Goal: Information Seeking & Learning: Learn about a topic

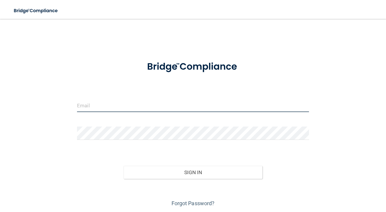
type input "[EMAIL_ADDRESS][DOMAIN_NAME]"
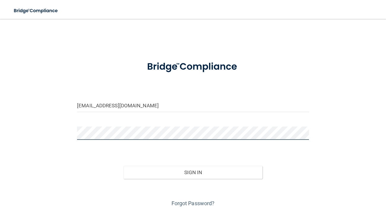
click at [193, 172] on button "Sign In" at bounding box center [193, 172] width 139 height 13
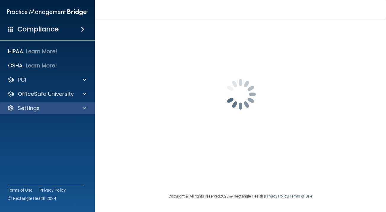
click at [57, 109] on div "Settings" at bounding box center [39, 108] width 73 height 7
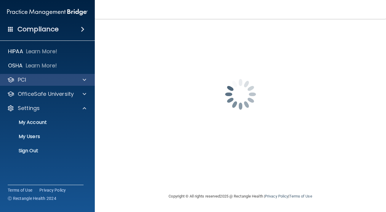
click at [63, 79] on div "PCI" at bounding box center [39, 79] width 73 height 7
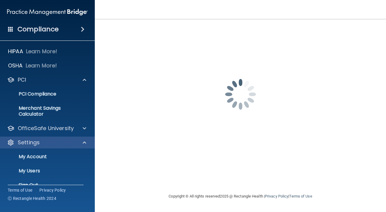
click at [63, 140] on div "Settings" at bounding box center [39, 142] width 73 height 7
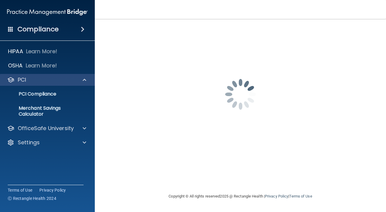
click at [74, 80] on div "PCI" at bounding box center [39, 79] width 73 height 7
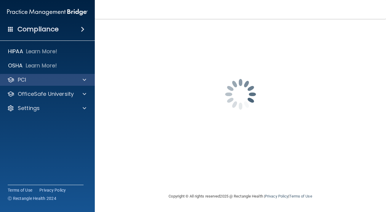
click at [79, 82] on div at bounding box center [83, 79] width 15 height 7
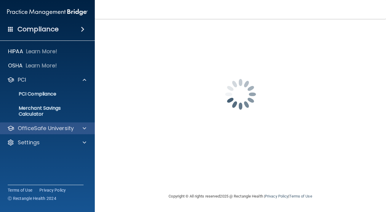
click at [82, 129] on div at bounding box center [83, 128] width 15 height 7
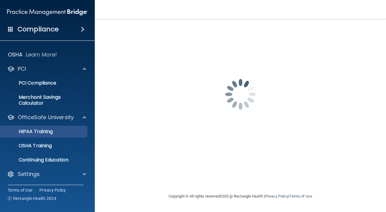
scroll to position [11, 0]
click at [53, 132] on p "HIPAA Training" at bounding box center [28, 132] width 49 height 6
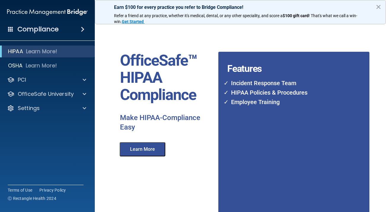
click at [152, 151] on button "Learn More" at bounding box center [143, 150] width 46 height 14
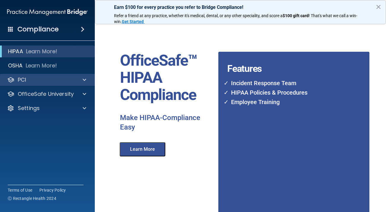
click at [73, 83] on div "PCI" at bounding box center [39, 79] width 73 height 7
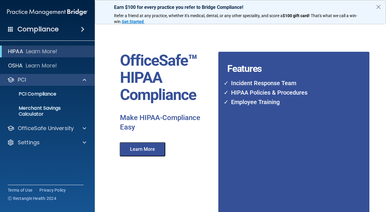
click at [73, 83] on div "PCI" at bounding box center [39, 79] width 73 height 7
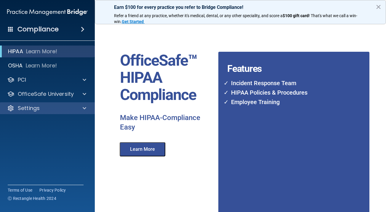
click at [58, 103] on div "Settings" at bounding box center [47, 109] width 95 height 12
click at [54, 111] on div "Settings" at bounding box center [39, 108] width 73 height 7
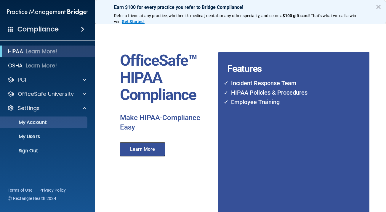
click at [49, 124] on p "My Account" at bounding box center [44, 123] width 81 height 6
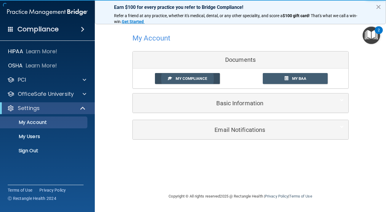
click at [212, 78] on link "My Compliance" at bounding box center [187, 78] width 65 height 11
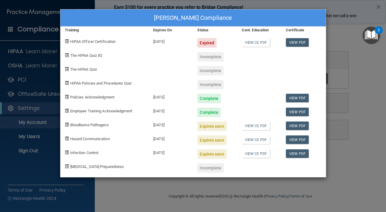
click at [339, 37] on div "[PERSON_NAME] Compliance Training Expires On Status Cont. Education Certificate…" at bounding box center [193, 106] width 386 height 212
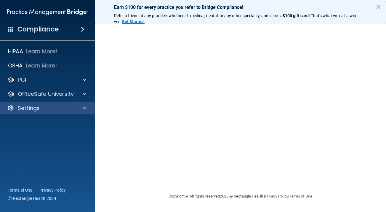
click at [59, 107] on div "Settings" at bounding box center [39, 108] width 73 height 7
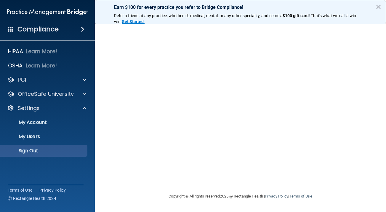
click at [52, 151] on p "Sign Out" at bounding box center [44, 151] width 81 height 6
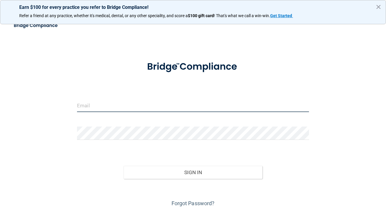
type input "[EMAIL_ADDRESS][DOMAIN_NAME]"
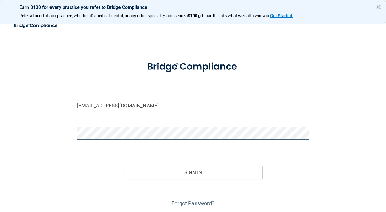
click at [193, 172] on button "Sign In" at bounding box center [193, 172] width 139 height 13
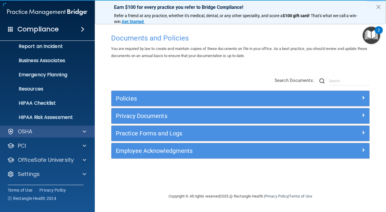
scroll to position [33, 0]
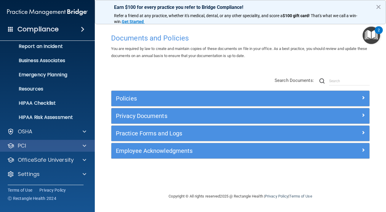
click at [48, 145] on div "PCI" at bounding box center [39, 146] width 73 height 7
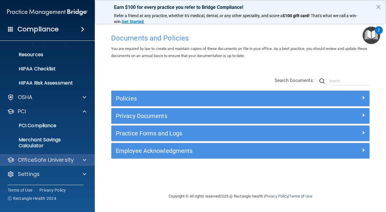
click at [49, 159] on p "OfficeSafe University" at bounding box center [46, 160] width 56 height 7
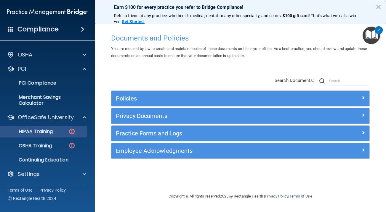
click at [47, 132] on p "HIPAA Training" at bounding box center [28, 132] width 49 height 6
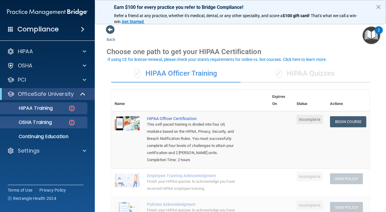
click at [34, 123] on p "OSHA Training" at bounding box center [28, 123] width 48 height 6
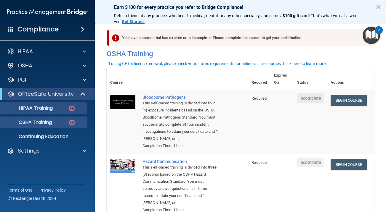
click at [45, 110] on p "HIPAA Training" at bounding box center [28, 108] width 49 height 6
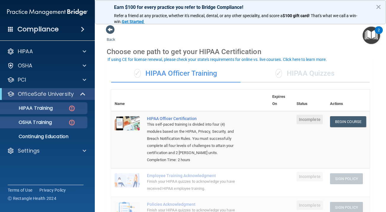
click at [33, 122] on p "OSHA Training" at bounding box center [28, 123] width 48 height 6
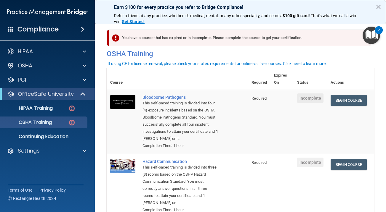
click at [79, 93] on div at bounding box center [83, 94] width 15 height 7
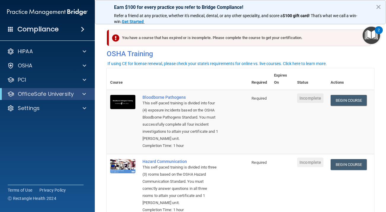
click at [79, 93] on div at bounding box center [83, 94] width 15 height 7
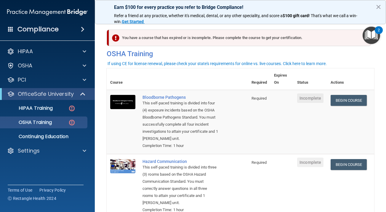
click at [79, 93] on div at bounding box center [83, 94] width 15 height 7
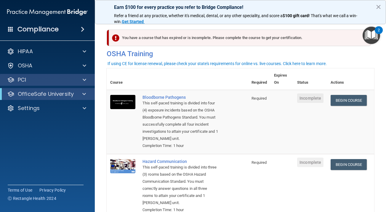
click at [83, 77] on span at bounding box center [85, 79] width 4 height 7
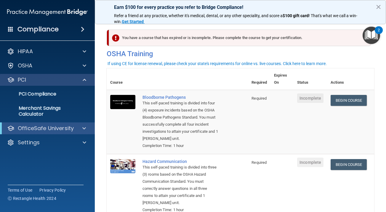
click at [83, 77] on span at bounding box center [85, 79] width 4 height 7
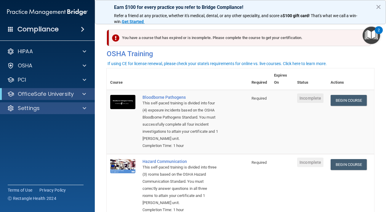
click at [83, 109] on span at bounding box center [85, 108] width 4 height 7
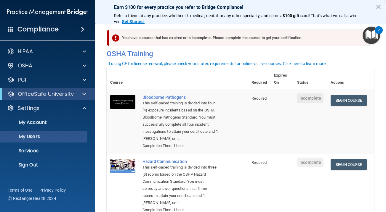
click at [51, 136] on p "My Users" at bounding box center [44, 137] width 81 height 6
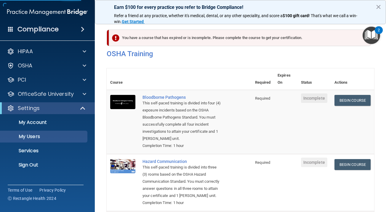
select select "20"
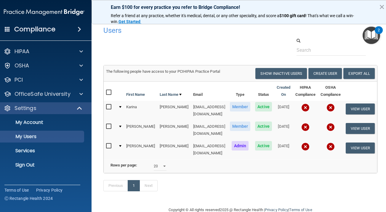
scroll to position [1, 0]
click at [358, 143] on button "View User" at bounding box center [360, 148] width 29 height 11
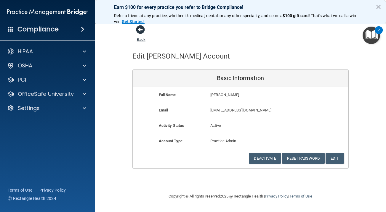
click at [140, 30] on span at bounding box center [140, 29] width 9 height 9
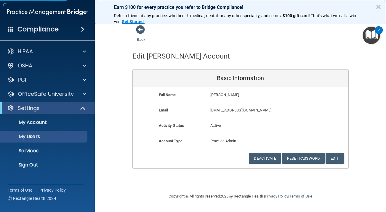
select select "20"
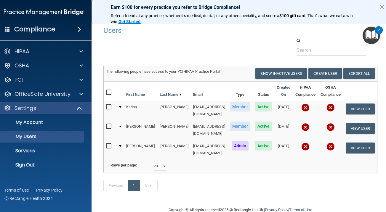
scroll to position [1, 0]
click at [361, 143] on button "View User" at bounding box center [360, 148] width 29 height 11
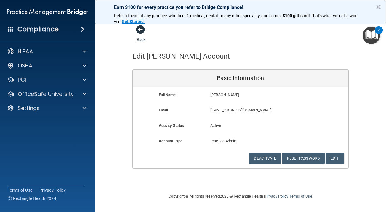
click at [140, 29] on span at bounding box center [140, 29] width 9 height 9
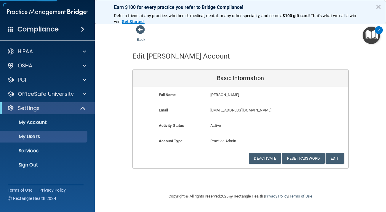
select select "20"
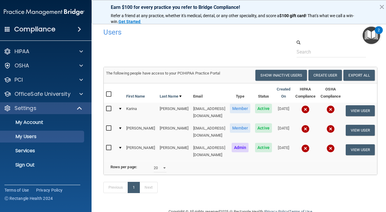
click at [70, 111] on div "Settings" at bounding box center [35, 108] width 73 height 7
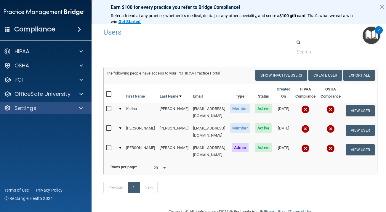
click at [70, 111] on div "Settings" at bounding box center [35, 108] width 73 height 7
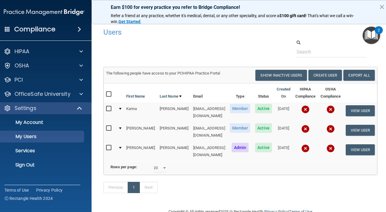
click at [79, 109] on span at bounding box center [80, 108] width 5 height 7
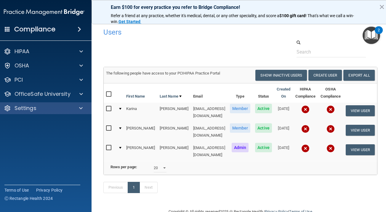
click at [79, 109] on div at bounding box center [79, 108] width 15 height 7
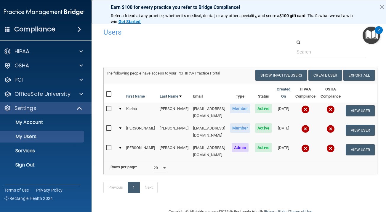
click at [79, 109] on span at bounding box center [80, 108] width 5 height 7
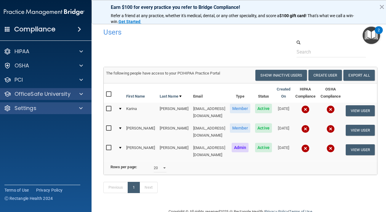
click at [82, 93] on span at bounding box center [81, 94] width 4 height 7
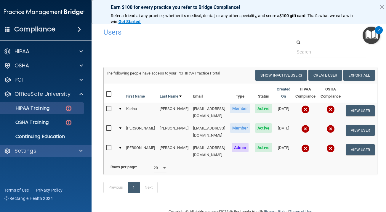
click at [47, 106] on p "HIPAA Training" at bounding box center [25, 108] width 49 height 6
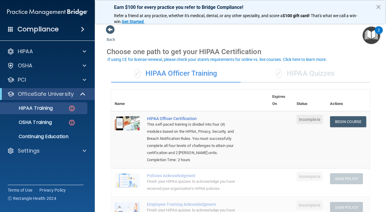
click at [71, 97] on p "OfficeSafe University" at bounding box center [46, 94] width 56 height 7
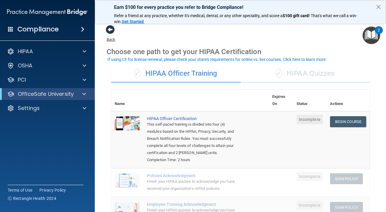
click at [110, 34] on span at bounding box center [110, 29] width 9 height 9
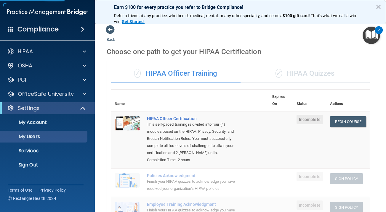
select select "20"
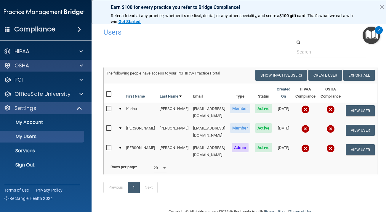
click at [83, 65] on span at bounding box center [81, 65] width 4 height 7
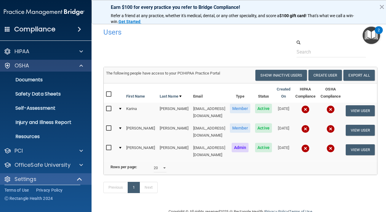
click at [83, 65] on span at bounding box center [81, 65] width 4 height 7
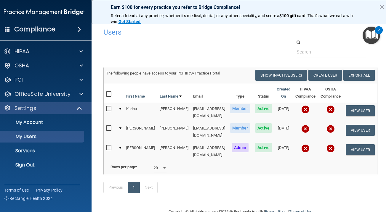
click at [81, 108] on span at bounding box center [80, 108] width 5 height 7
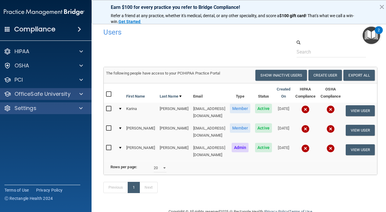
click at [83, 95] on span at bounding box center [81, 94] width 4 height 7
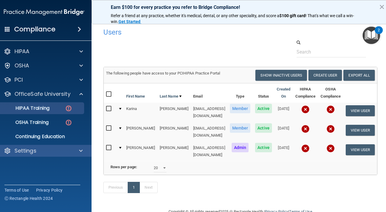
click at [44, 113] on link "HIPAA Training" at bounding box center [37, 109] width 93 height 12
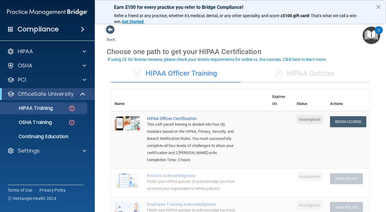
click at [289, 72] on div "✓ HIPAA Quizzes" at bounding box center [305, 74] width 129 height 18
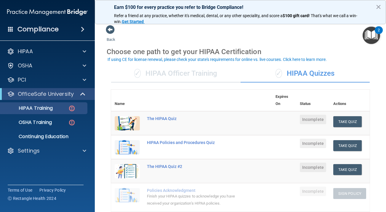
click at [167, 70] on div "✓ HIPAA Officer Training" at bounding box center [175, 74] width 129 height 18
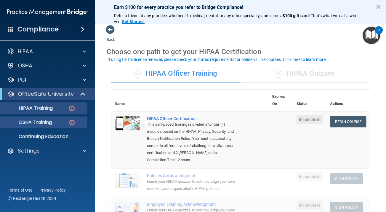
click at [54, 118] on link "OSHA Training" at bounding box center [40, 123] width 93 height 12
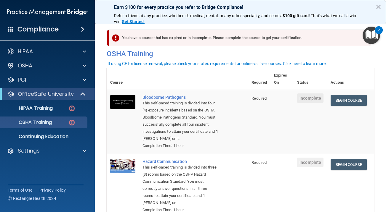
click at [80, 95] on div at bounding box center [83, 94] width 15 height 7
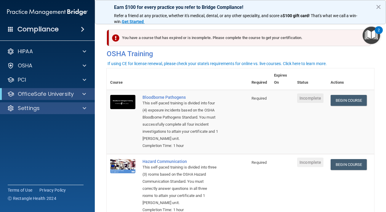
click at [82, 108] on div at bounding box center [83, 108] width 15 height 7
click at [82, 106] on div at bounding box center [83, 108] width 15 height 7
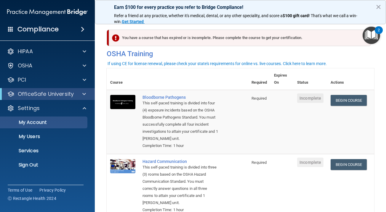
click at [65, 123] on p "My Account" at bounding box center [44, 123] width 81 height 6
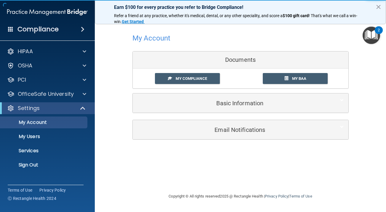
click at [81, 110] on span at bounding box center [83, 108] width 5 height 7
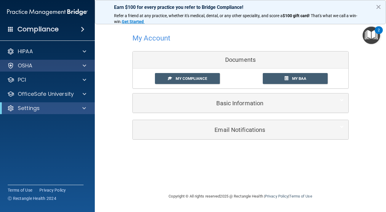
click at [81, 66] on div at bounding box center [83, 65] width 15 height 7
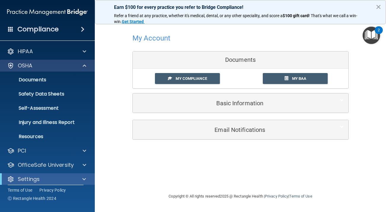
click at [83, 65] on span at bounding box center [85, 65] width 4 height 7
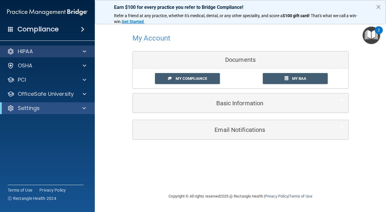
click at [84, 50] on span at bounding box center [85, 51] width 4 height 7
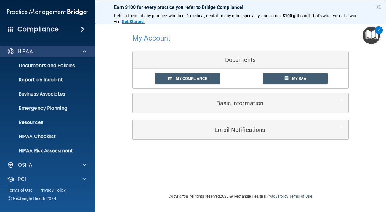
click at [84, 50] on span at bounding box center [85, 51] width 4 height 7
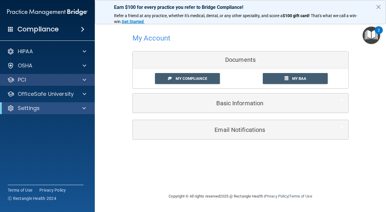
click at [83, 78] on span at bounding box center [85, 79] width 4 height 7
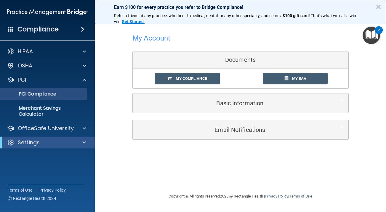
click at [71, 92] on p "PCI Compliance" at bounding box center [44, 94] width 81 height 6
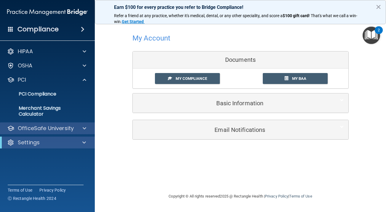
click at [78, 127] on div at bounding box center [83, 128] width 15 height 7
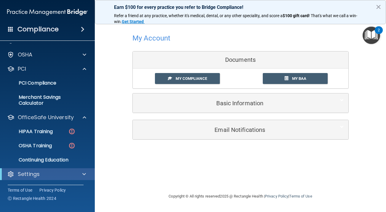
click at [53, 171] on div "Settings" at bounding box center [39, 174] width 73 height 7
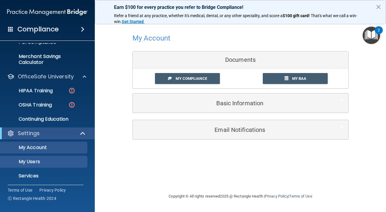
click at [57, 161] on p "My Users" at bounding box center [44, 162] width 81 height 6
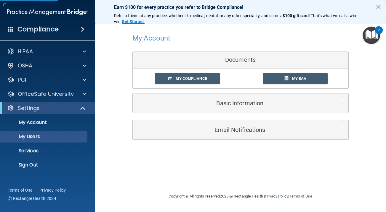
select select "20"
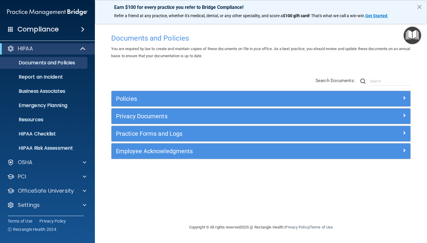
scroll to position [3, 0]
click at [52, 203] on div "Settings" at bounding box center [39, 204] width 73 height 7
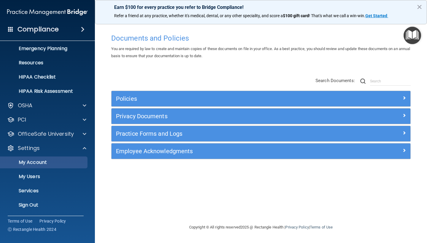
click at [54, 164] on p "My Account" at bounding box center [44, 162] width 81 height 6
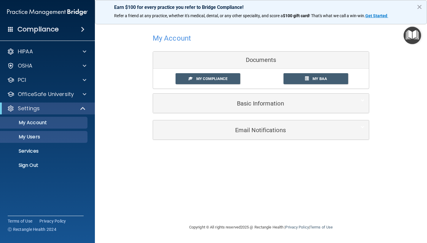
click at [37, 137] on p "My Users" at bounding box center [44, 137] width 81 height 6
select select "20"
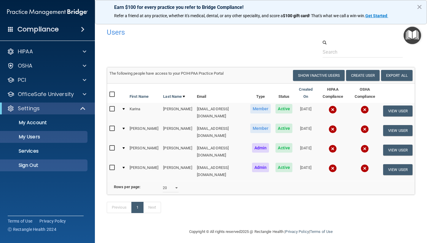
click at [46, 164] on p "Sign Out" at bounding box center [44, 165] width 81 height 6
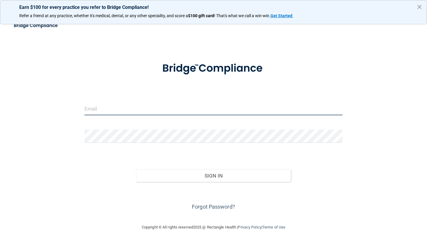
type input "[EMAIL_ADDRESS][DOMAIN_NAME]"
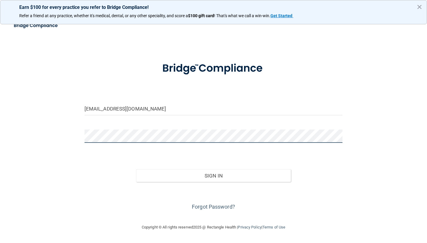
click at [213, 175] on button "Sign In" at bounding box center [213, 175] width 155 height 13
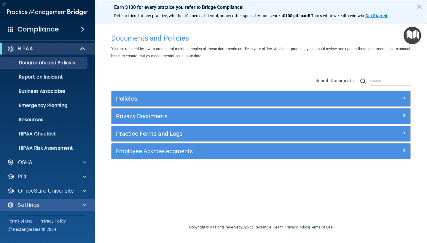
scroll to position [3, 0]
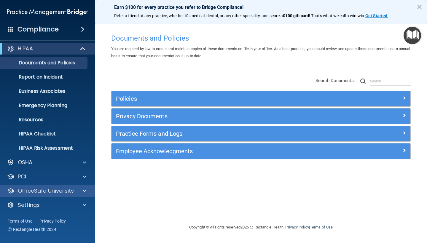
click at [54, 188] on p "OfficeSafe University" at bounding box center [46, 190] width 56 height 7
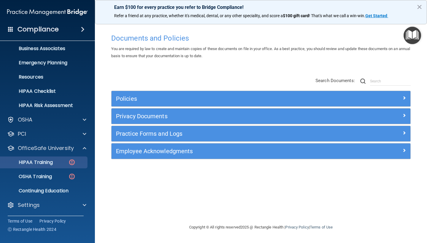
scroll to position [46, 0]
click at [52, 163] on p "HIPAA Training" at bounding box center [28, 162] width 49 height 6
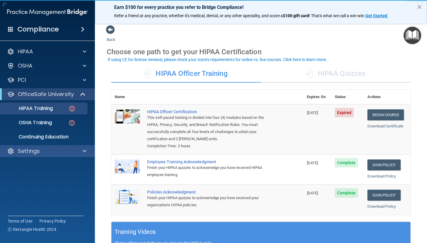
click at [54, 149] on div "Settings" at bounding box center [39, 151] width 73 height 7
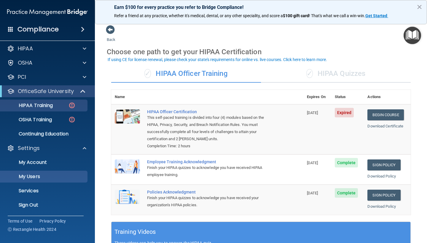
scroll to position [3, 0]
click at [47, 175] on p "My Users" at bounding box center [44, 177] width 81 height 6
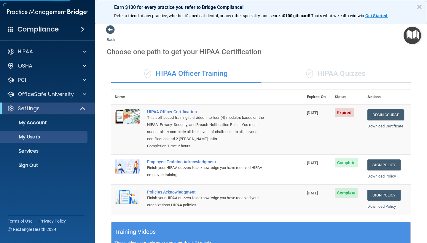
select select "20"
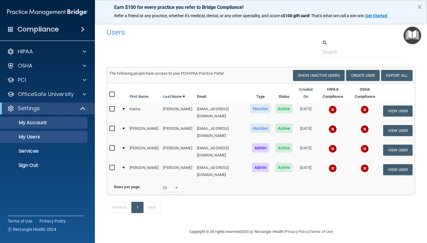
click at [59, 126] on link "My Account" at bounding box center [40, 123] width 93 height 12
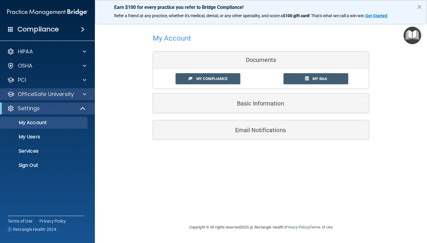
click at [63, 95] on p "OfficeSafe University" at bounding box center [46, 94] width 56 height 7
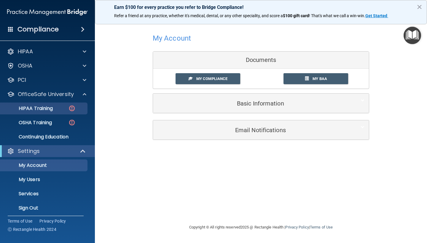
click at [53, 108] on p "HIPAA Training" at bounding box center [28, 108] width 49 height 6
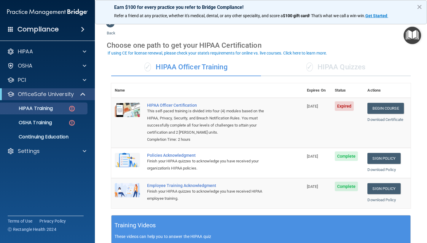
scroll to position [14, 0]
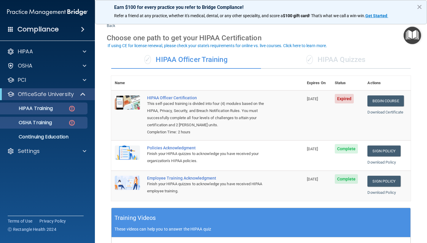
click at [58, 121] on div "OSHA Training" at bounding box center [44, 123] width 81 height 6
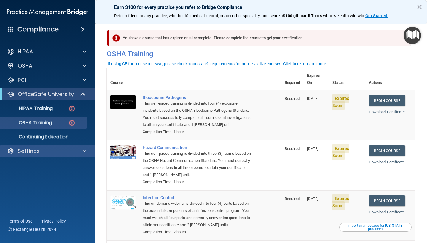
click at [53, 149] on div "Settings" at bounding box center [39, 151] width 73 height 7
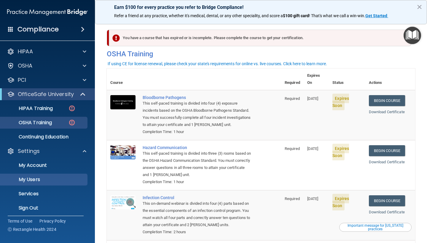
click at [43, 178] on p "My Users" at bounding box center [44, 180] width 81 height 6
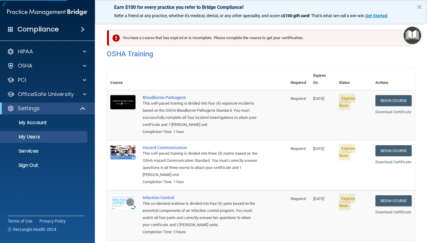
select select "20"
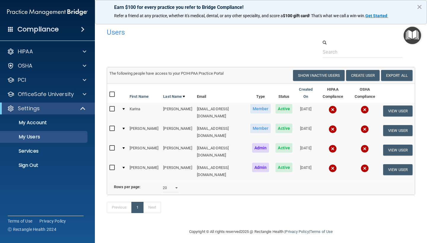
click at [68, 111] on div "Settings" at bounding box center [39, 108] width 73 height 7
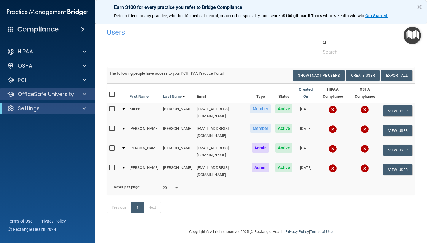
click at [74, 96] on div "OfficeSafe University" at bounding box center [39, 94] width 73 height 7
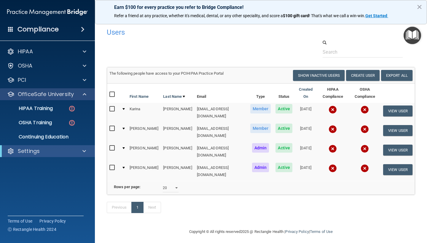
click at [74, 96] on div "OfficeSafe University" at bounding box center [39, 94] width 73 height 7
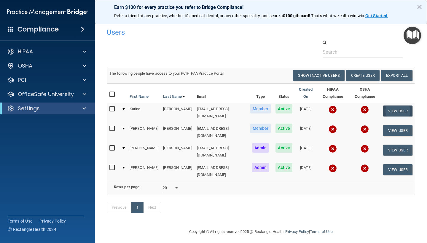
click at [400, 105] on button "View User" at bounding box center [397, 110] width 29 height 11
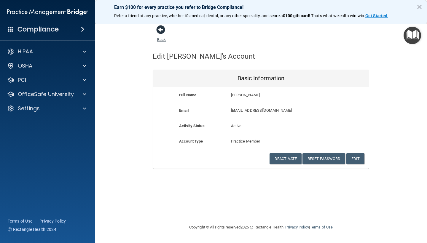
click at [164, 31] on span at bounding box center [160, 29] width 9 height 9
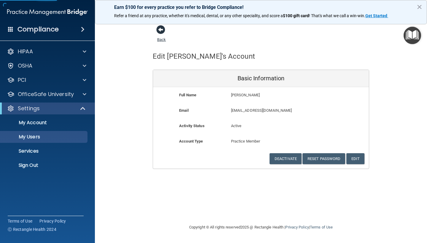
select select "20"
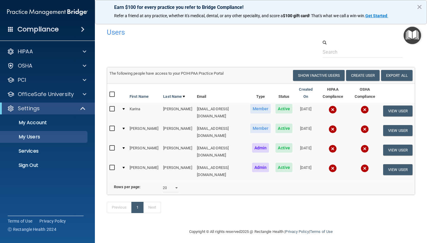
click at [54, 106] on div "Settings" at bounding box center [39, 108] width 73 height 7
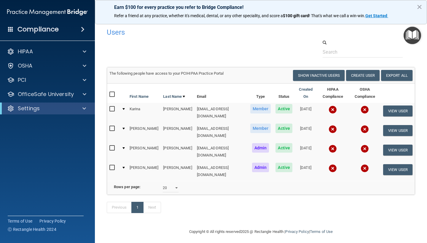
click at [54, 106] on div "Settings" at bounding box center [39, 108] width 73 height 7
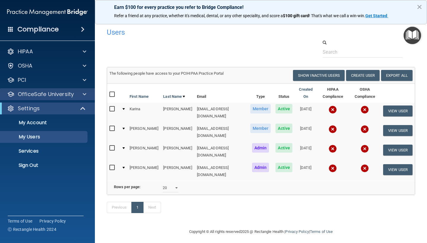
click at [63, 93] on p "OfficeSafe University" at bounding box center [46, 94] width 56 height 7
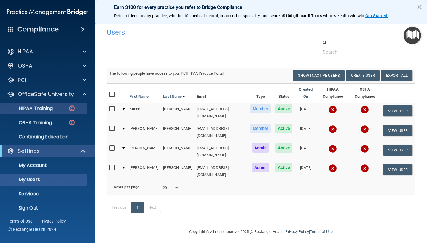
click at [51, 108] on p "HIPAA Training" at bounding box center [28, 108] width 49 height 6
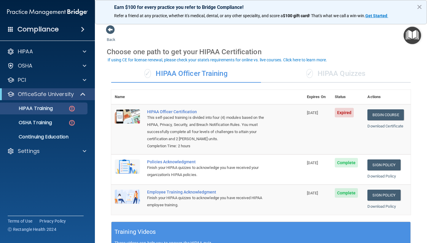
click at [307, 72] on span "✓" at bounding box center [309, 73] width 7 height 9
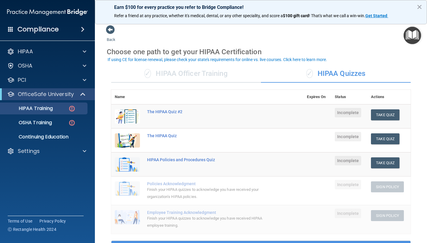
click at [68, 95] on p "OfficeSafe University" at bounding box center [46, 94] width 56 height 7
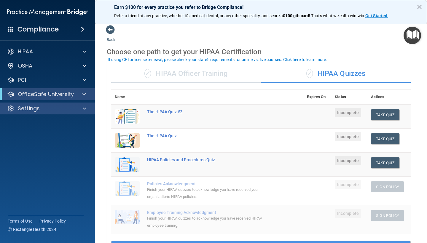
click at [66, 109] on div "Settings" at bounding box center [39, 108] width 73 height 7
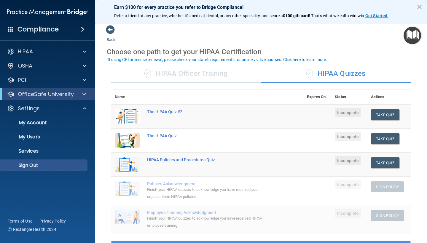
click at [34, 164] on p "Sign Out" at bounding box center [44, 165] width 81 height 6
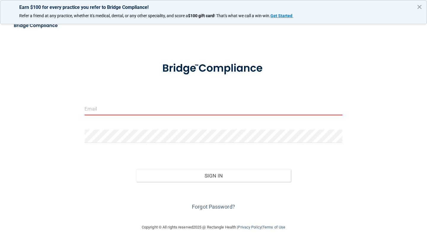
type input "[EMAIL_ADDRESS][DOMAIN_NAME]"
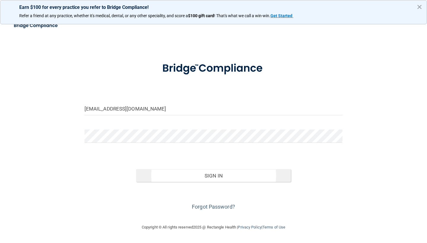
click at [212, 177] on button "Sign In" at bounding box center [213, 175] width 155 height 13
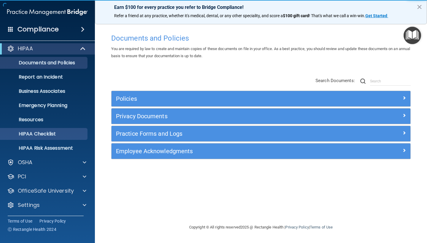
scroll to position [3, 0]
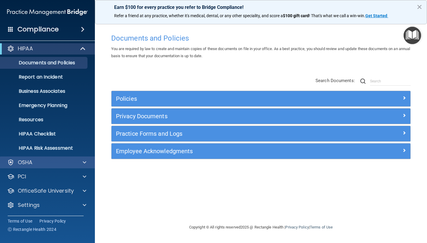
click at [55, 161] on div "OSHA" at bounding box center [39, 162] width 73 height 7
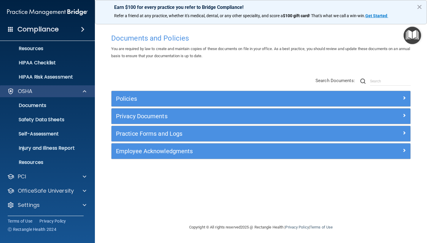
click at [79, 91] on div at bounding box center [83, 91] width 15 height 7
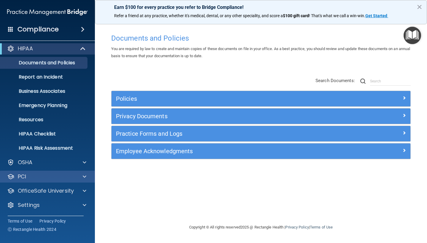
click at [68, 175] on div "PCI" at bounding box center [39, 176] width 73 height 7
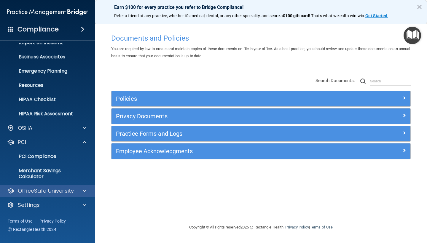
click at [73, 194] on p "OfficeSafe University" at bounding box center [46, 190] width 56 height 7
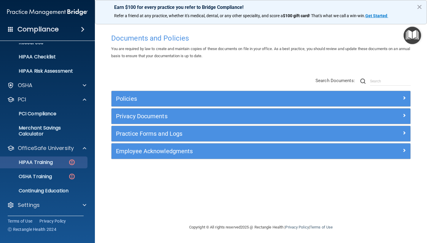
click at [49, 160] on p "HIPAA Training" at bounding box center [28, 162] width 49 height 6
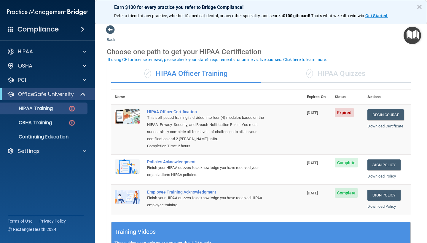
click at [321, 72] on div "✓ HIPAA Quizzes" at bounding box center [336, 74] width 150 height 18
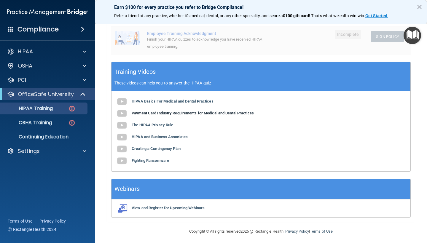
scroll to position [79, 0]
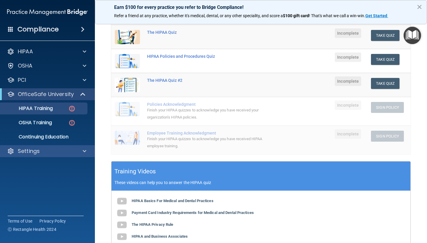
click at [72, 151] on div "Settings" at bounding box center [39, 151] width 73 height 7
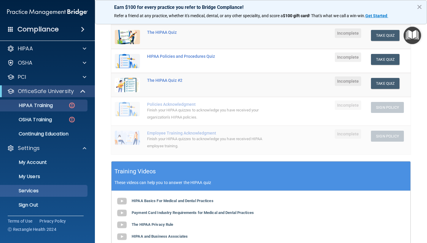
scroll to position [3, 0]
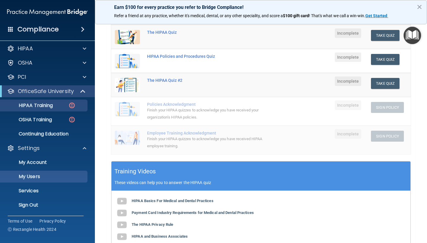
click at [44, 177] on p "My Users" at bounding box center [44, 177] width 81 height 6
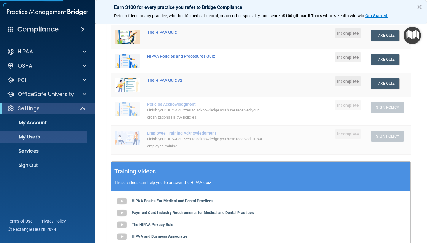
select select "20"
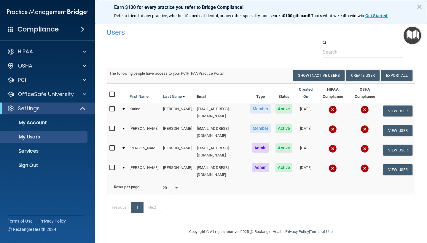
click at [328, 105] on img at bounding box center [332, 109] width 8 height 8
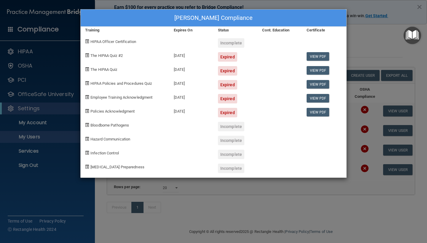
click at [361, 38] on div "Karina Almeida's Compliance Training Expires On Status Cont. Education Certific…" at bounding box center [213, 121] width 427 height 243
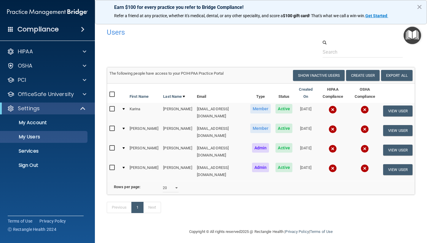
click at [360, 105] on img at bounding box center [364, 109] width 8 height 8
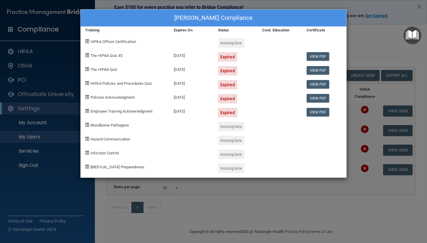
click at [370, 49] on div "Karina Almeida's Compliance Training Expires On Status Cont. Education Certific…" at bounding box center [213, 121] width 427 height 243
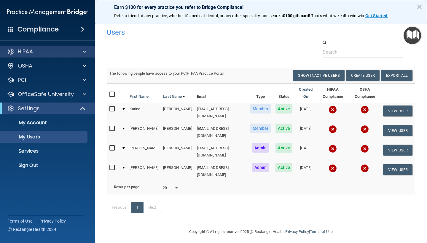
click at [60, 51] on div "HIPAA" at bounding box center [39, 51] width 73 height 7
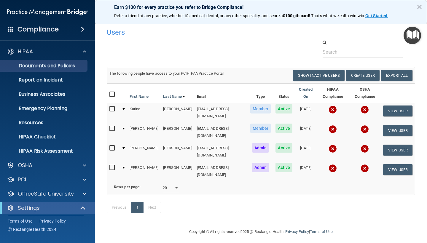
click at [55, 63] on p "Documents and Policies" at bounding box center [44, 66] width 81 height 6
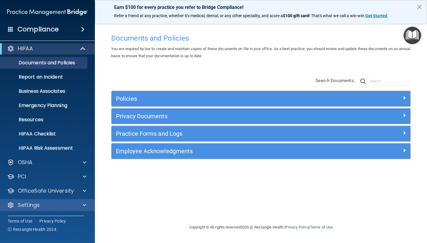
click at [41, 205] on div "Settings" at bounding box center [39, 204] width 73 height 7
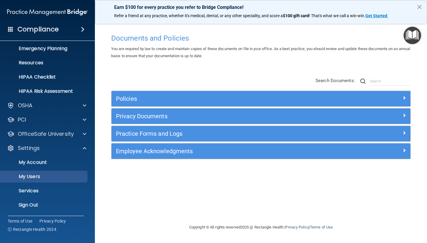
click at [44, 177] on p "My Users" at bounding box center [44, 177] width 81 height 6
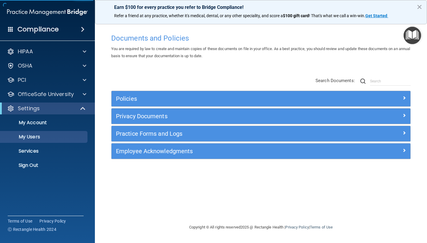
select select "20"
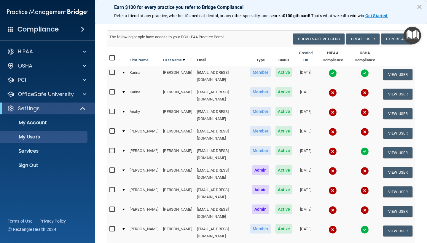
scroll to position [33, 0]
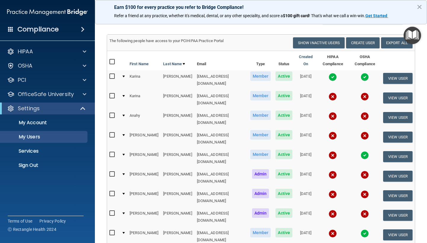
click at [328, 73] on img at bounding box center [332, 77] width 8 height 8
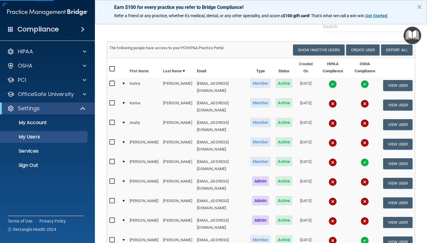
click at [328, 80] on img at bounding box center [332, 84] width 8 height 8
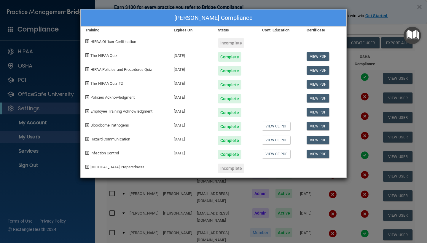
click at [366, 27] on div "Karina Almeida's Compliance Training Expires On Status Cont. Education Certific…" at bounding box center [213, 121] width 427 height 243
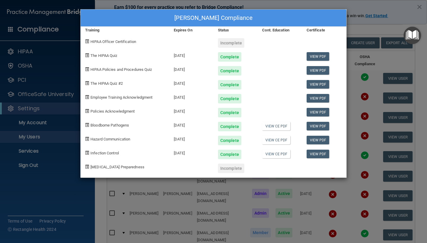
click at [366, 28] on div "Karina Almeida's Compliance Training Expires On Status Cont. Education Certific…" at bounding box center [213, 121] width 427 height 243
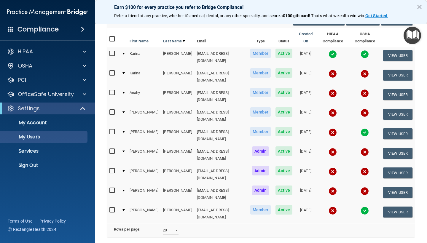
scroll to position [55, 0]
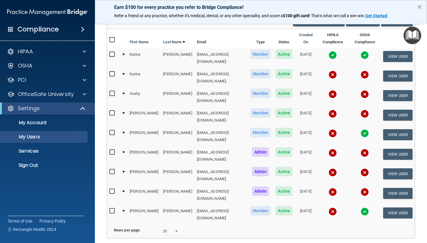
click at [328, 188] on img at bounding box center [332, 192] width 8 height 8
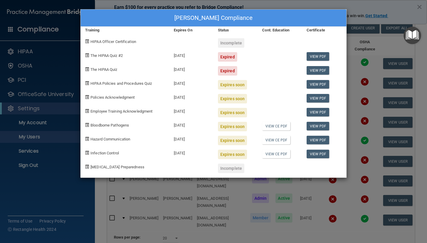
click at [369, 61] on div "Curtis Brookover's Compliance Training Expires On Status Cont. Education Certif…" at bounding box center [213, 121] width 427 height 243
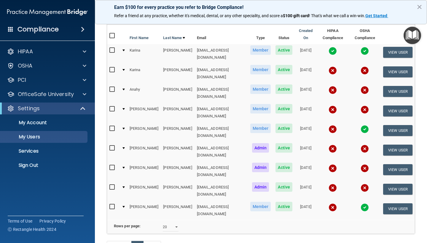
scroll to position [59, 0]
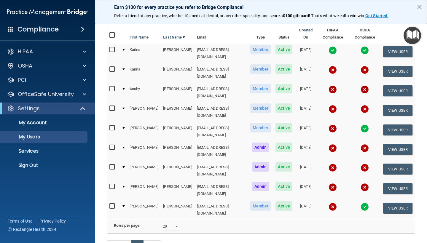
click at [328, 85] on img at bounding box center [332, 89] width 8 height 8
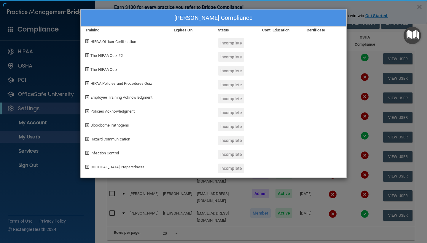
click at [324, 89] on div at bounding box center [324, 96] width 44 height 14
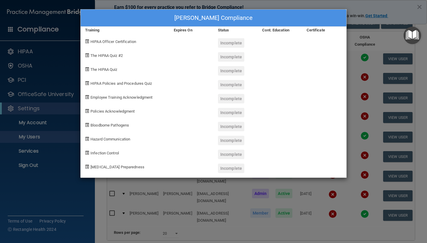
click at [365, 84] on div "Anahy Almeida's Compliance Training Expires On Status Cont. Education Certifica…" at bounding box center [213, 121] width 427 height 243
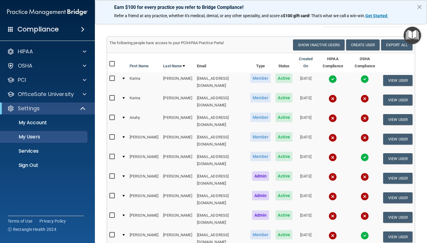
scroll to position [31, 0]
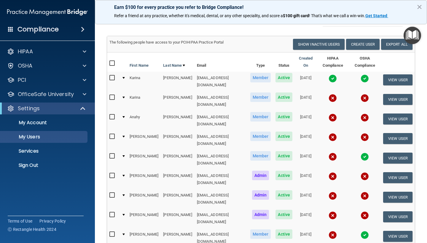
click at [328, 76] on img at bounding box center [332, 78] width 8 height 8
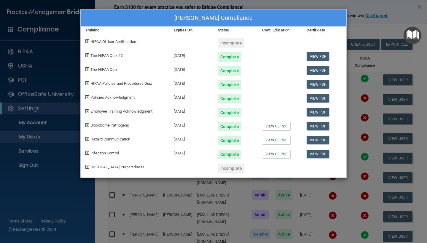
click at [356, 83] on div "Karina Almeida's Compliance Training Expires On Status Cont. Education Certific…" at bounding box center [213, 121] width 427 height 243
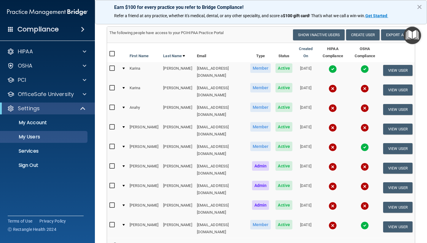
scroll to position [34, 0]
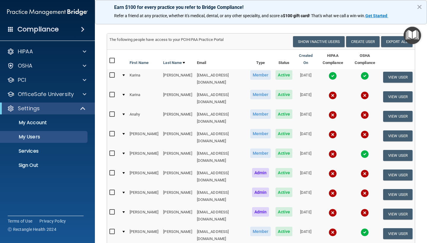
click at [328, 74] on img at bounding box center [332, 76] width 8 height 8
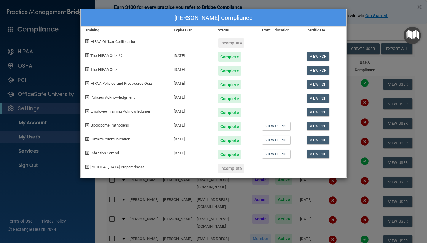
click at [351, 96] on div "Karina Almeida's Compliance Training Expires On Status Cont. Education Certific…" at bounding box center [213, 121] width 427 height 243
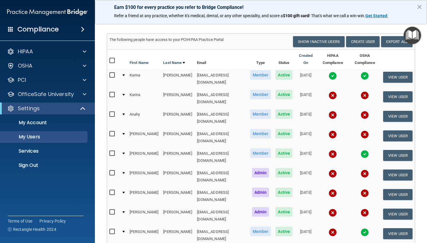
click at [328, 92] on img at bounding box center [332, 95] width 8 height 8
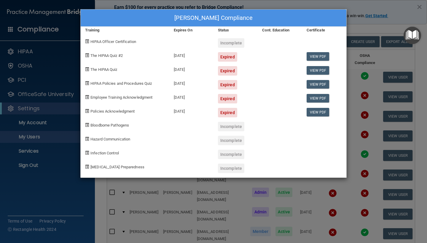
click at [362, 85] on div "Karina Almeida's Compliance Training Expires On Status Cont. Education Certific…" at bounding box center [213, 121] width 427 height 243
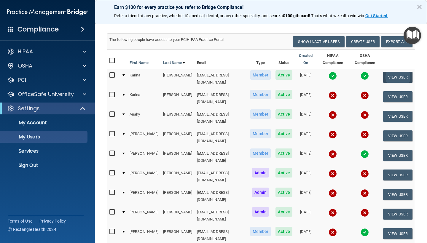
click at [398, 72] on button "View User" at bounding box center [397, 77] width 29 height 11
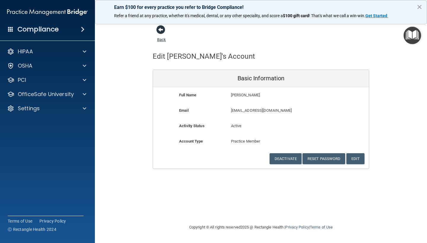
click at [163, 29] on span at bounding box center [160, 29] width 9 height 9
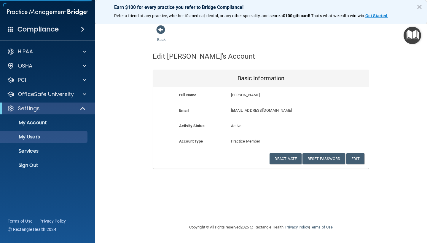
select select "20"
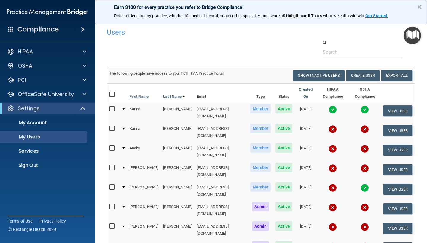
click at [362, 105] on img at bounding box center [364, 109] width 8 height 8
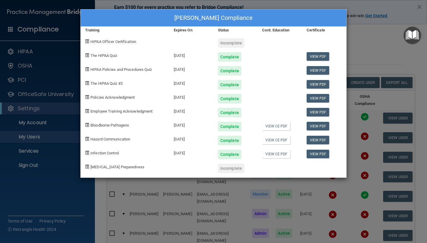
click at [352, 42] on div "Karina Almeida's Compliance Training Expires On Status Cont. Education Certific…" at bounding box center [213, 121] width 427 height 243
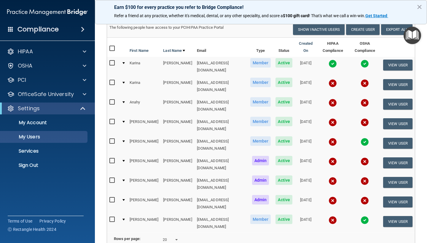
scroll to position [44, 0]
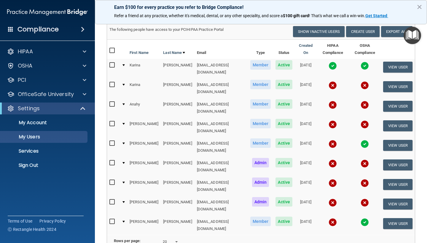
click at [113, 82] on input "checkbox" at bounding box center [112, 84] width 7 height 5
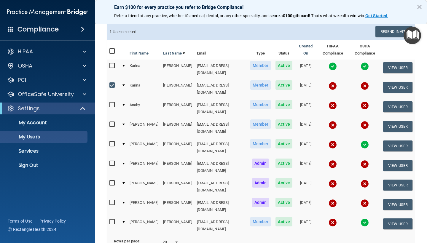
click at [113, 83] on input "checkbox" at bounding box center [112, 85] width 7 height 5
checkbox input "false"
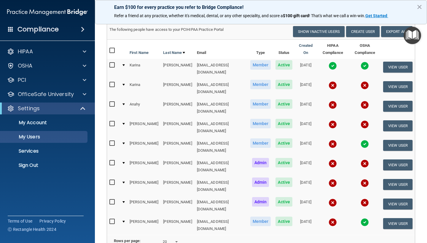
click at [328, 81] on img at bounding box center [332, 85] width 8 height 8
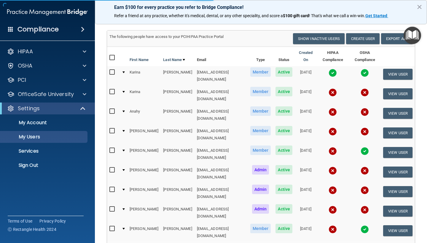
click at [328, 88] on img at bounding box center [332, 92] width 8 height 8
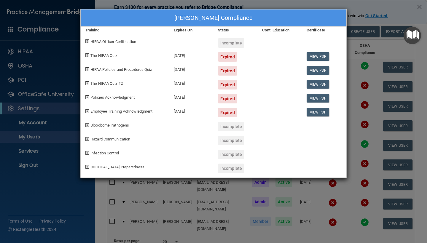
click at [356, 95] on div "Karina Almeida's Compliance Training Expires On Status Cont. Education Certific…" at bounding box center [213, 121] width 427 height 243
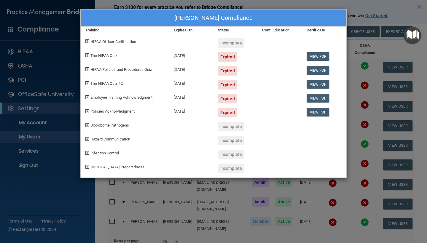
click at [356, 95] on div "Karina Almeida's Compliance Training Expires On Status Cont. Education Certific…" at bounding box center [213, 121] width 427 height 243
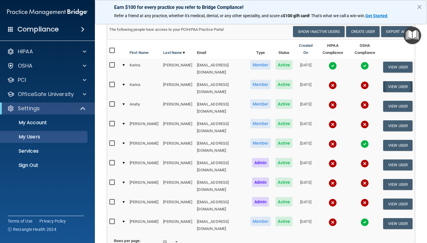
click at [395, 81] on button "View User" at bounding box center [397, 86] width 29 height 11
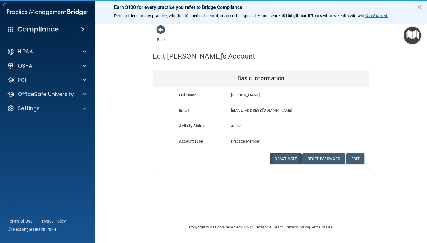
click at [287, 153] on button "Deactivate" at bounding box center [285, 158] width 32 height 11
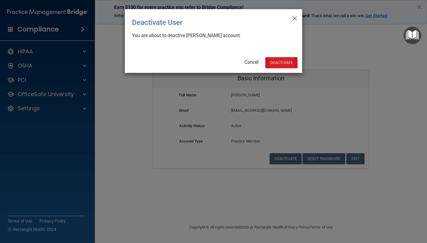
click at [280, 63] on button "Deactivate" at bounding box center [281, 62] width 32 height 11
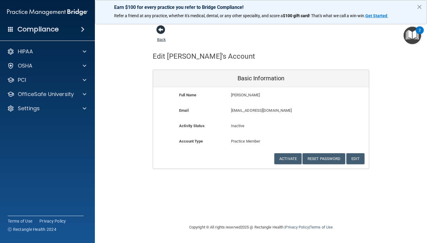
click at [161, 32] on span at bounding box center [160, 29] width 9 height 9
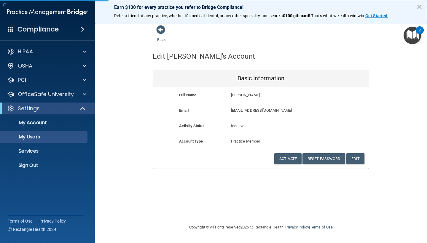
select select "20"
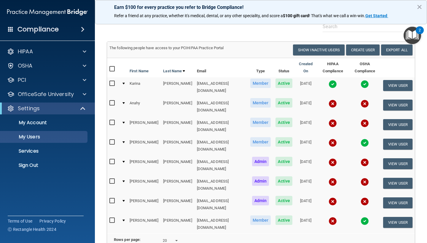
scroll to position [40, 0]
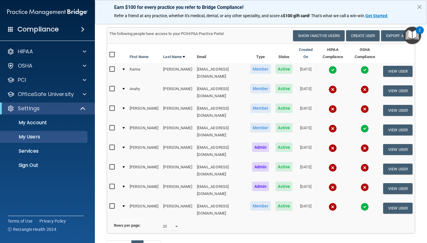
click at [328, 105] on img at bounding box center [332, 109] width 8 height 8
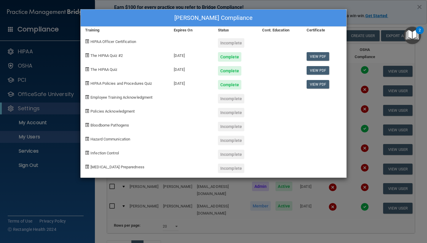
click at [357, 118] on div "[PERSON_NAME] Compliance Training Expires On Status Cont. Education Certificate…" at bounding box center [213, 121] width 427 height 243
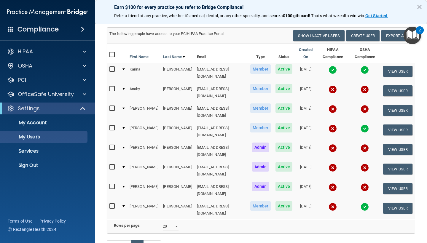
click at [361, 124] on img at bounding box center [364, 128] width 8 height 8
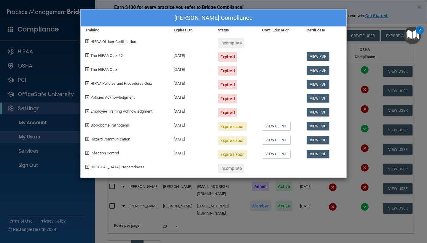
click at [352, 101] on div "Melissa Ayala's Compliance Training Expires On Status Cont. Education Certifica…" at bounding box center [213, 121] width 427 height 243
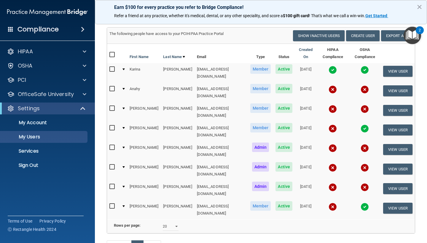
click at [328, 124] on img at bounding box center [332, 128] width 8 height 8
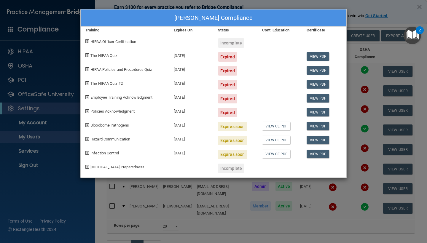
click at [352, 115] on div "Melissa Ayala's Compliance Training Expires On Status Cont. Education Certifica…" at bounding box center [213, 121] width 427 height 243
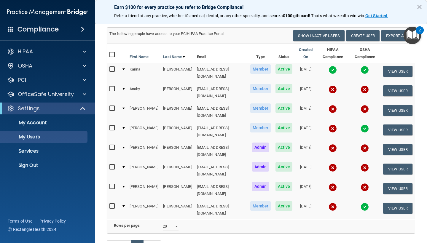
click at [328, 105] on img at bounding box center [332, 109] width 8 height 8
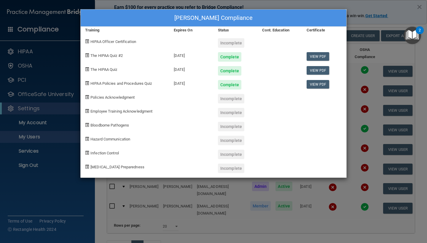
click at [357, 106] on div "Melissa Ayala's Compliance Training Expires On Status Cont. Education Certifica…" at bounding box center [213, 121] width 427 height 243
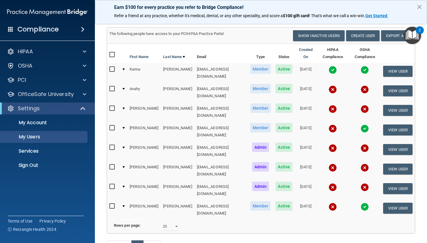
click at [363, 105] on img at bounding box center [364, 109] width 8 height 8
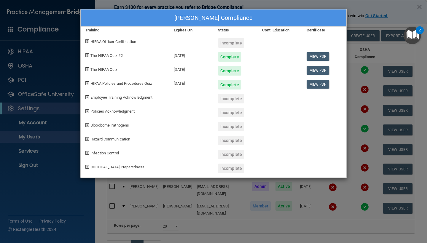
click at [358, 114] on div "Melissa Ayala's Compliance Training Expires On Status Cont. Education Certifica…" at bounding box center [213, 121] width 427 height 243
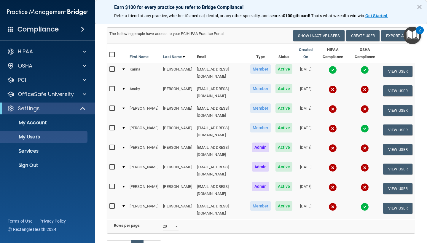
click at [362, 105] on img at bounding box center [364, 109] width 8 height 8
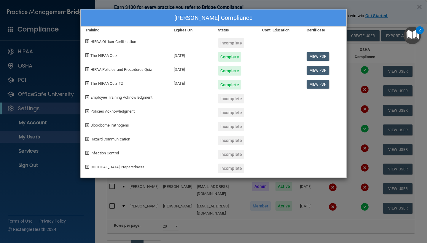
click at [357, 109] on div "Melissa Ayala's Compliance Training Expires On Status Cont. Education Certifica…" at bounding box center [213, 121] width 427 height 243
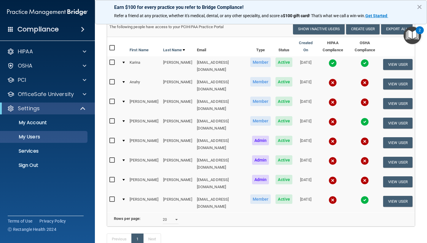
scroll to position [46, 0]
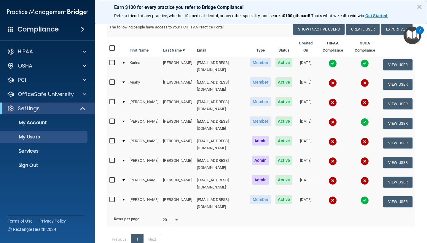
click at [328, 137] on img at bounding box center [332, 141] width 8 height 8
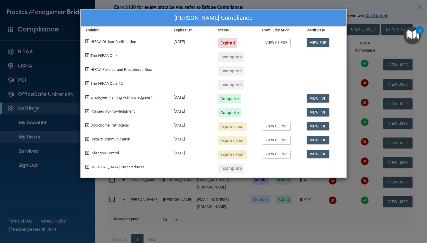
click at [352, 109] on div "Courtney Brookover's Compliance Training Expires On Status Cont. Education Cert…" at bounding box center [213, 121] width 427 height 243
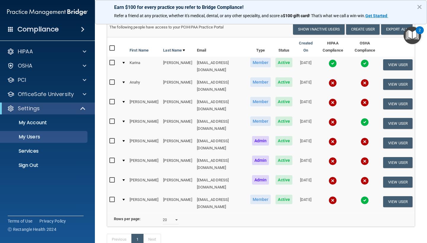
click at [362, 137] on img at bounding box center [364, 141] width 8 height 8
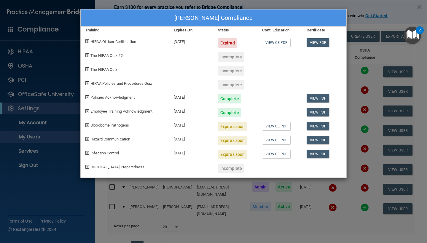
click at [364, 112] on div "Courtney Brookover's Compliance Training Expires On Status Cont. Education Cert…" at bounding box center [213, 121] width 427 height 243
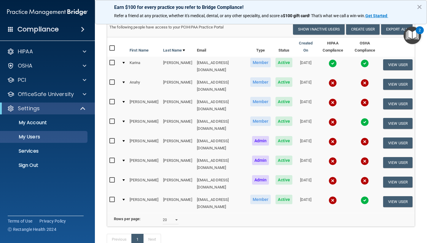
click at [328, 157] on img at bounding box center [332, 161] width 8 height 8
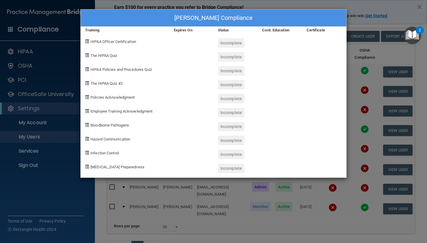
click at [362, 135] on div "Courtney Brookover's Compliance Training Expires On Status Cont. Education Cert…" at bounding box center [213, 121] width 427 height 243
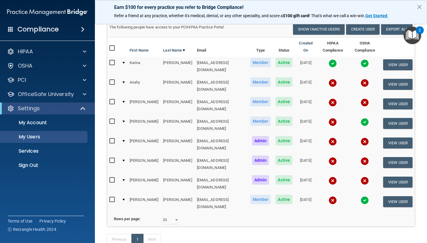
click at [362, 157] on img at bounding box center [364, 161] width 8 height 8
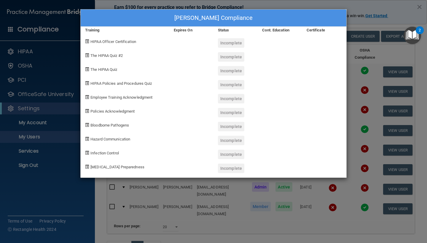
click at [363, 126] on div "Courtney Brookover's Compliance Training Expires On Status Cont. Education Cert…" at bounding box center [213, 121] width 427 height 243
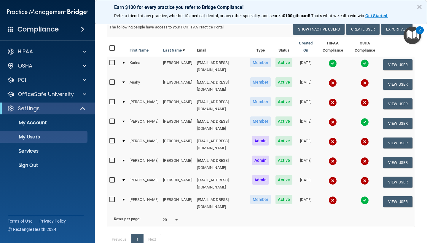
click at [328, 137] on img at bounding box center [332, 141] width 8 height 8
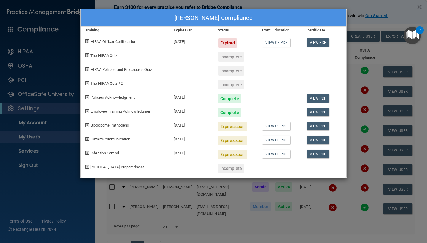
click at [361, 127] on div "Courtney Brookover's Compliance Training Expires On Status Cont. Education Cert…" at bounding box center [213, 121] width 427 height 243
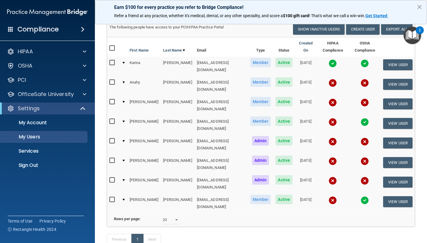
click at [113, 158] on input "checkbox" at bounding box center [112, 160] width 7 height 5
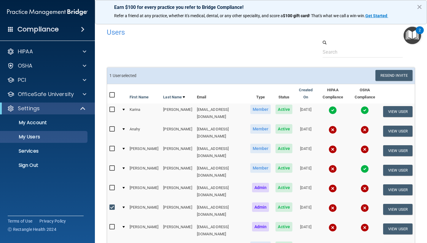
scroll to position [0, 0]
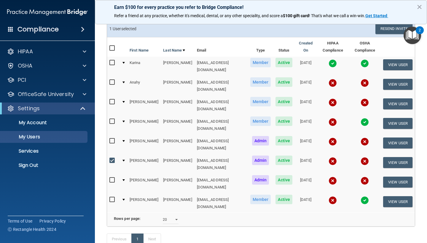
click at [112, 158] on input "checkbox" at bounding box center [112, 160] width 7 height 5
checkbox input "false"
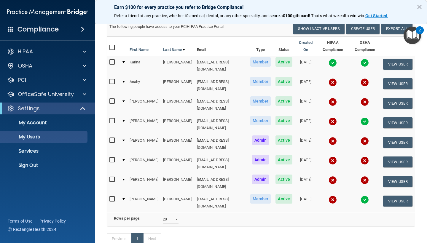
scroll to position [46, 0]
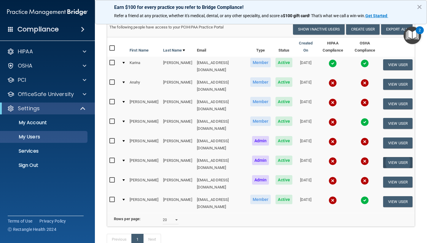
click at [395, 157] on button "View User" at bounding box center [397, 162] width 29 height 11
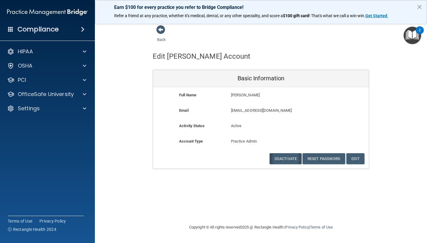
click at [288, 155] on button "Deactivate" at bounding box center [285, 158] width 32 height 11
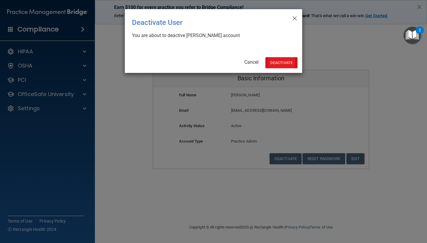
click at [280, 64] on button "Deactivate" at bounding box center [281, 62] width 32 height 11
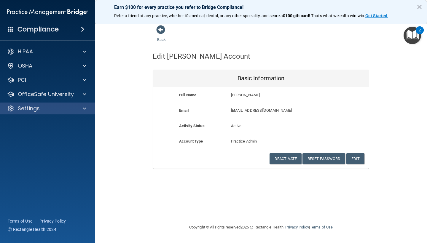
click at [63, 109] on div "Settings" at bounding box center [39, 108] width 73 height 7
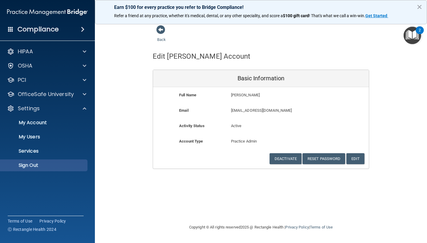
click at [46, 161] on link "Sign Out" at bounding box center [40, 165] width 93 height 12
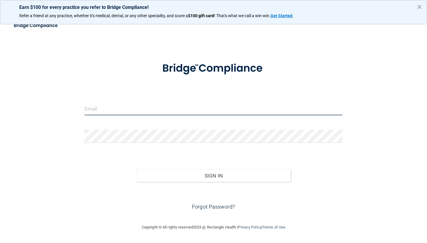
type input "[EMAIL_ADDRESS][DOMAIN_NAME]"
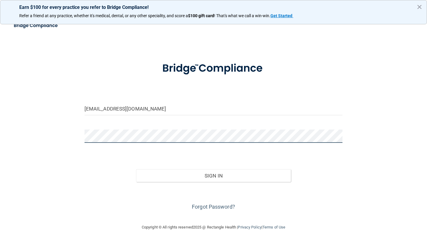
click at [213, 175] on button "Sign In" at bounding box center [213, 175] width 155 height 13
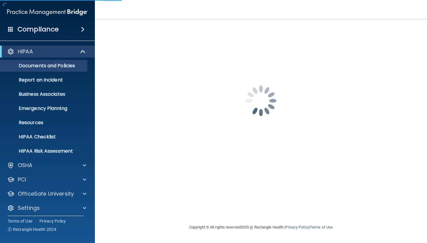
click at [176, 173] on div "santafe@idofnm.com Password is required Invalid email/password. You don't have …" at bounding box center [261, 121] width 308 height 193
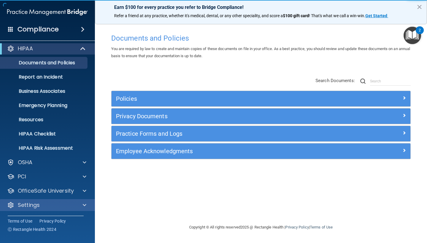
click at [39, 204] on p "Settings" at bounding box center [29, 204] width 22 height 7
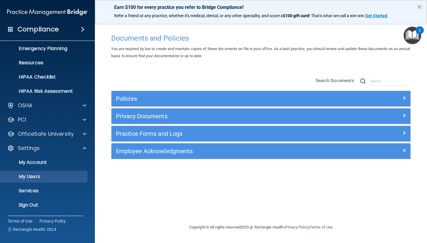
scroll to position [60, 0]
click at [48, 175] on p "My Users" at bounding box center [44, 177] width 81 height 6
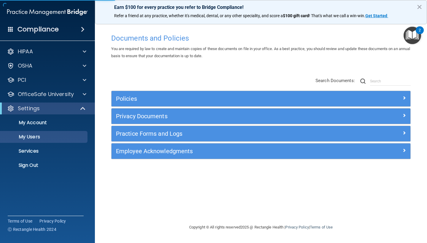
select select "20"
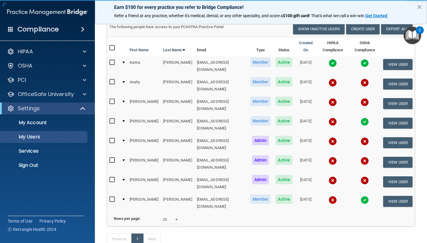
scroll to position [46, 0]
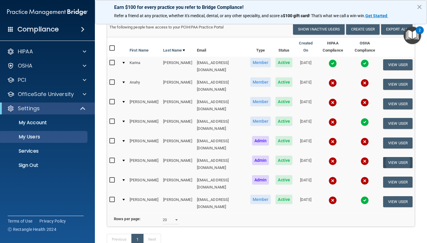
click at [396, 157] on button "View User" at bounding box center [397, 162] width 29 height 11
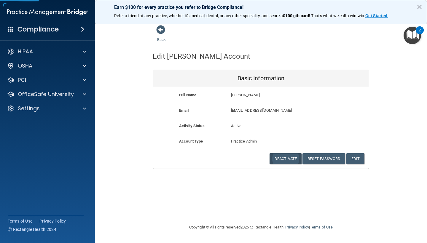
click at [285, 155] on button "Deactivate" at bounding box center [285, 158] width 32 height 11
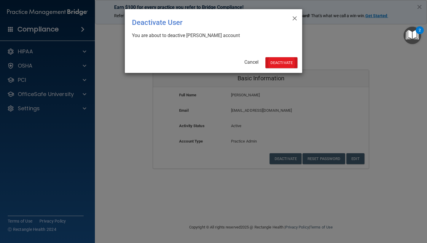
click at [280, 62] on button "Deactivate" at bounding box center [281, 62] width 32 height 11
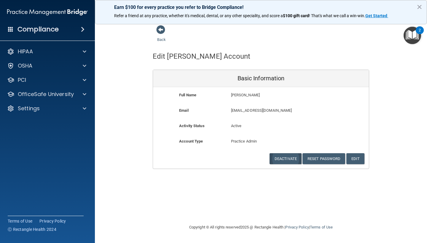
click at [287, 156] on button "Deactivate" at bounding box center [285, 158] width 32 height 11
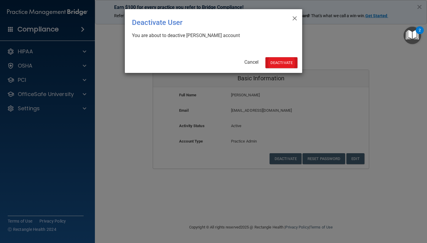
click at [284, 64] on button "Deactivate" at bounding box center [281, 62] width 32 height 11
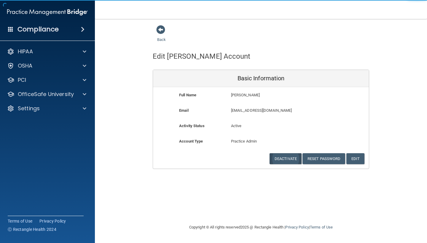
click at [287, 156] on button "Deactivate" at bounding box center [285, 158] width 32 height 11
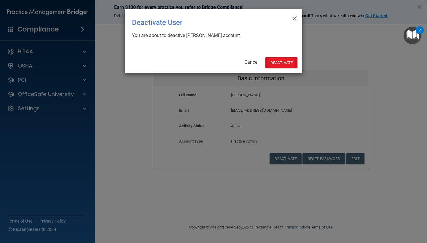
click at [281, 60] on button "Deactivate" at bounding box center [281, 62] width 32 height 11
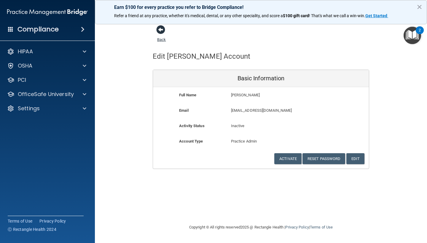
click at [162, 32] on span at bounding box center [160, 29] width 9 height 9
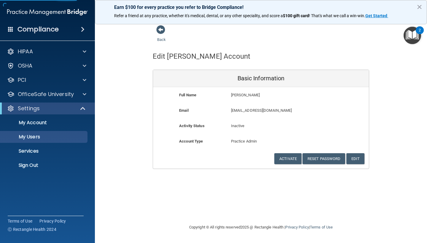
select select "20"
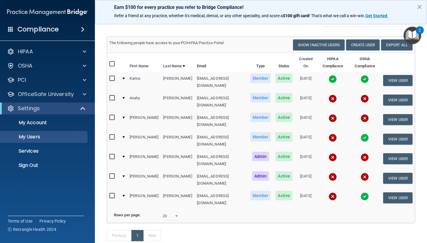
scroll to position [30, 0]
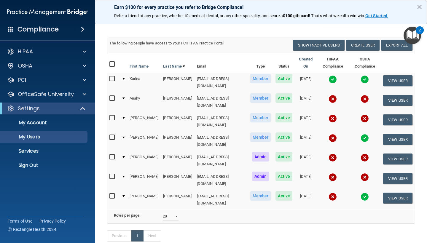
click at [328, 134] on img at bounding box center [332, 138] width 8 height 8
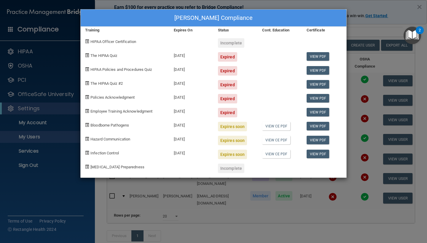
click at [352, 110] on div "[PERSON_NAME] Compliance Training Expires On Status Cont. Education Certificate…" at bounding box center [213, 121] width 427 height 243
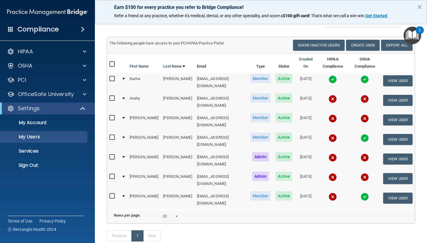
click at [328, 153] on img at bounding box center [332, 157] width 8 height 8
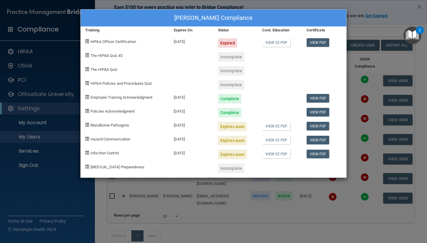
click at [358, 92] on div "Courtney Brookover's Compliance Training Expires On Status Cont. Education Cert…" at bounding box center [213, 121] width 427 height 243
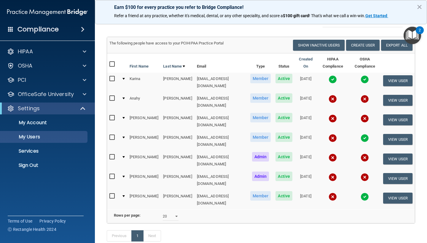
click at [48, 107] on div "Settings" at bounding box center [39, 108] width 73 height 7
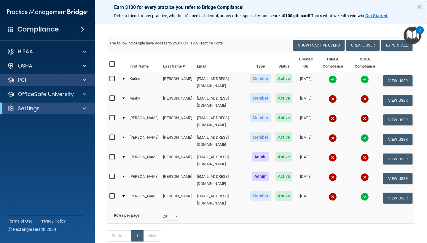
click at [62, 83] on div "PCI" at bounding box center [39, 79] width 73 height 7
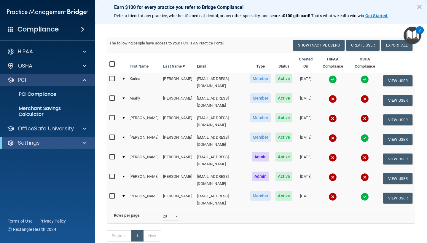
click at [62, 84] on div "PCI" at bounding box center [47, 80] width 95 height 12
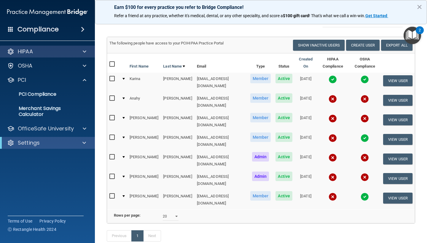
click at [80, 50] on div at bounding box center [83, 51] width 15 height 7
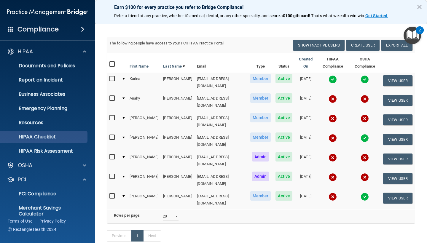
click at [55, 136] on p "HIPAA Checklist" at bounding box center [44, 137] width 81 height 6
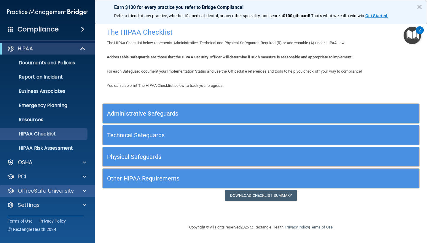
scroll to position [3, 0]
click at [51, 186] on div "OfficeSafe University" at bounding box center [47, 191] width 95 height 12
click at [54, 191] on p "OfficeSafe University" at bounding box center [46, 190] width 56 height 7
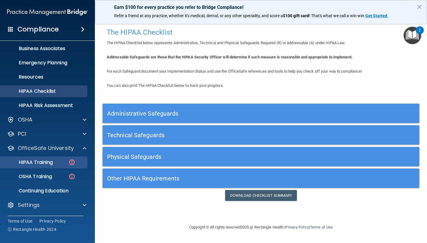
scroll to position [46, 0]
click at [44, 162] on p "HIPAA Training" at bounding box center [28, 162] width 49 height 6
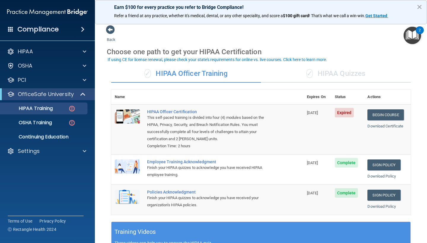
click at [320, 74] on div "✓ HIPAA Quizzes" at bounding box center [336, 74] width 150 height 18
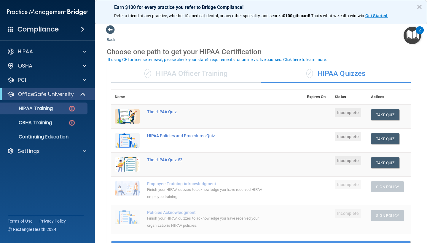
click at [205, 72] on div "✓ HIPAA Officer Training" at bounding box center [186, 74] width 150 height 18
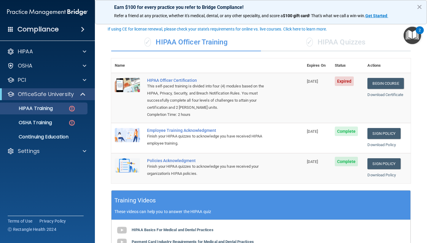
scroll to position [30, 0]
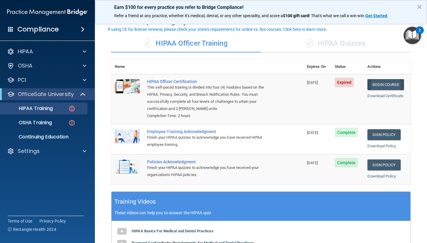
click at [377, 85] on link "Begin Course" at bounding box center [385, 84] width 36 height 11
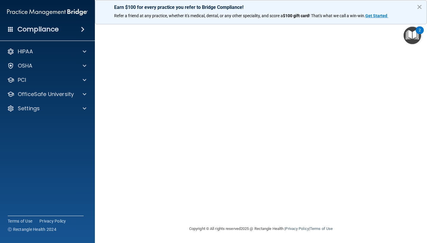
scroll to position [21, 0]
click at [387, 2] on div "Earn $100 for every practice you refer to Bridge Compliance! Refer a friend at …" at bounding box center [261, 12] width 332 height 24
click at [69, 98] on div "OfficeSafe University" at bounding box center [47, 94] width 95 height 12
click at [84, 97] on span at bounding box center [85, 94] width 4 height 7
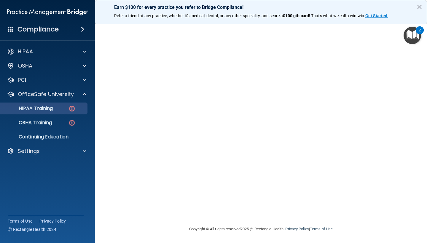
click at [50, 108] on p "HIPAA Training" at bounding box center [28, 108] width 49 height 6
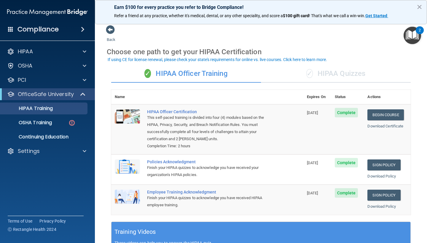
click at [332, 76] on div "✓ HIPAA Quizzes" at bounding box center [336, 74] width 150 height 18
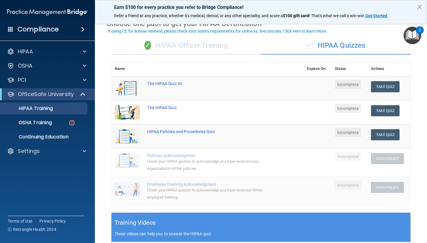
scroll to position [28, 0]
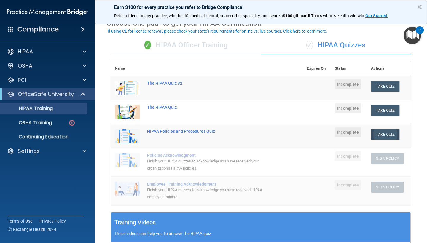
click at [388, 136] on button "Take Quiz" at bounding box center [385, 134] width 28 height 11
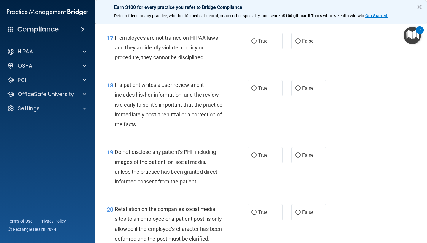
scroll to position [1196, 0]
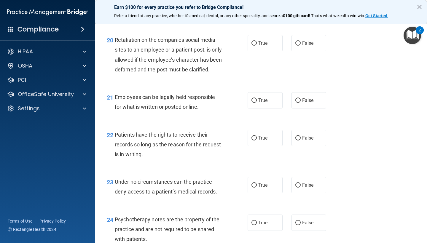
click at [178, 107] on div "Employees can be legally held responsible for what is written or posted online." at bounding box center [171, 102] width 112 height 20
drag, startPoint x: 179, startPoint y: 109, endPoint x: 196, endPoint y: 110, distance: 16.9
click at [196, 110] on span "Employees can be legally held responsible for what is written or posted online." at bounding box center [165, 102] width 100 height 16
click at [355, 105] on div "21 Employees can be legally held responsible for what is written or posted onli…" at bounding box center [260, 103] width 317 height 37
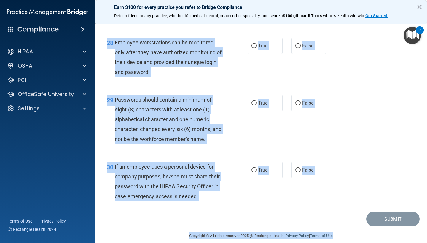
scroll to position [1600, 0]
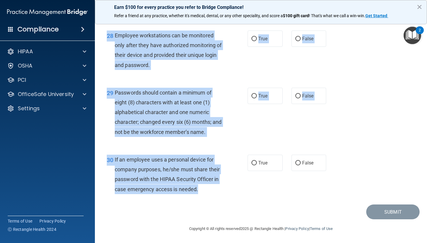
drag, startPoint x: 108, startPoint y: 33, endPoint x: 200, endPoint y: 189, distance: 181.7
copy form "HIPAA Policies and Procedures Quiz This quiz doesn’t expire until . Are you sur…"
click at [241, 80] on div "28 Employee workstations can be monitored only after they have authorized monit…" at bounding box center [260, 51] width 317 height 57
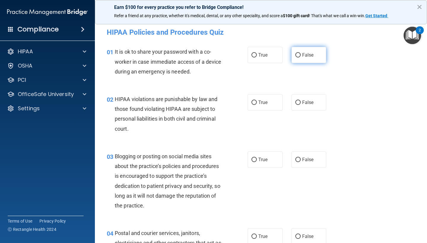
scroll to position [0, 0]
click at [300, 54] on input "False" at bounding box center [297, 55] width 5 height 4
radio input "true"
click at [265, 97] on label "True" at bounding box center [264, 102] width 35 height 16
click at [257, 100] on input "True" at bounding box center [253, 102] width 5 height 4
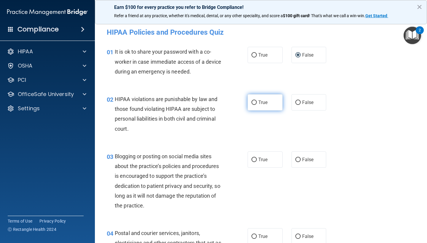
radio input "true"
click at [307, 158] on span "False" at bounding box center [308, 160] width 12 height 6
click at [300, 158] on input "False" at bounding box center [297, 160] width 5 height 4
radio input "true"
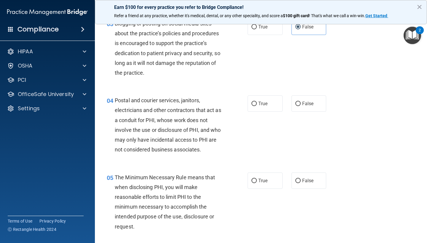
scroll to position [133, 0]
click at [268, 104] on label "True" at bounding box center [264, 103] width 35 height 16
click at [257, 104] on input "True" at bounding box center [253, 103] width 5 height 4
radio input "true"
click at [267, 178] on span "True" at bounding box center [262, 180] width 9 height 6
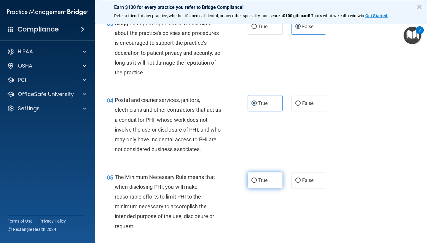
click at [257, 178] on input "True" at bounding box center [253, 180] width 5 height 4
radio input "true"
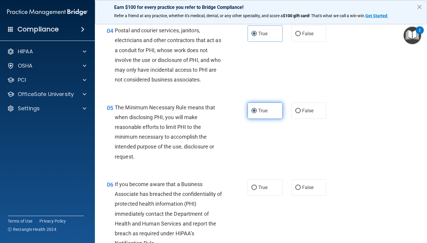
scroll to position [273, 0]
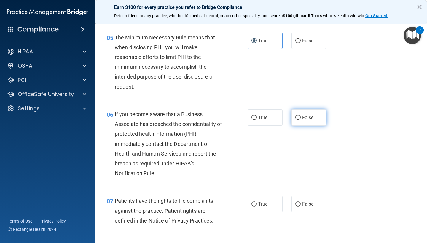
click at [308, 115] on span "False" at bounding box center [308, 118] width 12 height 6
click at [300, 116] on input "False" at bounding box center [297, 118] width 5 height 4
radio input "true"
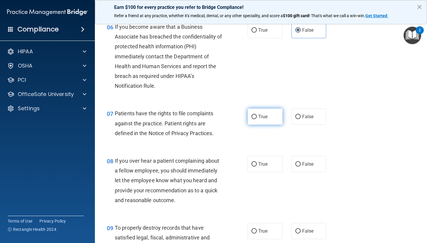
scroll to position [360, 0]
click at [270, 119] on label "True" at bounding box center [264, 116] width 35 height 16
click at [257, 119] on input "True" at bounding box center [253, 116] width 5 height 4
radio input "true"
click at [299, 156] on label "False" at bounding box center [308, 164] width 35 height 16
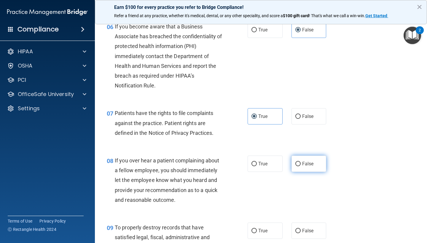
click at [299, 162] on input "False" at bounding box center [297, 164] width 5 height 4
radio input "true"
click at [308, 223] on label "False" at bounding box center [308, 231] width 35 height 16
click at [300, 229] on input "False" at bounding box center [297, 231] width 5 height 4
radio input "true"
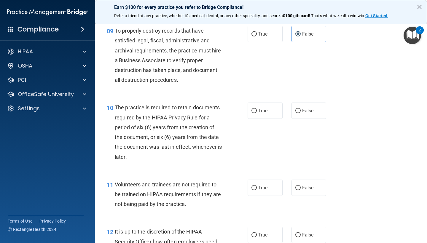
scroll to position [623, 0]
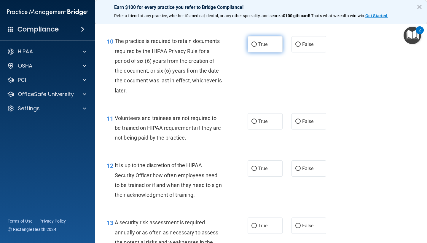
click at [270, 45] on label "True" at bounding box center [264, 44] width 35 height 16
click at [257, 45] on input "True" at bounding box center [253, 44] width 5 height 4
radio input "true"
click at [307, 120] on span "False" at bounding box center [308, 122] width 12 height 6
click at [300, 120] on input "False" at bounding box center [297, 121] width 5 height 4
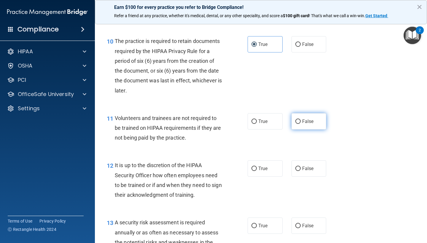
radio input "true"
click at [312, 166] on span "False" at bounding box center [308, 169] width 12 height 6
click at [300, 167] on input "False" at bounding box center [297, 169] width 5 height 4
radio input "true"
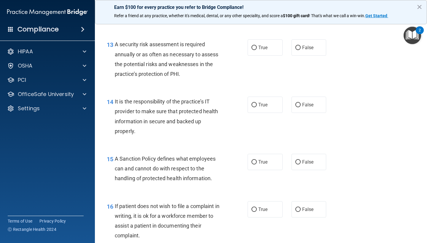
scroll to position [791, 0]
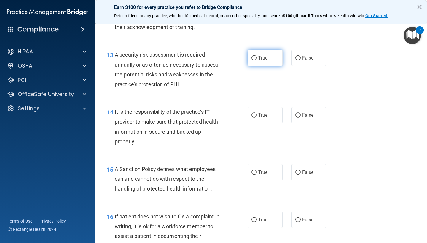
click at [269, 52] on label "True" at bounding box center [264, 58] width 35 height 16
click at [257, 56] on input "True" at bounding box center [253, 58] width 5 height 4
radio input "true"
click at [303, 113] on span "False" at bounding box center [308, 115] width 12 height 6
click at [300, 113] on input "False" at bounding box center [297, 115] width 5 height 4
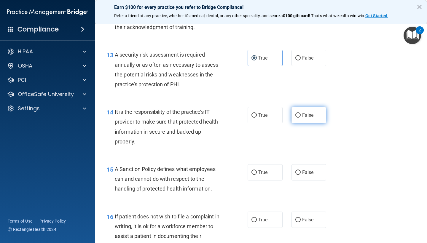
radio input "true"
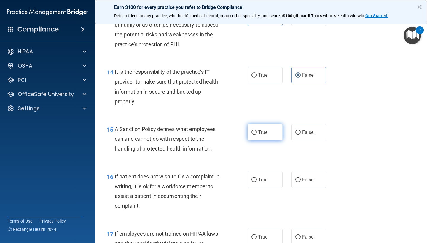
scroll to position [839, 0]
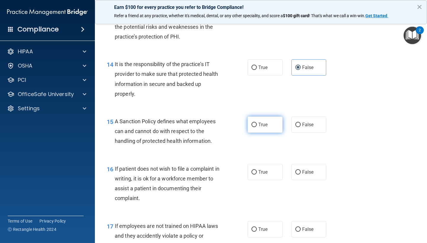
click at [271, 123] on label "True" at bounding box center [264, 124] width 35 height 16
click at [257, 123] on input "True" at bounding box center [253, 125] width 5 height 4
radio input "true"
click at [270, 171] on label "True" at bounding box center [264, 172] width 35 height 16
click at [257, 171] on input "True" at bounding box center [253, 172] width 5 height 4
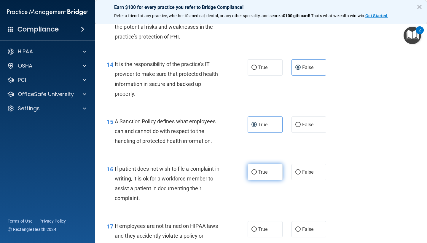
radio input "true"
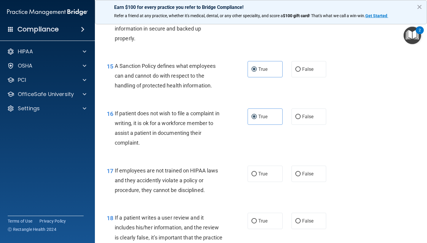
scroll to position [937, 0]
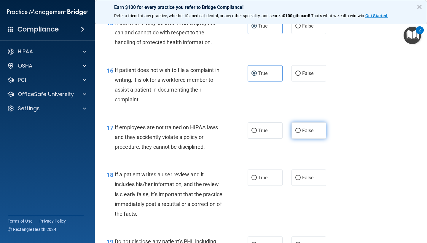
click at [311, 128] on span "False" at bounding box center [308, 131] width 12 height 6
click at [300, 129] on input "False" at bounding box center [297, 131] width 5 height 4
radio input "true"
click at [311, 175] on span "False" at bounding box center [308, 178] width 12 height 6
click at [300, 176] on input "False" at bounding box center [297, 178] width 5 height 4
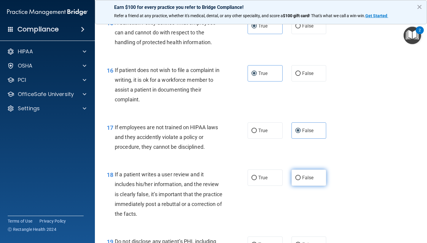
radio input "true"
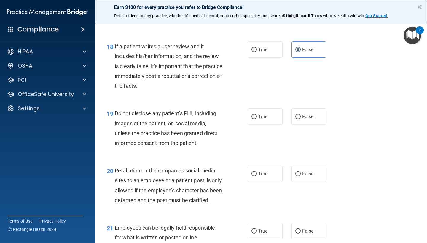
scroll to position [1070, 0]
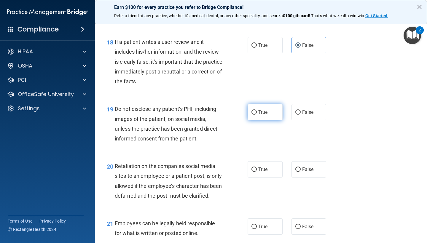
click at [273, 108] on label "True" at bounding box center [264, 112] width 35 height 16
click at [257, 110] on input "True" at bounding box center [253, 112] width 5 height 4
radio input "true"
click at [310, 171] on label "False" at bounding box center [308, 169] width 35 height 16
click at [300, 171] on input "False" at bounding box center [297, 169] width 5 height 4
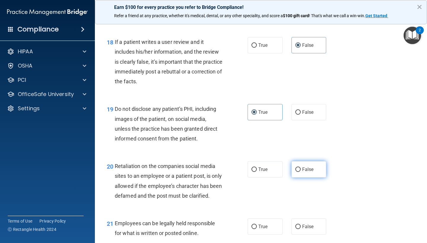
radio input "true"
click at [266, 226] on label "True" at bounding box center [264, 226] width 35 height 16
click at [257, 226] on input "True" at bounding box center [253, 227] width 5 height 4
radio input "true"
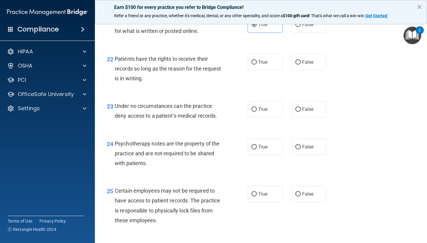
scroll to position [1269, 0]
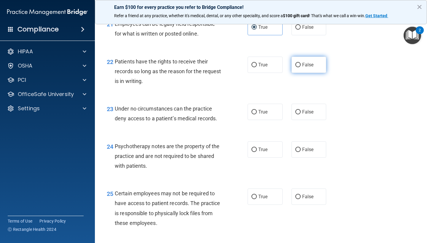
click at [312, 68] on span "False" at bounding box center [308, 65] width 12 height 6
click at [300, 67] on input "False" at bounding box center [297, 65] width 5 height 4
radio input "true"
click at [312, 120] on label "False" at bounding box center [308, 112] width 35 height 16
click at [300, 114] on input "False" at bounding box center [297, 112] width 5 height 4
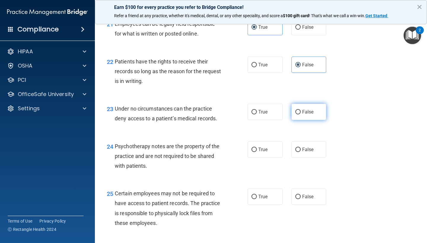
radio input "true"
click at [276, 156] on label "True" at bounding box center [264, 149] width 35 height 16
click at [257, 152] on input "True" at bounding box center [253, 150] width 5 height 4
radio input "true"
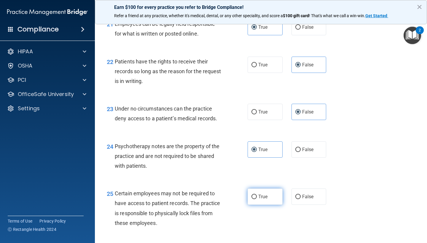
click at [274, 197] on label "True" at bounding box center [264, 196] width 35 height 16
click at [257, 197] on input "True" at bounding box center [253, 197] width 5 height 4
radio input "true"
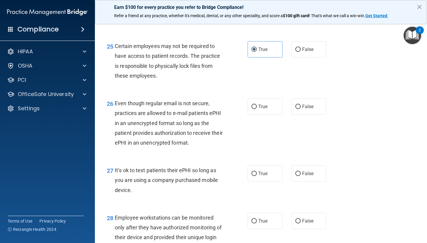
scroll to position [1407, 0]
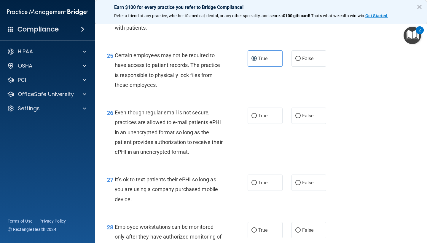
click at [270, 127] on div "26 Even though regular email is not secure, practices are allowed to e-mail pat…" at bounding box center [260, 133] width 317 height 67
click at [272, 119] on label "True" at bounding box center [264, 116] width 35 height 16
click at [257, 118] on input "True" at bounding box center [253, 116] width 5 height 4
radio input "true"
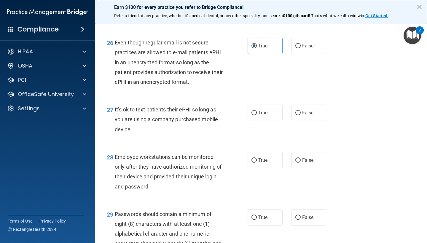
scroll to position [1514, 0]
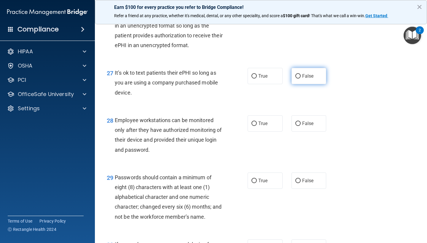
click at [308, 84] on label "False" at bounding box center [308, 76] width 35 height 16
click at [300, 79] on input "False" at bounding box center [297, 76] width 5 height 4
radio input "true"
click at [308, 131] on label "False" at bounding box center [308, 123] width 35 height 16
click at [300, 126] on input "False" at bounding box center [297, 123] width 5 height 4
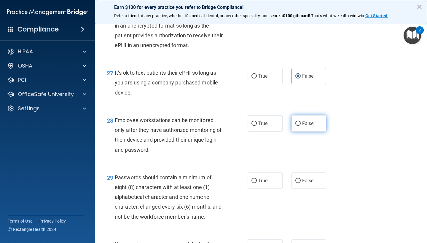
radio input "true"
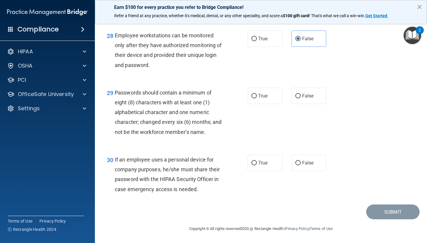
scroll to position [1600, 0]
click at [274, 93] on label "True" at bounding box center [264, 96] width 35 height 16
click at [257, 94] on input "True" at bounding box center [253, 96] width 5 height 4
radio input "true"
click at [305, 160] on label "False" at bounding box center [308, 163] width 35 height 16
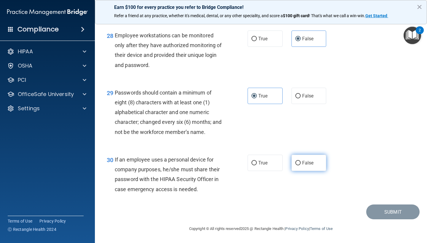
click at [300, 161] on input "False" at bounding box center [297, 163] width 5 height 4
radio input "true"
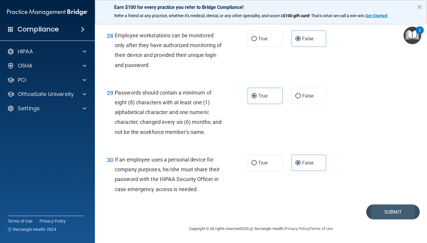
click at [393, 211] on button "Submit" at bounding box center [392, 211] width 53 height 15
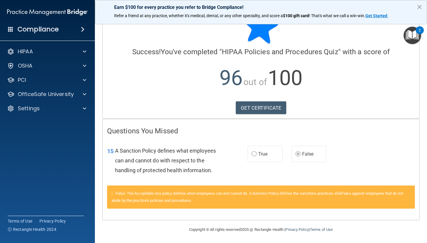
scroll to position [20, 0]
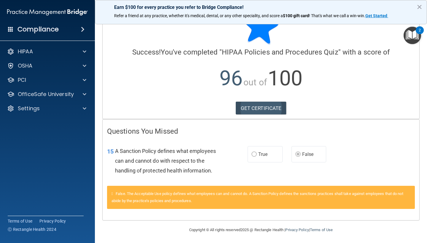
click at [264, 110] on link "GET CERTIFICATE" at bounding box center [261, 108] width 51 height 13
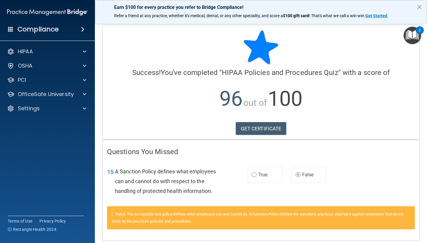
scroll to position [0, 0]
click at [54, 97] on p "OfficeSafe University" at bounding box center [46, 94] width 56 height 7
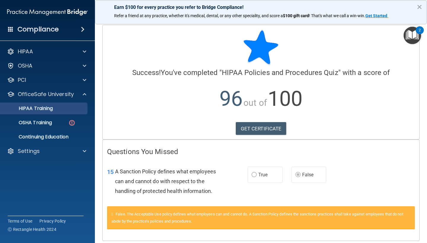
click at [54, 112] on link "HIPAA Training" at bounding box center [40, 109] width 93 height 12
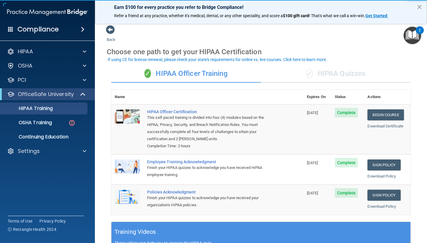
click at [334, 76] on div "✓ HIPAA Quizzes" at bounding box center [336, 74] width 150 height 18
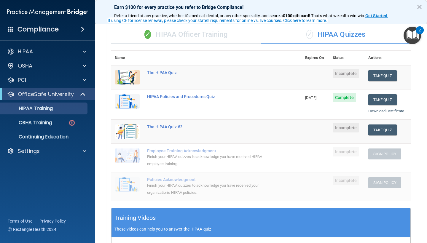
scroll to position [39, 0]
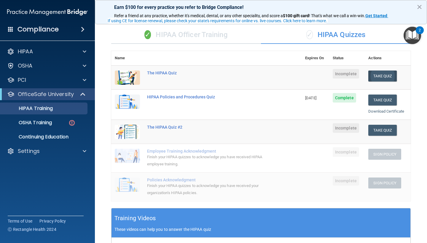
click at [382, 76] on button "Take Quiz" at bounding box center [382, 76] width 28 height 11
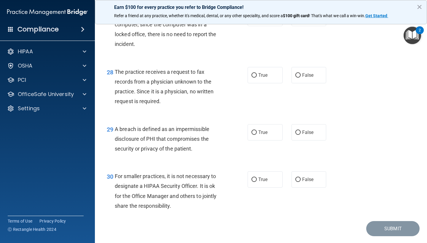
scroll to position [1463, 0]
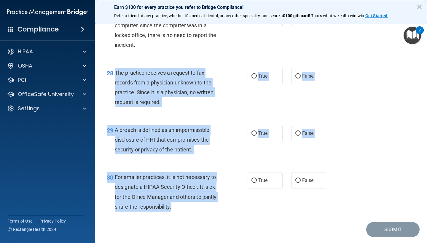
drag, startPoint x: 175, startPoint y: 210, endPoint x: 115, endPoint y: 73, distance: 149.9
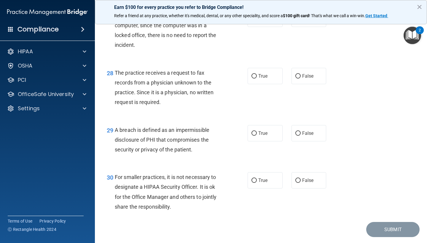
click at [129, 65] on div "28 The practice receives a request to fax records from a physician unknown to t…" at bounding box center [260, 88] width 317 height 57
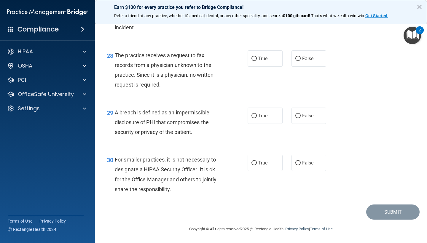
scroll to position [1483, 0]
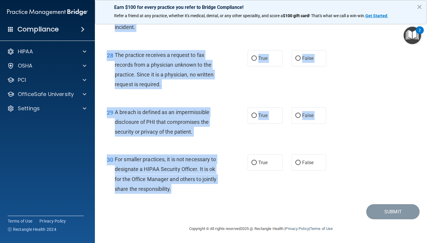
drag, startPoint x: 108, startPoint y: 32, endPoint x: 187, endPoint y: 188, distance: 174.8
copy form "The HIPAA Quiz This quiz doesn’t expire until . Are you sure you want to take t…"
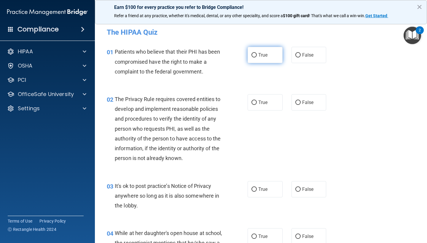
scroll to position [0, 0]
click at [260, 57] on span "True" at bounding box center [262, 55] width 9 height 6
click at [257, 57] on input "True" at bounding box center [253, 55] width 5 height 4
radio input "true"
click at [265, 101] on span "True" at bounding box center [262, 103] width 9 height 6
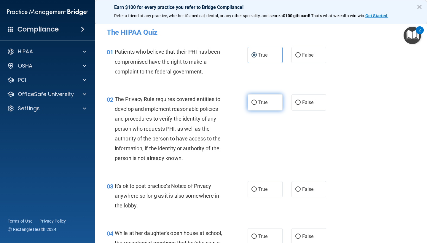
click at [257, 101] on input "True" at bounding box center [253, 102] width 5 height 4
radio input "true"
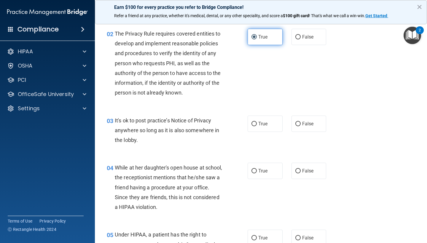
scroll to position [98, 0]
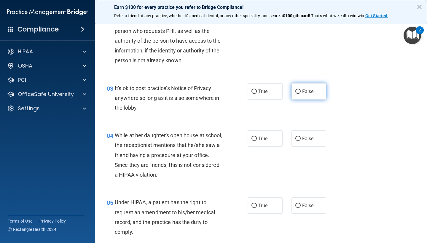
click at [305, 89] on span "False" at bounding box center [308, 92] width 12 height 6
click at [300, 89] on input "False" at bounding box center [297, 91] width 5 height 4
radio input "true"
click at [310, 132] on label "False" at bounding box center [308, 138] width 35 height 16
click at [300, 137] on input "False" at bounding box center [297, 139] width 5 height 4
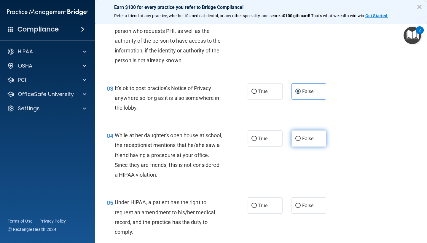
radio input "true"
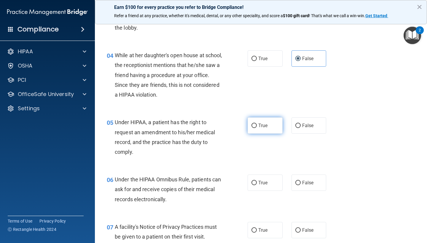
click at [264, 125] on span "True" at bounding box center [262, 126] width 9 height 6
click at [257, 125] on input "True" at bounding box center [253, 126] width 5 height 4
radio input "true"
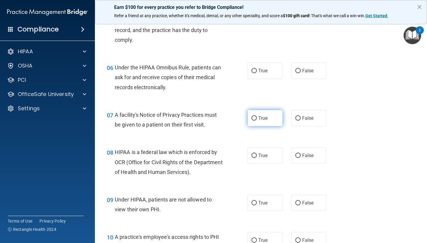
scroll to position [297, 0]
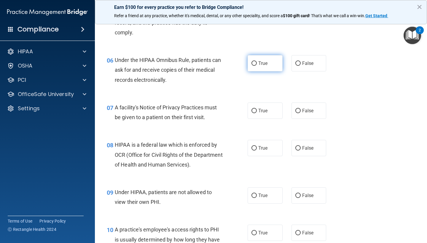
click at [261, 64] on span "True" at bounding box center [262, 63] width 9 height 6
click at [257, 64] on input "True" at bounding box center [253, 63] width 5 height 4
radio input "true"
click at [268, 103] on label "True" at bounding box center [264, 111] width 35 height 16
click at [257, 109] on input "True" at bounding box center [253, 111] width 5 height 4
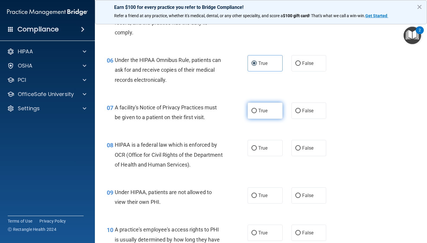
radio input "true"
click at [268, 145] on label "True" at bounding box center [264, 148] width 35 height 16
click at [257, 146] on input "True" at bounding box center [253, 148] width 5 height 4
radio input "true"
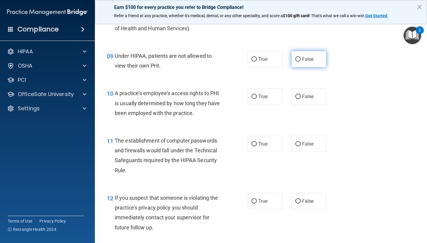
scroll to position [434, 0]
click at [308, 50] on label "False" at bounding box center [308, 58] width 35 height 16
click at [300, 57] on input "False" at bounding box center [297, 59] width 5 height 4
radio input "true"
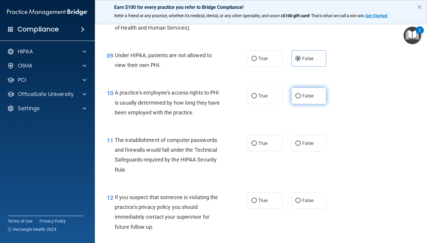
click at [309, 89] on label "False" at bounding box center [308, 96] width 35 height 16
click at [300, 94] on input "False" at bounding box center [297, 96] width 5 height 4
radio input "true"
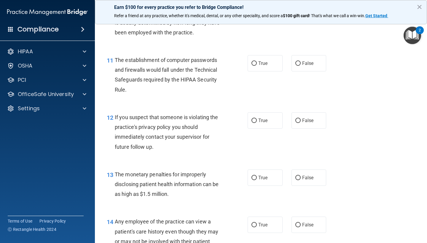
scroll to position [517, 0]
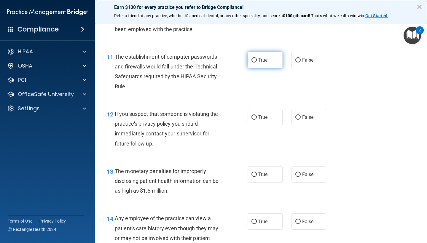
click at [275, 60] on label "True" at bounding box center [264, 60] width 35 height 16
click at [257, 60] on input "True" at bounding box center [253, 60] width 5 height 4
radio input "true"
click at [271, 111] on label "True" at bounding box center [264, 117] width 35 height 16
click at [257, 115] on input "True" at bounding box center [253, 117] width 5 height 4
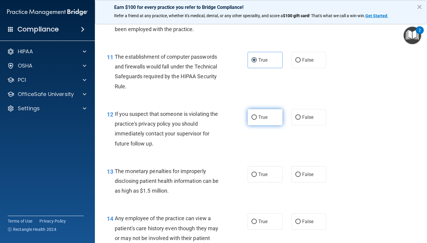
radio input "true"
click at [267, 168] on label "True" at bounding box center [264, 174] width 35 height 16
click at [257, 172] on input "True" at bounding box center [253, 174] width 5 height 4
radio input "true"
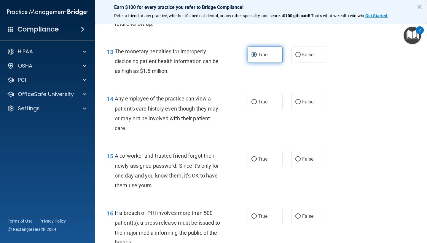
scroll to position [666, 0]
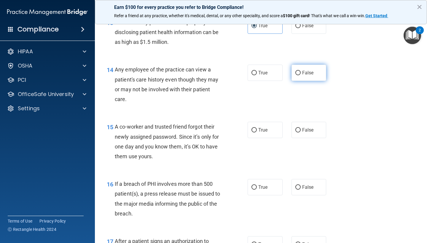
click at [309, 70] on span "False" at bounding box center [308, 73] width 12 height 6
click at [300, 71] on input "False" at bounding box center [297, 73] width 5 height 4
radio input "true"
click at [314, 124] on label "False" at bounding box center [308, 130] width 35 height 16
click at [300, 128] on input "False" at bounding box center [297, 130] width 5 height 4
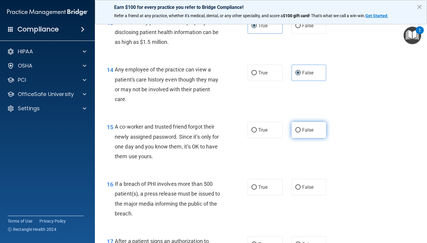
radio input "true"
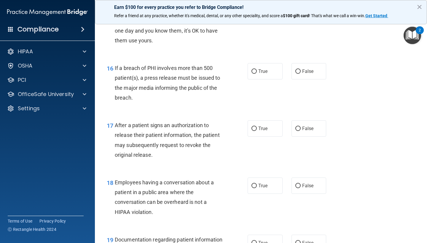
scroll to position [783, 0]
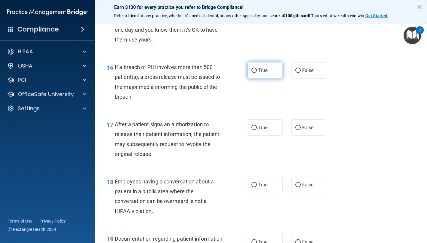
click at [267, 72] on label "True" at bounding box center [264, 70] width 35 height 16
click at [257, 72] on input "True" at bounding box center [253, 70] width 5 height 4
radio input "true"
click at [267, 120] on label "True" at bounding box center [264, 127] width 35 height 16
click at [257, 126] on input "True" at bounding box center [253, 128] width 5 height 4
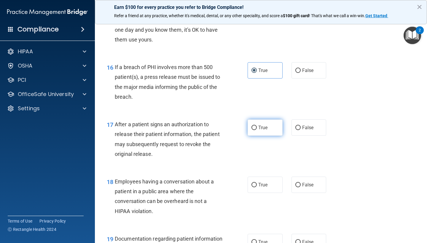
radio input "true"
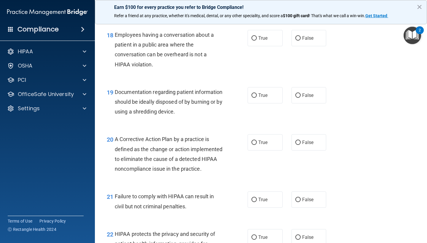
scroll to position [933, 0]
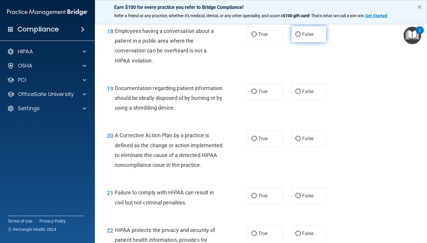
click at [312, 35] on label "False" at bounding box center [308, 34] width 35 height 16
click at [300, 35] on input "False" at bounding box center [297, 34] width 5 height 4
radio input "true"
click at [265, 94] on label "True" at bounding box center [264, 91] width 35 height 16
click at [257, 94] on input "True" at bounding box center [253, 91] width 5 height 4
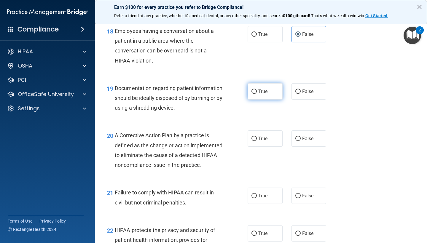
radio input "true"
click at [266, 130] on label "True" at bounding box center [264, 138] width 35 height 16
click at [257, 137] on input "True" at bounding box center [253, 139] width 5 height 4
radio input "true"
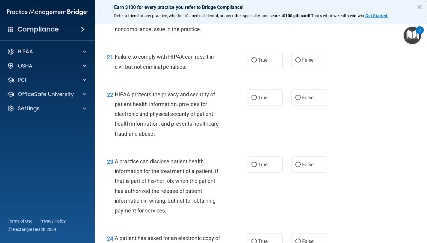
scroll to position [1070, 0]
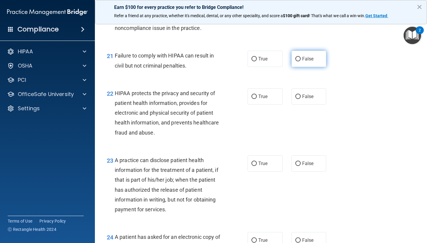
click at [315, 64] on label "False" at bounding box center [308, 59] width 35 height 16
click at [300, 61] on input "False" at bounding box center [297, 59] width 5 height 4
radio input "true"
click at [268, 101] on label "True" at bounding box center [264, 96] width 35 height 16
click at [257, 99] on input "True" at bounding box center [253, 97] width 5 height 4
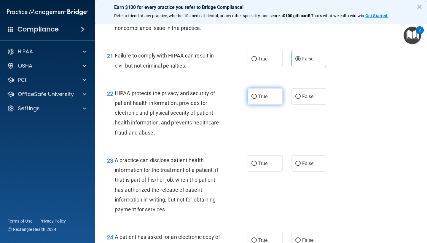
radio input "true"
click at [310, 166] on span "False" at bounding box center [308, 164] width 12 height 6
click at [300, 166] on input "False" at bounding box center [297, 163] width 5 height 4
radio input "true"
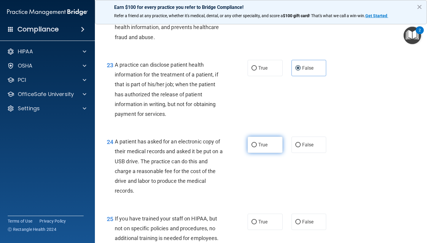
click at [264, 148] on span "True" at bounding box center [262, 145] width 9 height 6
click at [257, 147] on input "True" at bounding box center [253, 145] width 5 height 4
radio input "true"
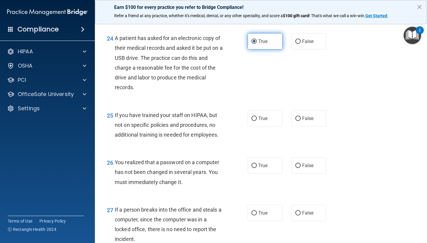
scroll to position [1275, 0]
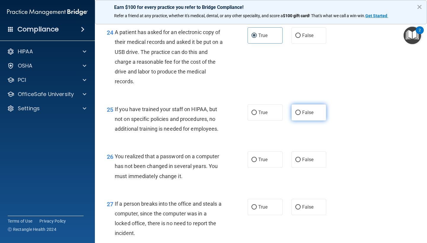
click at [316, 113] on label "False" at bounding box center [308, 112] width 35 height 16
click at [300, 113] on input "False" at bounding box center [297, 113] width 5 height 4
radio input "true"
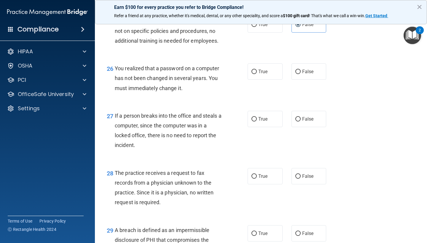
scroll to position [1364, 0]
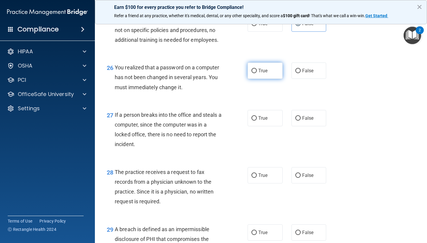
click at [258, 70] on label "True" at bounding box center [264, 71] width 35 height 16
click at [257, 70] on input "True" at bounding box center [253, 71] width 5 height 4
radio input "true"
click at [304, 121] on span "False" at bounding box center [308, 118] width 12 height 6
click at [300, 121] on input "False" at bounding box center [297, 118] width 5 height 4
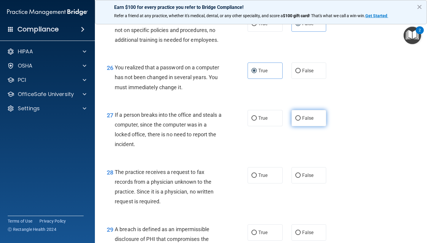
radio input "true"
click at [309, 171] on label "False" at bounding box center [308, 175] width 35 height 16
click at [300, 173] on input "False" at bounding box center [297, 175] width 5 height 4
radio input "true"
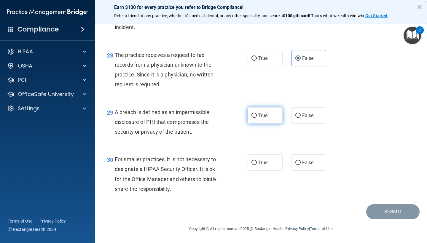
scroll to position [1483, 0]
click at [270, 117] on label "True" at bounding box center [264, 115] width 35 height 16
click at [257, 117] on input "True" at bounding box center [253, 115] width 5 height 4
radio input "true"
click at [307, 159] on label "False" at bounding box center [308, 162] width 35 height 16
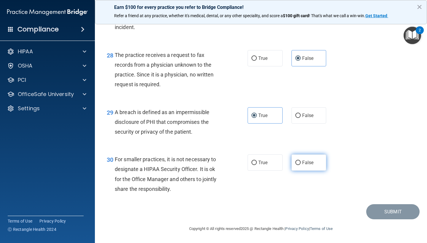
click at [300, 161] on input "False" at bounding box center [297, 163] width 5 height 4
radio input "true"
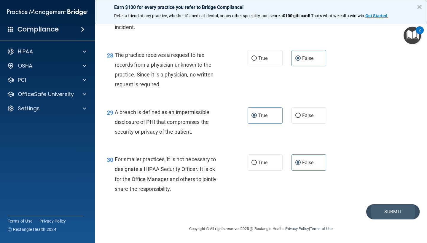
click at [406, 213] on button "Submit" at bounding box center [392, 211] width 53 height 15
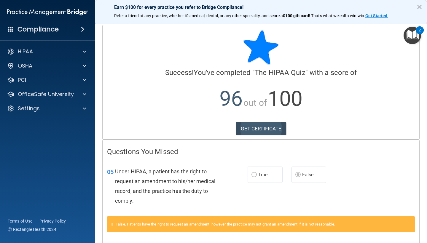
click at [262, 126] on link "GET CERTIFICATE" at bounding box center [261, 128] width 51 height 13
click at [81, 94] on div at bounding box center [83, 94] width 15 height 7
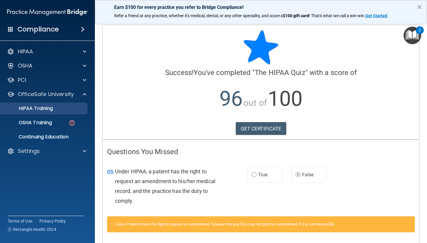
click at [58, 109] on div "HIPAA Training" at bounding box center [44, 108] width 81 height 6
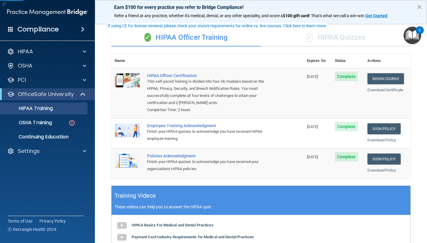
scroll to position [36, 0]
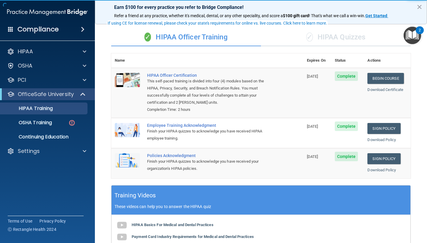
click at [338, 40] on div "✓ HIPAA Quizzes" at bounding box center [336, 37] width 150 height 18
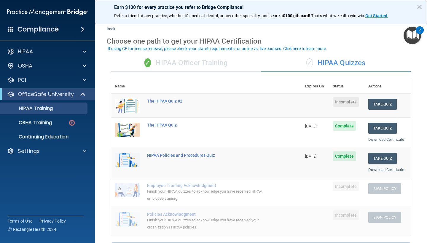
scroll to position [10, 0]
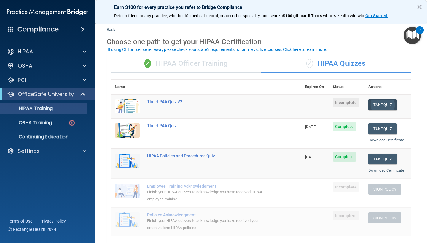
click at [381, 101] on button "Take Quiz" at bounding box center [382, 104] width 28 height 11
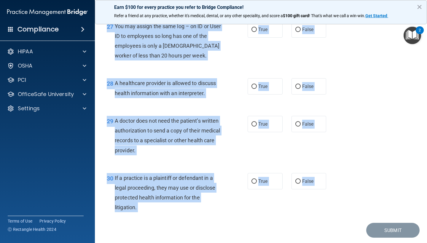
scroll to position [1463, 0]
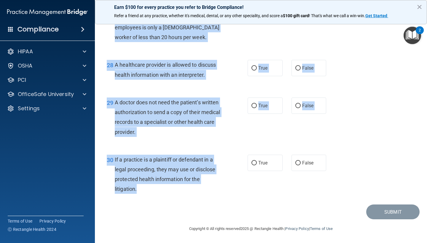
drag, startPoint x: 107, startPoint y: 31, endPoint x: 164, endPoint y: 189, distance: 168.3
copy form "The HIPAA Quiz #2 This quiz doesn’t expire until . Are you sure you want to tak…"
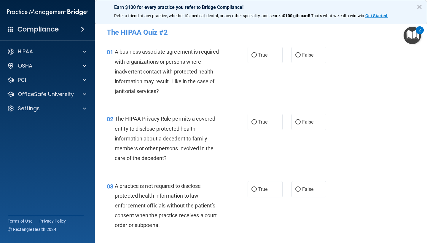
scroll to position [0, 0]
click at [308, 57] on span "False" at bounding box center [308, 55] width 12 height 6
click at [300, 57] on input "False" at bounding box center [297, 55] width 5 height 4
radio input "true"
click at [270, 118] on label "True" at bounding box center [264, 122] width 35 height 16
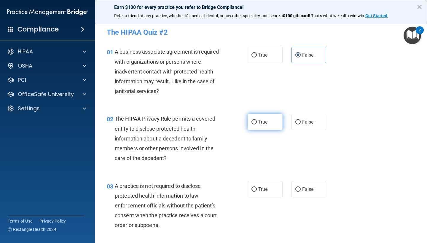
click at [257, 120] on input "True" at bounding box center [253, 122] width 5 height 4
radio input "true"
click at [308, 186] on span "False" at bounding box center [308, 189] width 12 height 6
click at [300, 187] on input "False" at bounding box center [297, 189] width 5 height 4
radio input "true"
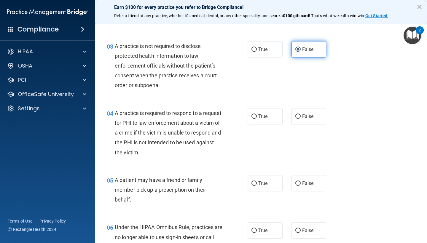
scroll to position [224, 0]
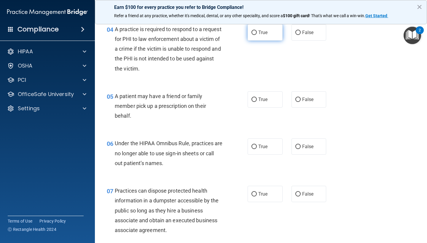
click at [259, 34] on label "True" at bounding box center [264, 32] width 35 height 16
click at [257, 34] on input "True" at bounding box center [253, 33] width 5 height 4
radio input "true"
click at [268, 97] on label "True" at bounding box center [264, 99] width 35 height 16
click at [257, 97] on input "True" at bounding box center [253, 99] width 5 height 4
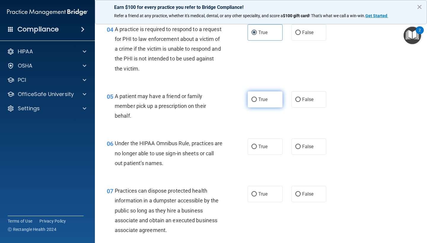
radio input "true"
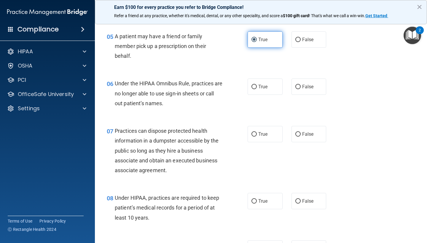
scroll to position [293, 0]
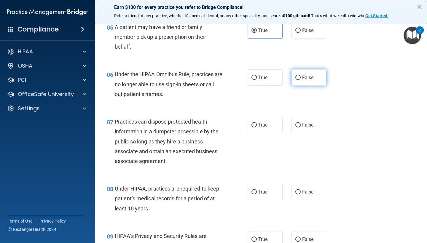
click at [315, 82] on label "False" at bounding box center [308, 77] width 35 height 16
click at [300, 80] on input "False" at bounding box center [297, 78] width 5 height 4
radio input "true"
click at [315, 128] on label "False" at bounding box center [308, 125] width 35 height 16
click at [300, 127] on input "False" at bounding box center [297, 125] width 5 height 4
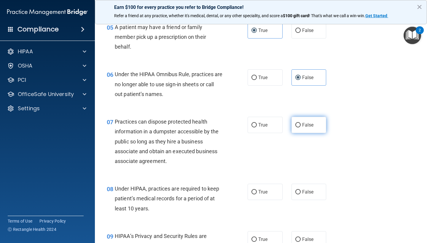
radio input "true"
click at [311, 177] on div "08 Under HIPAA, practices are required to keep patient’s medical records for a …" at bounding box center [260, 199] width 317 height 47
click at [311, 189] on span "False" at bounding box center [308, 192] width 12 height 6
click at [300, 190] on input "False" at bounding box center [297, 192] width 5 height 4
radio input "true"
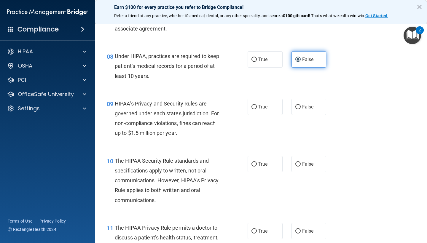
scroll to position [441, 0]
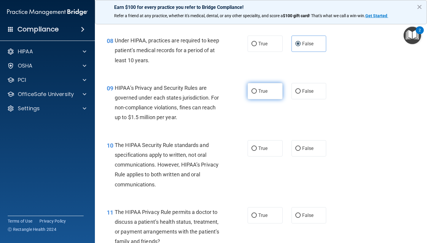
click at [268, 92] on label "True" at bounding box center [264, 91] width 35 height 16
click at [257, 92] on input "True" at bounding box center [253, 91] width 5 height 4
radio input "true"
click at [304, 146] on span "False" at bounding box center [308, 148] width 12 height 6
click at [300, 146] on input "False" at bounding box center [297, 148] width 5 height 4
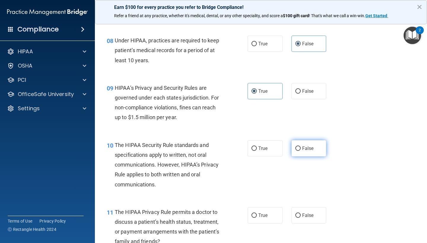
radio input "true"
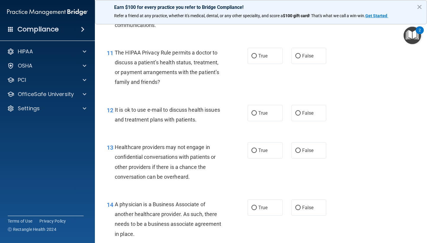
scroll to position [601, 0]
click at [261, 56] on label "True" at bounding box center [264, 55] width 35 height 16
click at [257, 56] on input "True" at bounding box center [253, 56] width 5 height 4
radio input "true"
click at [264, 110] on span "True" at bounding box center [262, 113] width 9 height 6
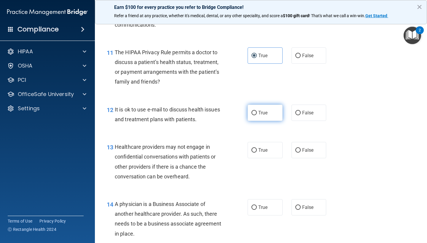
click at [257, 111] on input "True" at bounding box center [253, 113] width 5 height 4
radio input "true"
click at [306, 147] on span "False" at bounding box center [308, 150] width 12 height 6
click at [300, 148] on input "False" at bounding box center [297, 150] width 5 height 4
radio input "true"
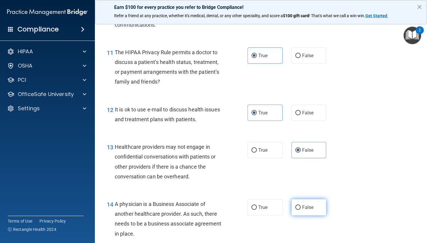
click at [308, 208] on label "False" at bounding box center [308, 207] width 35 height 16
click at [300, 208] on input "False" at bounding box center [297, 207] width 5 height 4
radio input "true"
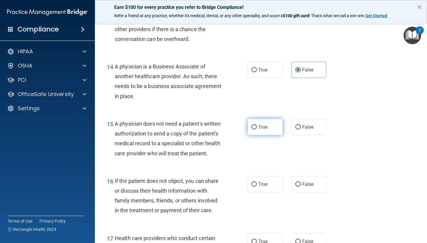
click at [267, 124] on span "True" at bounding box center [262, 127] width 9 height 6
click at [257, 125] on input "True" at bounding box center [253, 127] width 5 height 4
radio input "true"
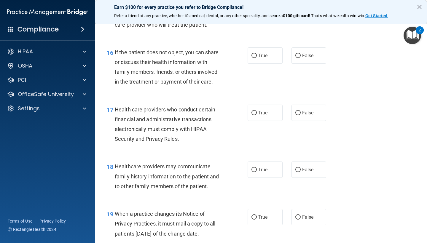
scroll to position [868, 0]
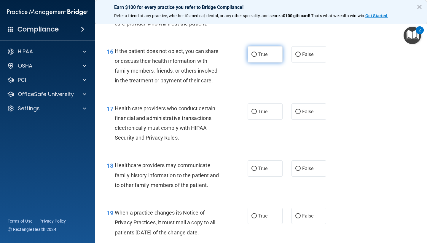
click at [275, 53] on label "True" at bounding box center [264, 54] width 35 height 16
click at [257, 53] on input "True" at bounding box center [253, 54] width 5 height 4
radio input "true"
click at [275, 114] on label "True" at bounding box center [264, 111] width 35 height 16
click at [257, 114] on input "True" at bounding box center [253, 112] width 5 height 4
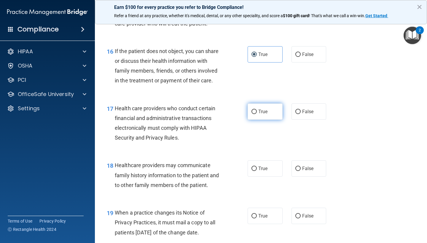
radio input "true"
click at [267, 160] on label "True" at bounding box center [264, 168] width 35 height 16
click at [257, 167] on input "True" at bounding box center [253, 169] width 5 height 4
radio input "true"
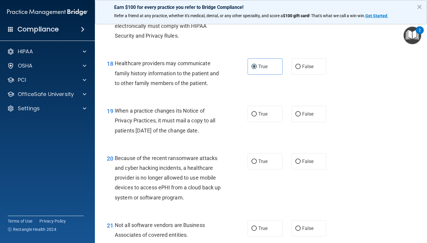
scroll to position [971, 0]
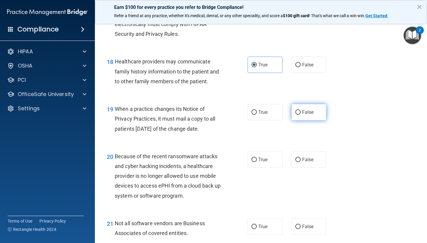
click at [314, 107] on label "False" at bounding box center [308, 112] width 35 height 16
click at [300, 110] on input "False" at bounding box center [297, 112] width 5 height 4
radio input "true"
click at [309, 157] on span "False" at bounding box center [308, 160] width 12 height 6
click at [300, 158] on input "False" at bounding box center [297, 160] width 5 height 4
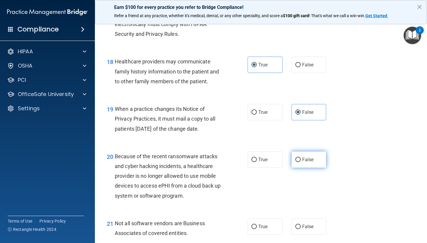
radio input "true"
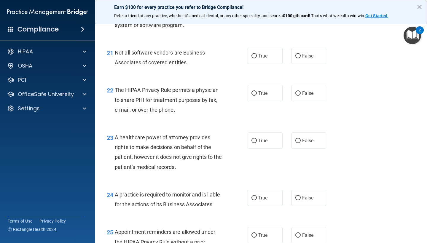
scroll to position [1143, 0]
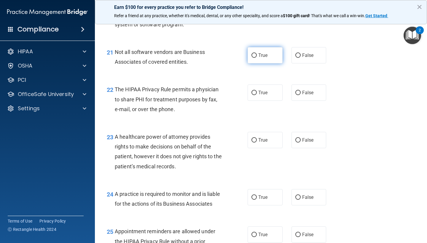
click at [266, 53] on label "True" at bounding box center [264, 55] width 35 height 16
click at [257, 53] on input "True" at bounding box center [253, 55] width 5 height 4
radio input "true"
click at [266, 90] on span "True" at bounding box center [262, 93] width 9 height 6
click at [257, 91] on input "True" at bounding box center [253, 93] width 5 height 4
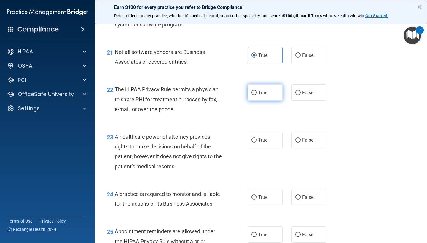
radio input "true"
click at [310, 137] on span "False" at bounding box center [308, 140] width 12 height 6
click at [300, 138] on input "False" at bounding box center [297, 140] width 5 height 4
radio input "true"
click at [311, 189] on label "False" at bounding box center [308, 197] width 35 height 16
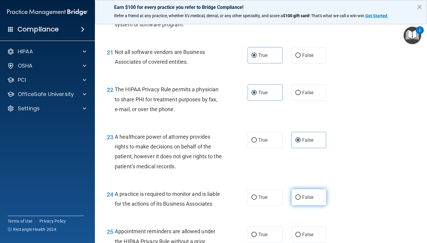
click at [300, 195] on input "False" at bounding box center [297, 197] width 5 height 4
radio input "true"
click at [267, 232] on span "True" at bounding box center [262, 235] width 9 height 6
click at [257, 233] on input "True" at bounding box center [253, 235] width 5 height 4
radio input "true"
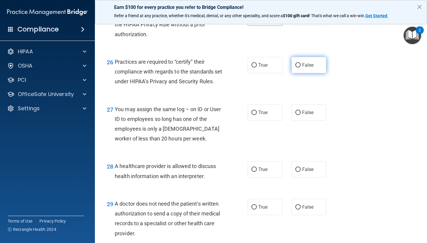
scroll to position [1375, 0]
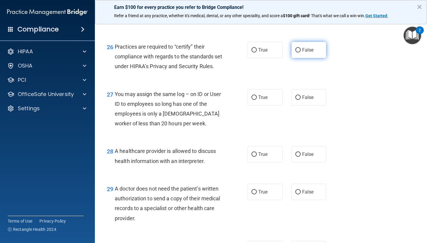
click at [313, 47] on label "False" at bounding box center [308, 50] width 35 height 16
click at [300, 48] on input "False" at bounding box center [297, 50] width 5 height 4
radio input "true"
click at [313, 100] on span "False" at bounding box center [308, 98] width 12 height 6
click at [300, 100] on input "False" at bounding box center [297, 97] width 5 height 4
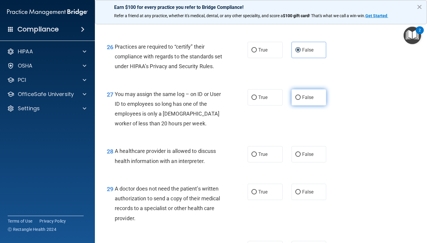
radio input "true"
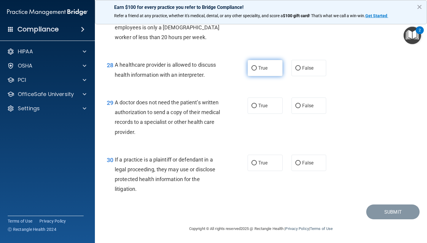
scroll to position [1463, 0]
click at [276, 75] on label "True" at bounding box center [264, 68] width 35 height 16
click at [257, 71] on input "True" at bounding box center [253, 68] width 5 height 4
radio input "true"
click at [276, 102] on label "True" at bounding box center [264, 105] width 35 height 16
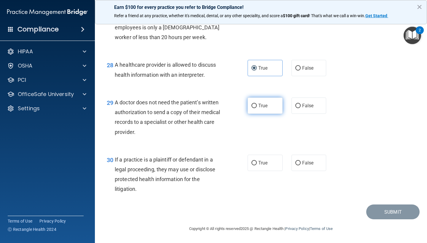
click at [257, 104] on input "True" at bounding box center [253, 106] width 5 height 4
radio input "true"
click at [275, 160] on label "True" at bounding box center [264, 163] width 35 height 16
click at [257, 161] on input "True" at bounding box center [253, 163] width 5 height 4
radio input "true"
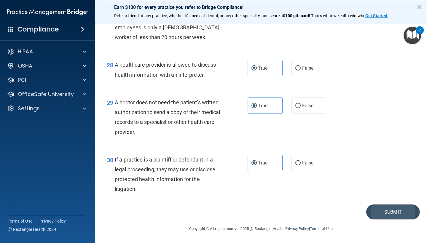
click at [403, 213] on button "Submit" at bounding box center [392, 211] width 53 height 15
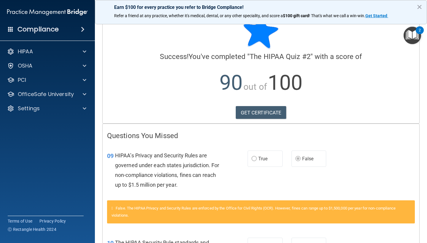
scroll to position [19, 0]
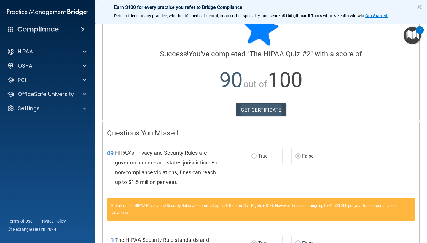
click at [261, 107] on link "GET CERTIFICATE" at bounding box center [261, 109] width 51 height 13
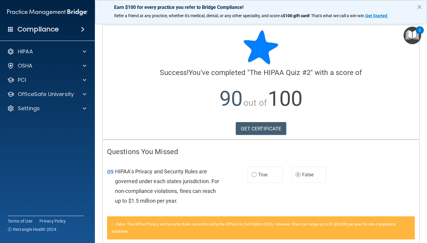
scroll to position [0, 0]
click at [74, 96] on div "OfficeSafe University" at bounding box center [39, 94] width 73 height 7
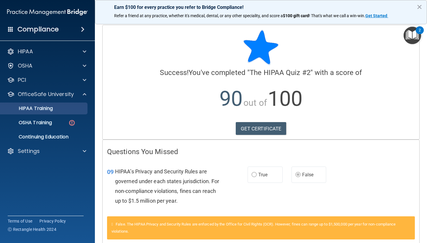
click at [53, 107] on p "HIPAA Training" at bounding box center [28, 108] width 49 height 6
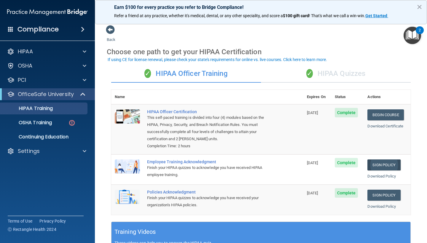
click at [383, 161] on link "Sign Policy" at bounding box center [383, 164] width 33 height 11
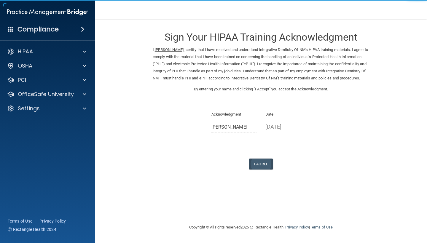
click at [264, 168] on button "I Agree" at bounding box center [261, 164] width 24 height 11
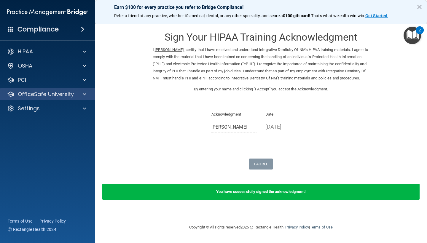
click at [74, 92] on div "OfficeSafe University" at bounding box center [39, 94] width 73 height 7
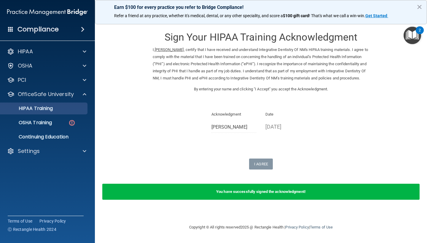
click at [53, 108] on p "HIPAA Training" at bounding box center [28, 108] width 49 height 6
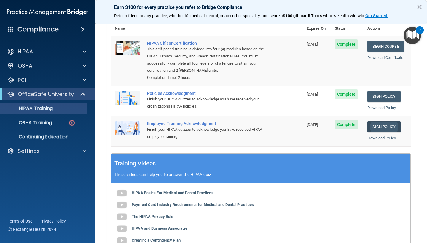
scroll to position [63, 0]
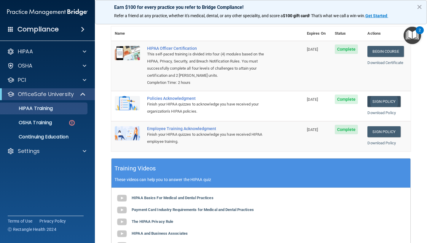
click at [386, 100] on link "Sign Policy" at bounding box center [383, 101] width 33 height 11
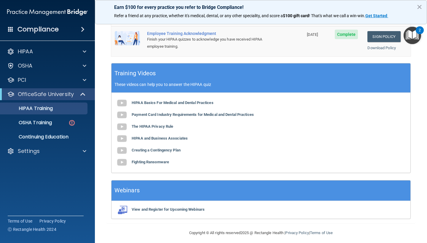
scroll to position [0, 0]
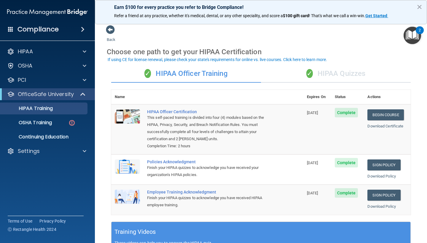
click at [344, 74] on div "✓ HIPAA Quizzes" at bounding box center [336, 74] width 150 height 18
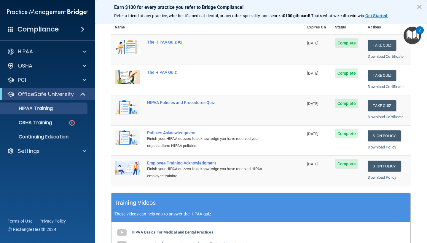
scroll to position [71, 0]
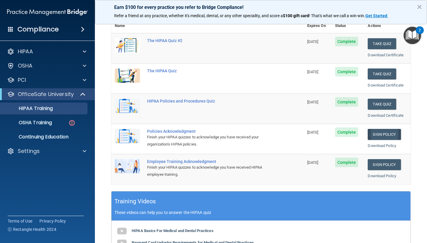
click at [387, 130] on link "Sign Policy" at bounding box center [383, 134] width 33 height 11
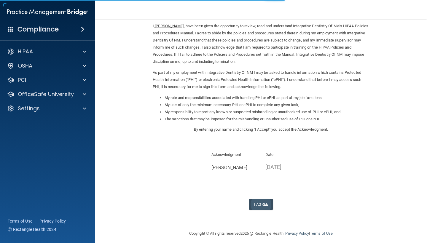
scroll to position [23, 0]
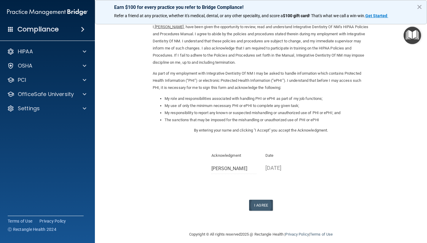
click at [262, 201] on button "I Agree" at bounding box center [261, 205] width 24 height 11
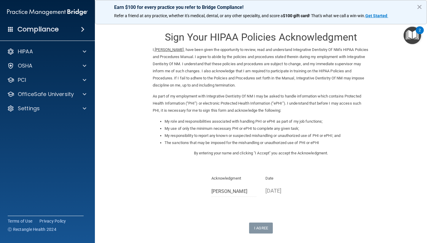
scroll to position [0, 0]
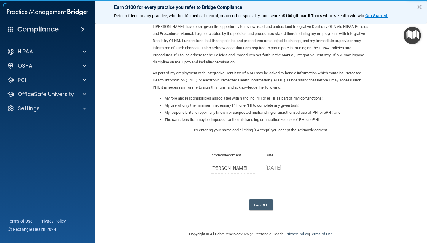
click at [245, 158] on div "Acknowledgment [PERSON_NAME]" at bounding box center [233, 163] width 45 height 22
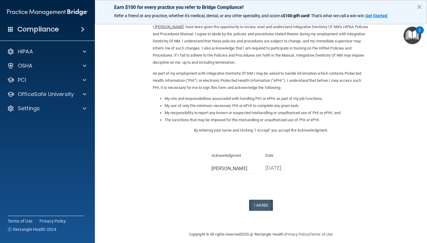
click at [263, 201] on button "I Agree" at bounding box center [261, 205] width 24 height 11
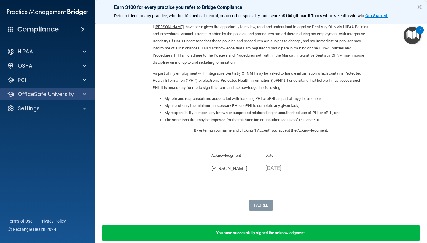
click at [77, 95] on div at bounding box center [83, 94] width 15 height 7
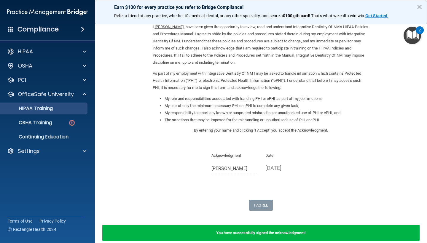
click at [73, 109] on div "HIPAA Training" at bounding box center [44, 108] width 81 height 6
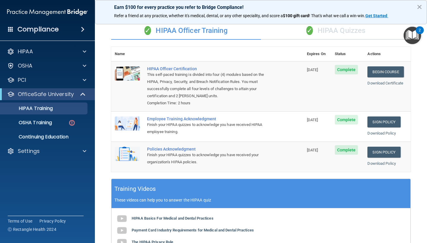
scroll to position [35, 0]
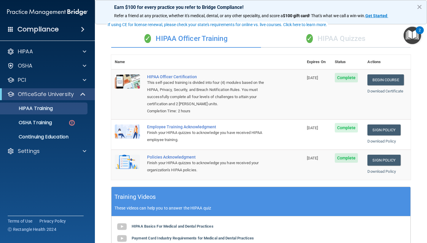
click at [359, 40] on div "✓ HIPAA Quizzes" at bounding box center [336, 39] width 150 height 18
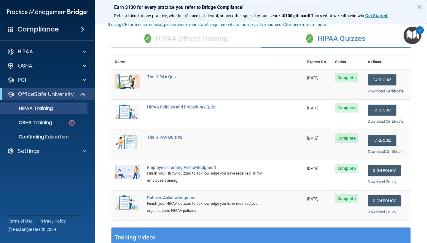
click at [225, 40] on div "✓ HIPAA Officer Training" at bounding box center [186, 39] width 150 height 18
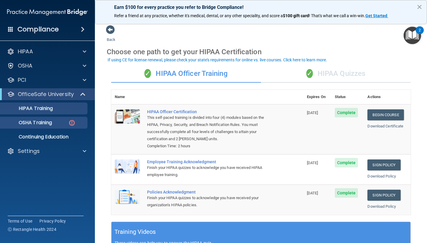
scroll to position [0, 0]
click at [39, 125] on p "OSHA Training" at bounding box center [28, 123] width 48 height 6
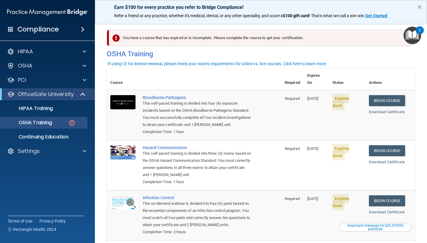
click at [65, 96] on p "OfficeSafe University" at bounding box center [46, 94] width 56 height 7
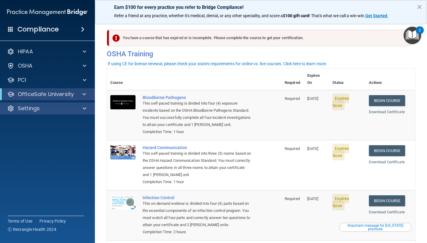
click at [56, 110] on div "Settings" at bounding box center [39, 108] width 73 height 7
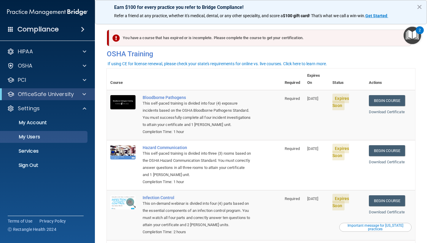
click at [47, 137] on p "My Users" at bounding box center [44, 137] width 81 height 6
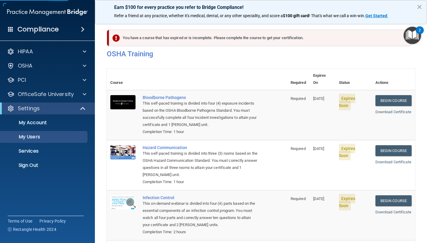
select select "20"
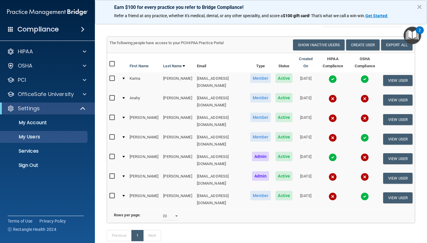
scroll to position [30, 0]
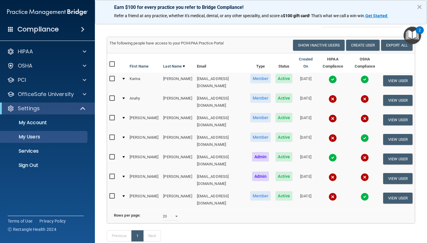
click at [328, 134] on img at bounding box center [332, 138] width 8 height 8
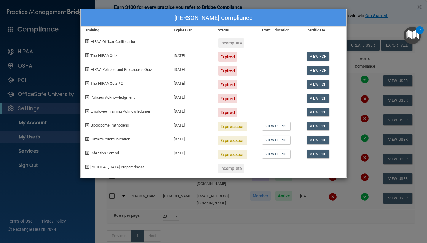
click at [369, 33] on div "Melissa Ayala's Compliance Training Expires On Status Cont. Education Certifica…" at bounding box center [213, 121] width 427 height 243
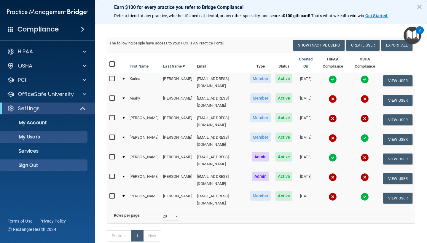
click at [51, 164] on p "Sign Out" at bounding box center [44, 165] width 81 height 6
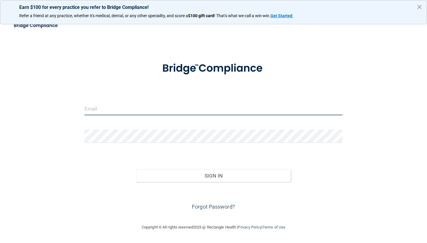
type input "[EMAIL_ADDRESS][DOMAIN_NAME]"
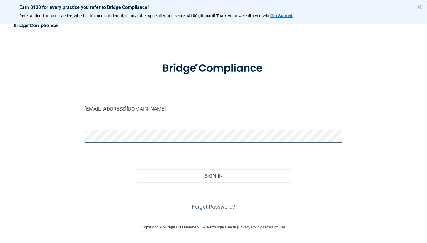
click at [213, 175] on button "Sign In" at bounding box center [213, 175] width 155 height 13
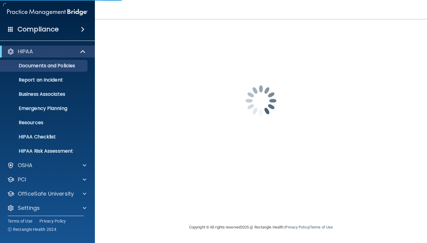
click at [173, 179] on div "cabrookover@gmail.com Password is required Invalid email/password. You don't ha…" at bounding box center [261, 121] width 308 height 193
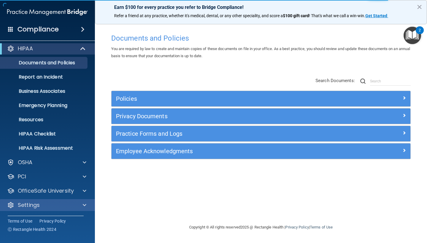
scroll to position [3, 0]
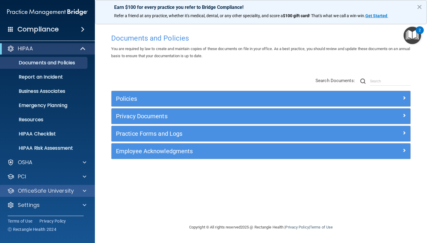
click at [61, 189] on p "OfficeSafe University" at bounding box center [46, 190] width 56 height 7
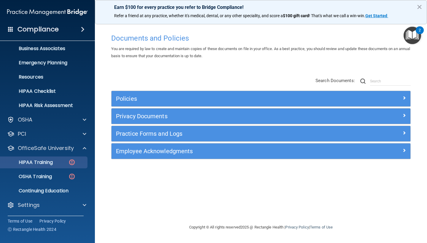
scroll to position [46, 0]
click at [53, 165] on p "HIPAA Training" at bounding box center [28, 162] width 49 height 6
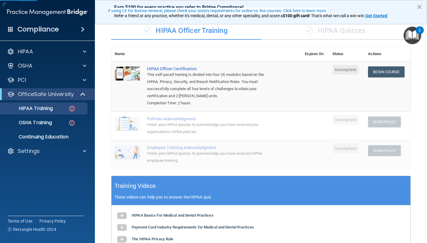
scroll to position [49, 0]
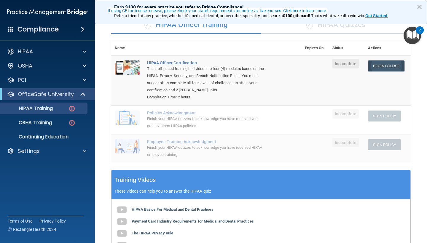
click at [386, 62] on link "Begin Course" at bounding box center [386, 65] width 36 height 11
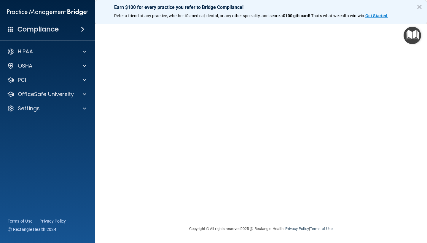
scroll to position [21, 0]
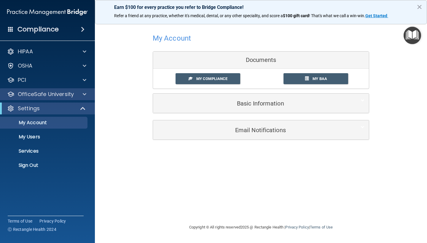
click at [68, 93] on p "OfficeSafe University" at bounding box center [46, 94] width 56 height 7
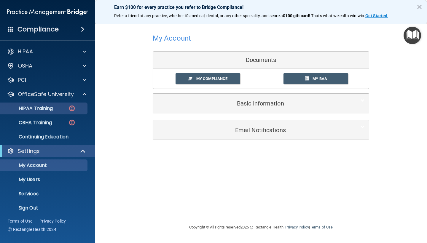
click at [50, 109] on p "HIPAA Training" at bounding box center [28, 108] width 49 height 6
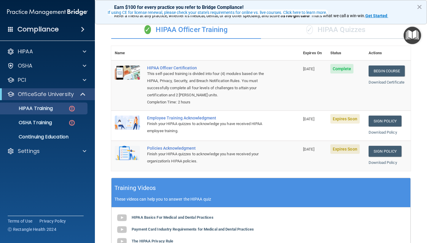
scroll to position [47, 0]
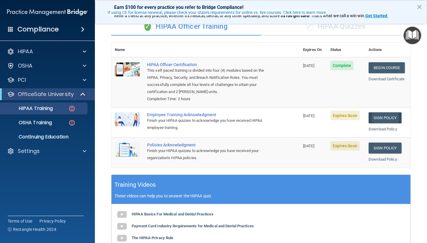
click at [383, 115] on link "Sign Policy" at bounding box center [384, 117] width 33 height 11
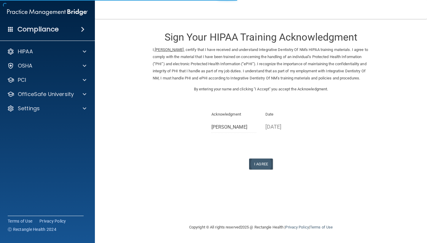
click at [258, 168] on button "I Agree" at bounding box center [261, 164] width 24 height 11
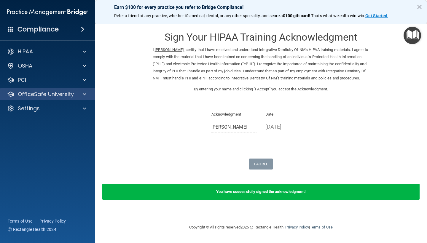
click at [84, 100] on div "OfficeSafe University" at bounding box center [47, 94] width 95 height 12
click at [75, 95] on div "OfficeSafe University" at bounding box center [39, 94] width 73 height 7
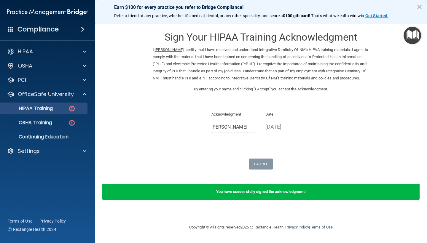
click at [59, 111] on div "HIPAA Training" at bounding box center [44, 108] width 81 height 6
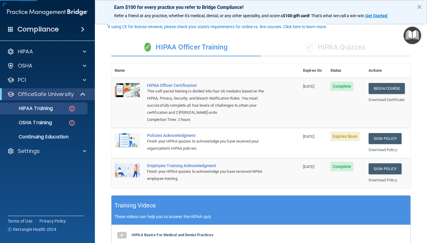
scroll to position [36, 0]
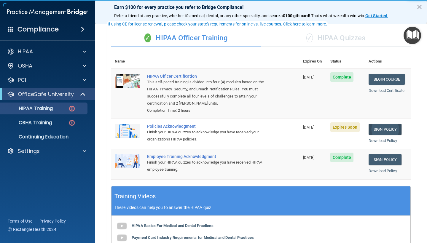
click at [392, 126] on link "Sign Policy" at bounding box center [384, 129] width 33 height 11
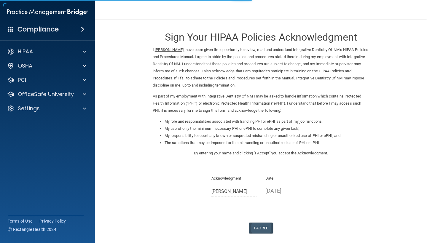
click at [257, 223] on button "I Agree" at bounding box center [261, 228] width 24 height 11
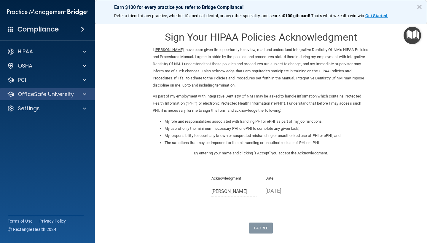
click at [80, 94] on div at bounding box center [83, 94] width 15 height 7
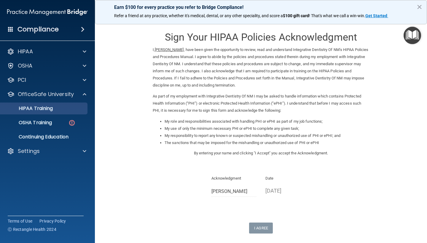
click at [68, 109] on div "HIPAA Training" at bounding box center [44, 108] width 81 height 6
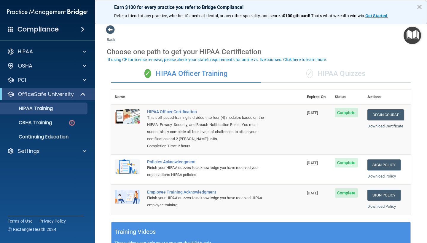
click at [343, 70] on div "✓ HIPAA Quizzes" at bounding box center [336, 74] width 150 height 18
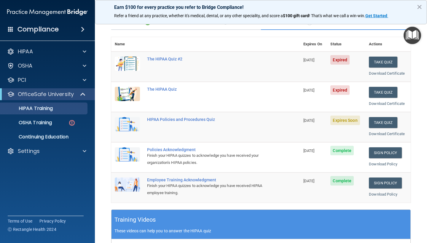
scroll to position [33, 0]
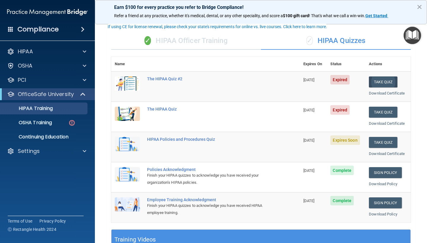
click at [387, 81] on button "Take Quiz" at bounding box center [383, 81] width 28 height 11
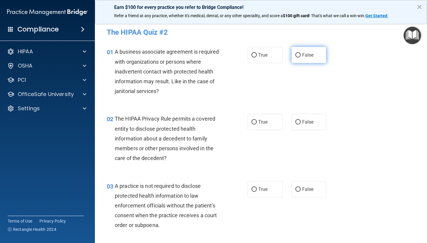
click at [306, 62] on label "False" at bounding box center [308, 55] width 35 height 16
click at [300, 57] on input "False" at bounding box center [297, 55] width 5 height 4
radio input "true"
click at [274, 121] on label "True" at bounding box center [264, 122] width 35 height 16
click at [257, 121] on input "True" at bounding box center [253, 122] width 5 height 4
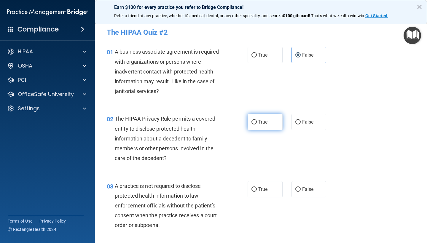
radio input "true"
click at [314, 192] on label "False" at bounding box center [308, 189] width 35 height 16
click at [300, 192] on input "False" at bounding box center [297, 189] width 5 height 4
radio input "true"
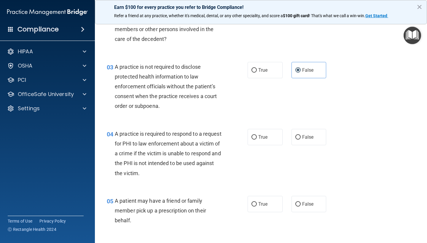
scroll to position [121, 0]
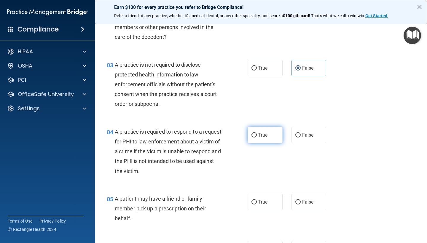
click at [263, 135] on span "True" at bounding box center [262, 135] width 9 height 6
click at [257, 135] on input "True" at bounding box center [253, 135] width 5 height 4
radio input "true"
click at [266, 206] on label "True" at bounding box center [264, 202] width 35 height 16
click at [257, 204] on input "True" at bounding box center [253, 202] width 5 height 4
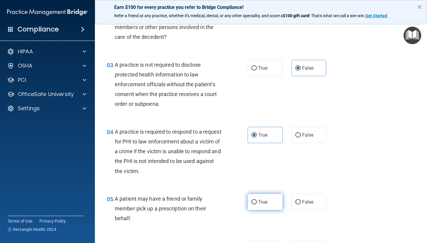
radio input "true"
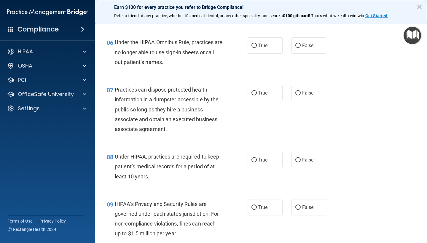
scroll to position [326, 0]
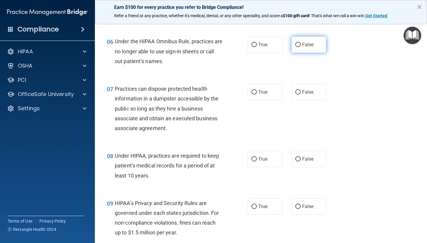
click at [317, 42] on label "False" at bounding box center [308, 44] width 35 height 16
click at [300, 43] on input "False" at bounding box center [297, 45] width 5 height 4
radio input "true"
click at [317, 106] on div "07 Practices can dispose protected health information in a dumpster accessible …" at bounding box center [260, 109] width 317 height 67
click at [317, 92] on label "False" at bounding box center [308, 92] width 35 height 16
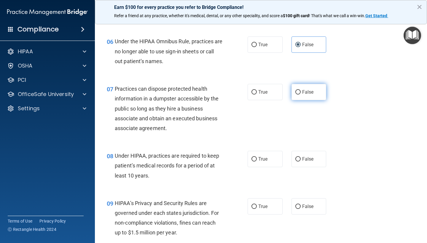
click at [300, 92] on input "False" at bounding box center [297, 92] width 5 height 4
radio input "true"
click at [313, 153] on label "False" at bounding box center [308, 159] width 35 height 16
click at [300, 157] on input "False" at bounding box center [297, 159] width 5 height 4
radio input "true"
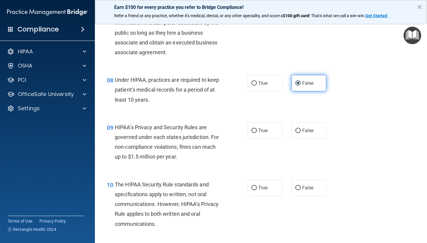
scroll to position [441, 0]
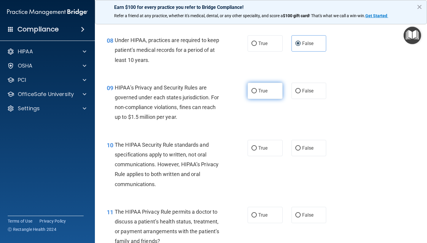
click at [264, 88] on span "True" at bounding box center [262, 91] width 9 height 6
click at [257, 89] on input "True" at bounding box center [253, 91] width 5 height 4
radio input "true"
click at [300, 142] on label "False" at bounding box center [308, 148] width 35 height 16
click at [300, 146] on input "False" at bounding box center [297, 148] width 5 height 4
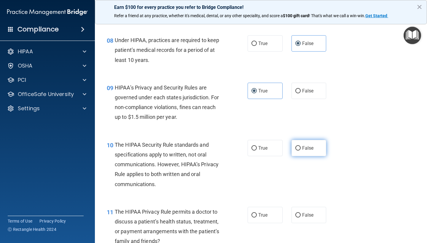
radio input "true"
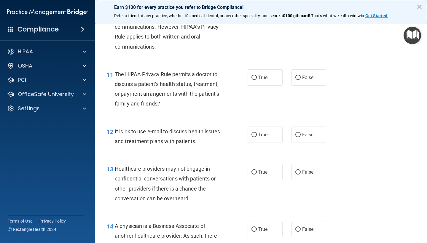
scroll to position [584, 0]
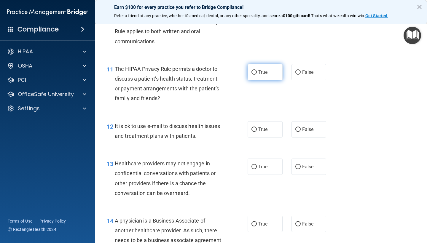
click at [267, 75] on label "True" at bounding box center [264, 72] width 35 height 16
click at [257, 75] on input "True" at bounding box center [253, 72] width 5 height 4
radio input "true"
click at [267, 127] on span "True" at bounding box center [262, 130] width 9 height 6
click at [257, 127] on input "True" at bounding box center [253, 129] width 5 height 4
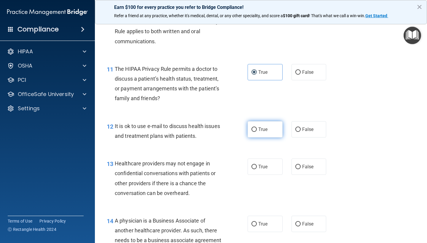
radio input "true"
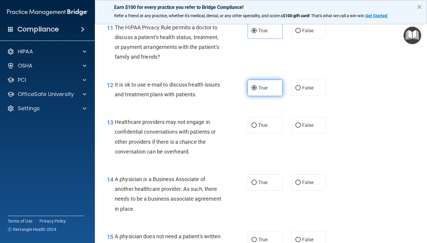
scroll to position [637, 0]
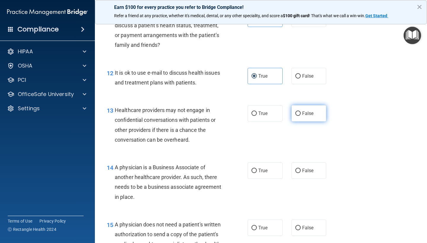
click at [313, 115] on label "False" at bounding box center [308, 113] width 35 height 16
click at [300, 115] on input "False" at bounding box center [297, 113] width 5 height 4
radio input "true"
click at [312, 168] on span "False" at bounding box center [308, 171] width 12 height 6
click at [300, 169] on input "False" at bounding box center [297, 171] width 5 height 4
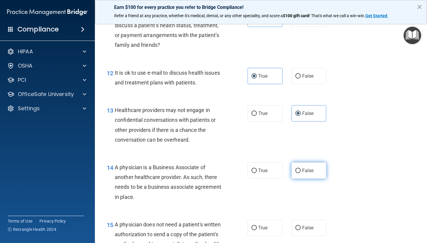
radio input "true"
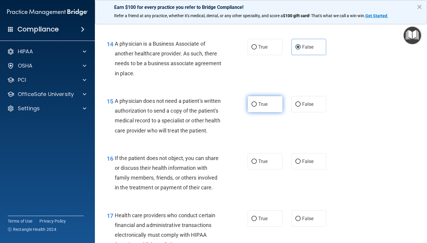
click at [270, 103] on label "True" at bounding box center [264, 104] width 35 height 16
click at [257, 103] on input "True" at bounding box center [253, 104] width 5 height 4
radio input "true"
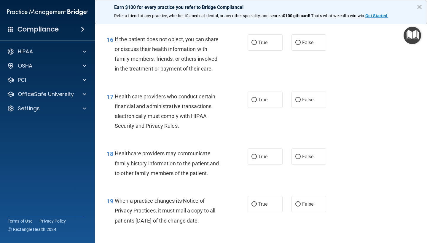
scroll to position [878, 0]
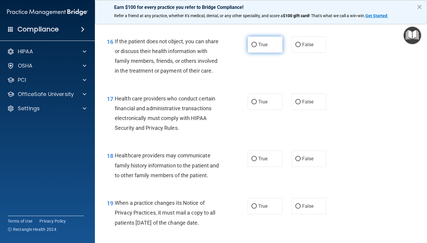
click at [270, 39] on label "True" at bounding box center [264, 44] width 35 height 16
click at [257, 43] on input "True" at bounding box center [253, 45] width 5 height 4
radio input "true"
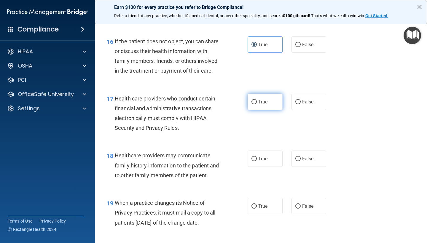
click at [275, 103] on label "True" at bounding box center [264, 102] width 35 height 16
click at [257, 103] on input "True" at bounding box center [253, 102] width 5 height 4
radio input "true"
click at [271, 151] on label "True" at bounding box center [264, 159] width 35 height 16
click at [257, 157] on input "True" at bounding box center [253, 159] width 5 height 4
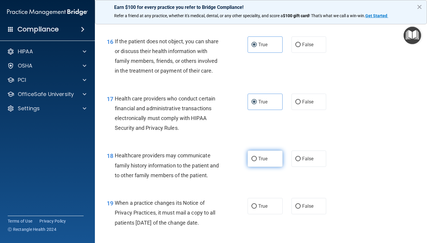
radio input "true"
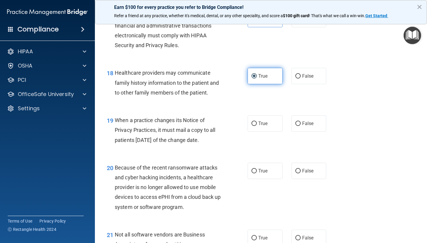
scroll to position [976, 0]
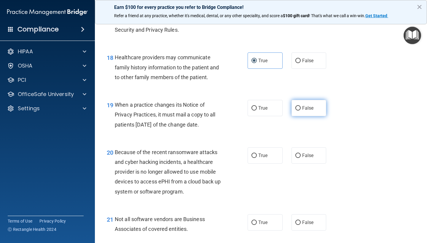
click at [308, 108] on label "False" at bounding box center [308, 108] width 35 height 16
click at [300, 108] on input "False" at bounding box center [297, 108] width 5 height 4
radio input "true"
click at [308, 153] on span "False" at bounding box center [308, 156] width 12 height 6
click at [300, 153] on input "False" at bounding box center [297, 155] width 5 height 4
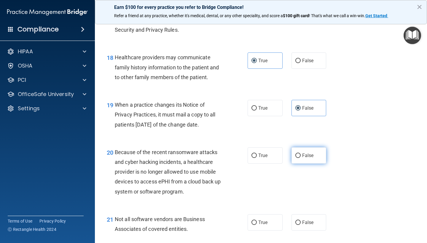
radio input "true"
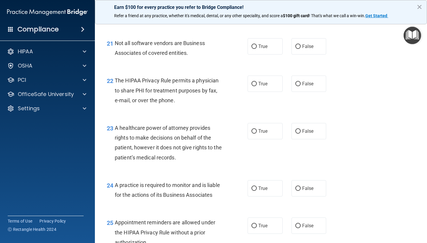
scroll to position [1150, 0]
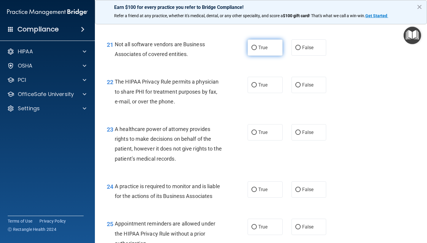
click at [281, 44] on label "True" at bounding box center [264, 47] width 35 height 16
click at [257, 46] on input "True" at bounding box center [253, 48] width 5 height 4
radio input "true"
click at [280, 78] on label "True" at bounding box center [264, 85] width 35 height 16
click at [257, 83] on input "True" at bounding box center [253, 85] width 5 height 4
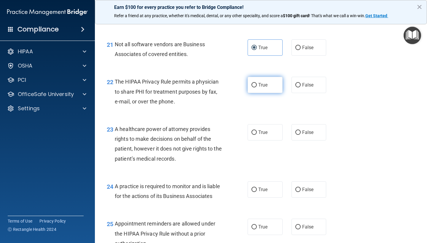
radio input "true"
click at [316, 131] on label "False" at bounding box center [308, 132] width 35 height 16
click at [300, 131] on input "False" at bounding box center [297, 132] width 5 height 4
radio input "true"
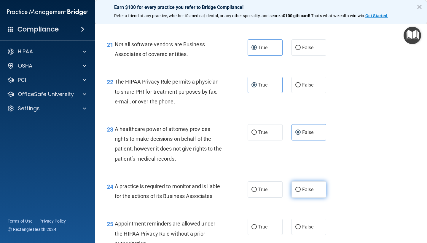
click at [311, 181] on label "False" at bounding box center [308, 189] width 35 height 16
click at [300, 188] on input "False" at bounding box center [297, 190] width 5 height 4
radio input "true"
click at [265, 219] on label "True" at bounding box center [264, 227] width 35 height 16
click at [257, 225] on input "True" at bounding box center [253, 227] width 5 height 4
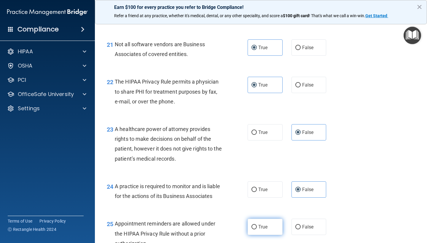
radio input "true"
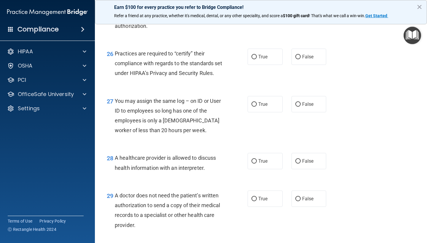
scroll to position [1368, 0]
click at [319, 56] on label "False" at bounding box center [308, 57] width 35 height 16
click at [300, 56] on input "False" at bounding box center [297, 57] width 5 height 4
radio input "true"
click at [318, 106] on label "False" at bounding box center [308, 104] width 35 height 16
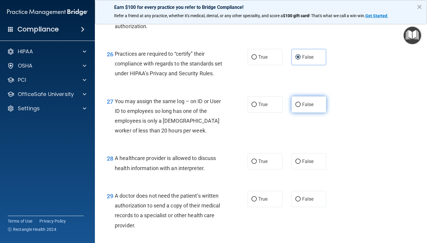
click at [300, 106] on input "False" at bounding box center [297, 105] width 5 height 4
radio input "true"
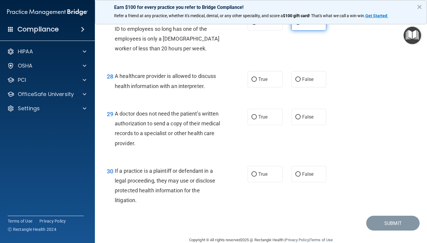
scroll to position [1457, 0]
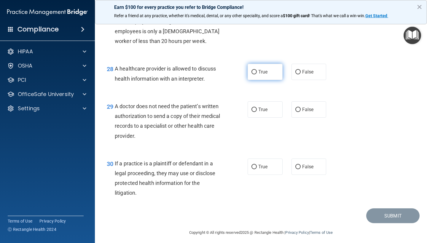
click at [277, 80] on label "True" at bounding box center [264, 72] width 35 height 16
click at [257, 74] on input "True" at bounding box center [253, 72] width 5 height 4
radio input "true"
click at [277, 116] on label "True" at bounding box center [264, 109] width 35 height 16
click at [257, 112] on input "True" at bounding box center [253, 110] width 5 height 4
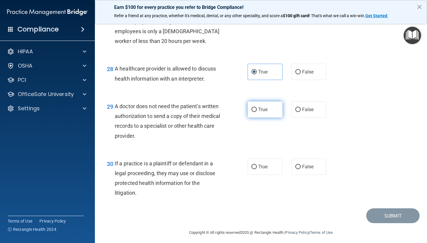
radio input "true"
click at [275, 161] on div "30 If a practice is a plaintiff or defendant in a legal proceeding, they may us…" at bounding box center [260, 179] width 317 height 57
click at [275, 164] on label "True" at bounding box center [264, 167] width 35 height 16
click at [257, 165] on input "True" at bounding box center [253, 167] width 5 height 4
radio input "true"
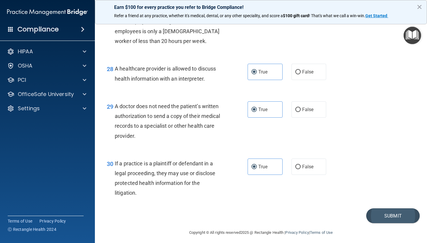
click at [400, 215] on button "Submit" at bounding box center [392, 215] width 53 height 15
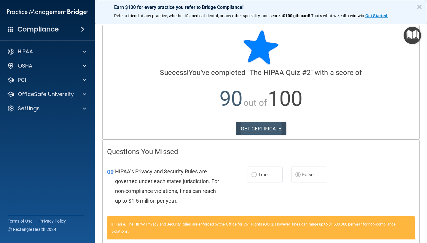
click at [273, 129] on link "GET CERTIFICATE" at bounding box center [261, 128] width 51 height 13
click at [72, 93] on p "OfficeSafe University" at bounding box center [46, 94] width 56 height 7
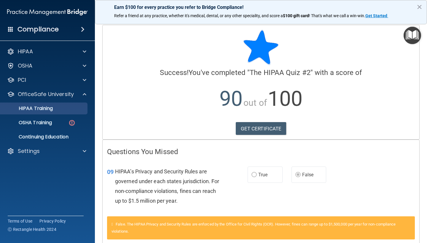
click at [53, 108] on p "HIPAA Training" at bounding box center [28, 108] width 49 height 6
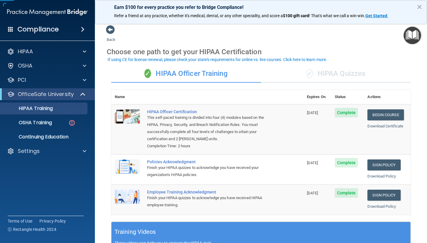
click at [339, 74] on div "✓ HIPAA Quizzes" at bounding box center [336, 74] width 150 height 18
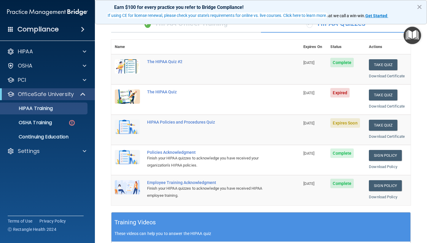
scroll to position [63, 0]
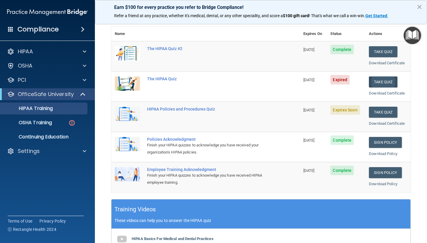
click at [383, 81] on button "Take Quiz" at bounding box center [383, 81] width 28 height 11
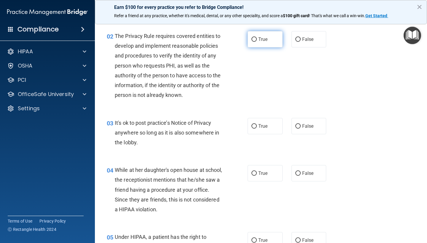
click at [268, 41] on label "True" at bounding box center [264, 39] width 35 height 16
click at [257, 41] on input "True" at bounding box center [253, 39] width 5 height 4
radio input "true"
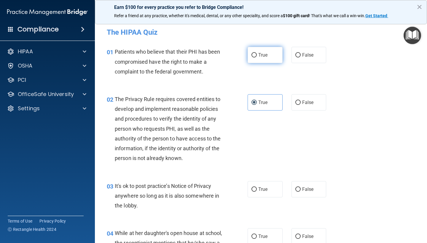
scroll to position [0, 0]
click at [268, 55] on label "True" at bounding box center [264, 55] width 35 height 16
click at [257, 55] on input "True" at bounding box center [253, 55] width 5 height 4
radio input "true"
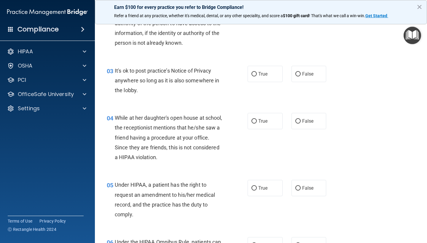
scroll to position [124, 0]
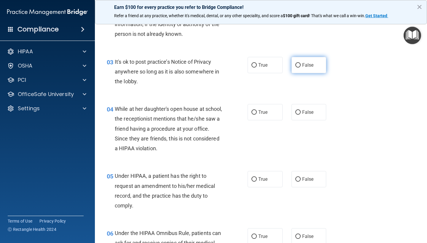
click at [313, 62] on label "False" at bounding box center [308, 65] width 35 height 16
click at [300, 63] on input "False" at bounding box center [297, 65] width 5 height 4
radio input "true"
click at [313, 116] on label "False" at bounding box center [308, 112] width 35 height 16
click at [300, 115] on input "False" at bounding box center [297, 112] width 5 height 4
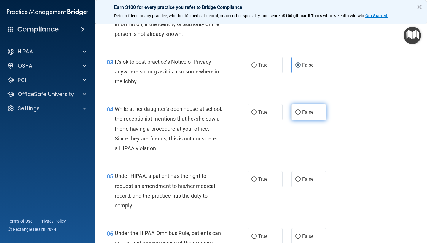
radio input "true"
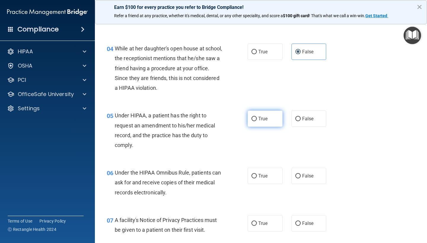
click at [270, 116] on label "True" at bounding box center [264, 119] width 35 height 16
click at [257, 117] on input "True" at bounding box center [253, 119] width 5 height 4
radio input "true"
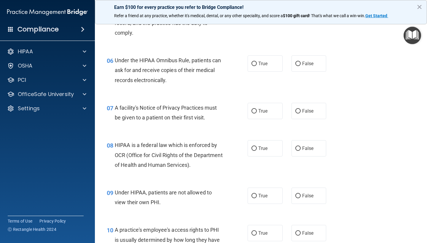
scroll to position [299, 0]
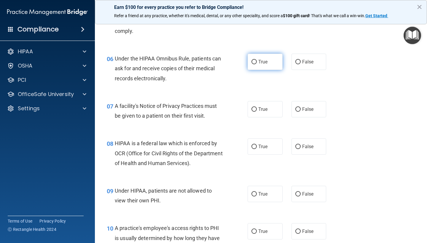
click at [269, 63] on label "True" at bounding box center [264, 62] width 35 height 16
click at [257, 63] on input "True" at bounding box center [253, 62] width 5 height 4
radio input "true"
click at [269, 108] on label "True" at bounding box center [264, 109] width 35 height 16
click at [257, 108] on input "True" at bounding box center [253, 109] width 5 height 4
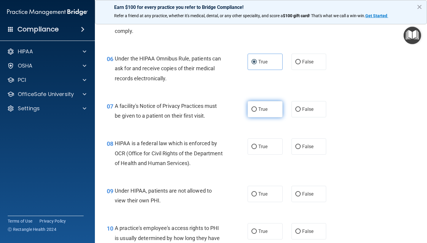
radio input "true"
click at [268, 141] on label "True" at bounding box center [264, 146] width 35 height 16
click at [257, 145] on input "True" at bounding box center [253, 147] width 5 height 4
radio input "true"
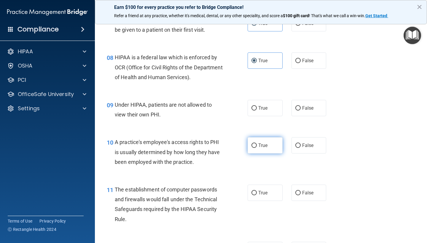
scroll to position [393, 0]
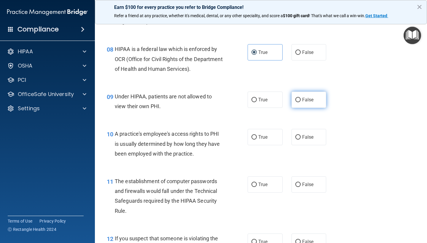
click at [299, 99] on input "False" at bounding box center [297, 100] width 5 height 4
radio input "true"
click at [302, 134] on span "False" at bounding box center [308, 137] width 12 height 6
click at [300, 135] on input "False" at bounding box center [297, 137] width 5 height 4
radio input "true"
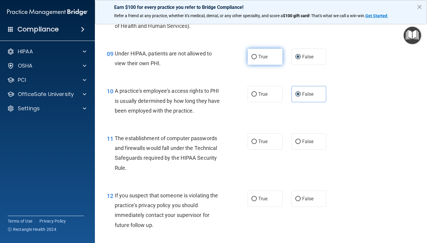
scroll to position [489, 0]
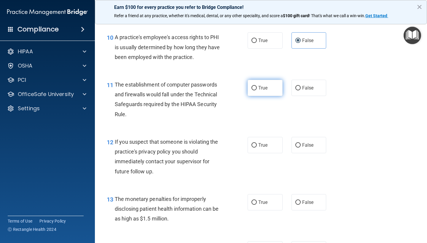
click at [268, 88] on label "True" at bounding box center [264, 88] width 35 height 16
click at [257, 88] on input "True" at bounding box center [253, 88] width 5 height 4
radio input "true"
click at [265, 142] on span "True" at bounding box center [262, 145] width 9 height 6
click at [257, 143] on input "True" at bounding box center [253, 145] width 5 height 4
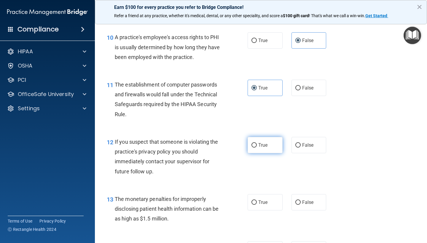
radio input "true"
click at [265, 194] on label "True" at bounding box center [264, 202] width 35 height 16
click at [257, 200] on input "True" at bounding box center [253, 202] width 5 height 4
radio input "true"
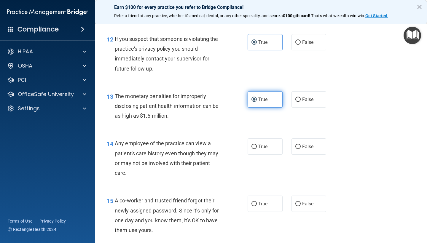
scroll to position [646, 0]
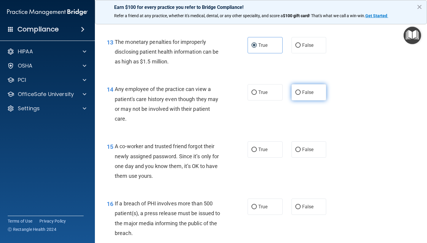
click at [309, 92] on span "False" at bounding box center [308, 92] width 12 height 6
click at [300, 92] on input "False" at bounding box center [297, 92] width 5 height 4
radio input "true"
click at [309, 147] on span "False" at bounding box center [308, 150] width 12 height 6
click at [300, 148] on input "False" at bounding box center [297, 150] width 5 height 4
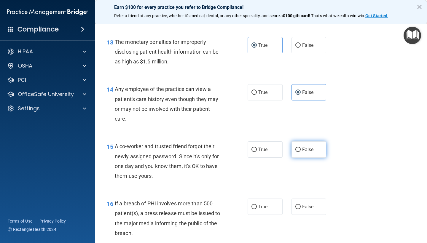
radio input "true"
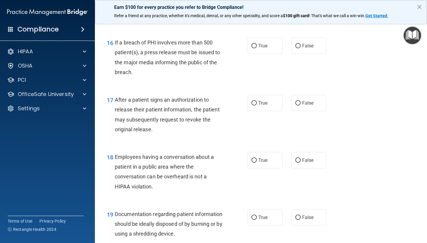
scroll to position [806, 0]
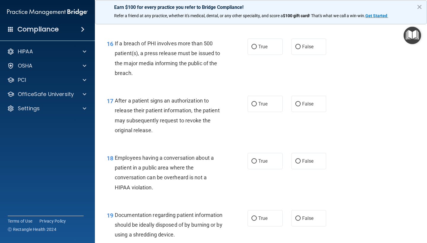
click at [270, 52] on div "16 If a breach of PHI involves more than 500 patient(s), a press release must b…" at bounding box center [260, 59] width 317 height 57
click at [270, 46] on label "True" at bounding box center [264, 47] width 35 height 16
click at [257, 46] on input "True" at bounding box center [253, 47] width 5 height 4
radio input "true"
click at [270, 104] on label "True" at bounding box center [264, 104] width 35 height 16
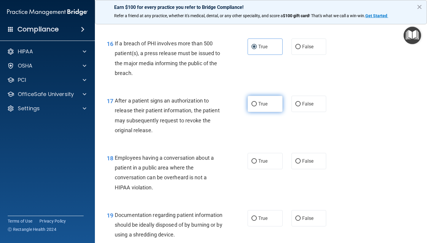
click at [257, 104] on input "True" at bounding box center [253, 104] width 5 height 4
radio input "true"
click at [305, 160] on label "False" at bounding box center [308, 161] width 35 height 16
click at [300, 160] on input "False" at bounding box center [297, 161] width 5 height 4
radio input "true"
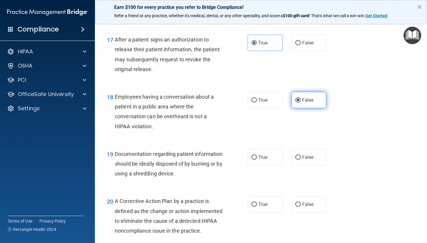
scroll to position [887, 0]
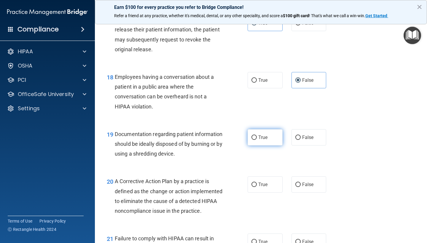
click at [260, 135] on span "True" at bounding box center [262, 138] width 9 height 6
click at [257, 135] on input "True" at bounding box center [253, 137] width 5 height 4
radio input "true"
click at [263, 176] on label "True" at bounding box center [264, 184] width 35 height 16
click at [257, 183] on input "True" at bounding box center [253, 185] width 5 height 4
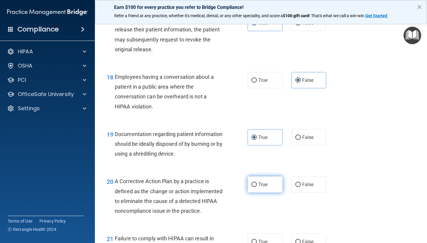
radio input "true"
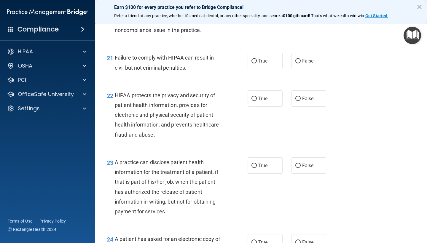
scroll to position [1077, 0]
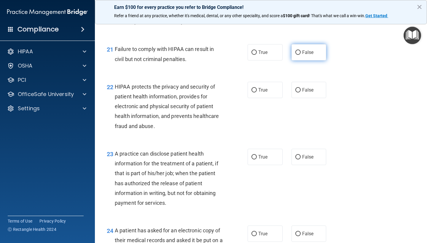
click at [309, 53] on label "False" at bounding box center [308, 52] width 35 height 16
click at [300, 53] on input "False" at bounding box center [297, 52] width 5 height 4
radio input "true"
click at [270, 93] on label "True" at bounding box center [264, 90] width 35 height 16
click at [257, 92] on input "True" at bounding box center [253, 90] width 5 height 4
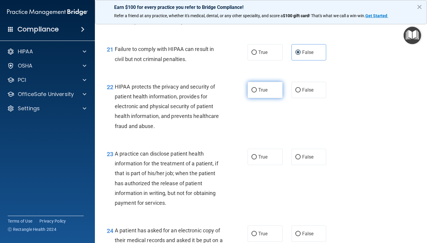
radio input "true"
click at [302, 158] on label "False" at bounding box center [308, 157] width 35 height 16
click at [300, 158] on input "False" at bounding box center [297, 157] width 5 height 4
radio input "true"
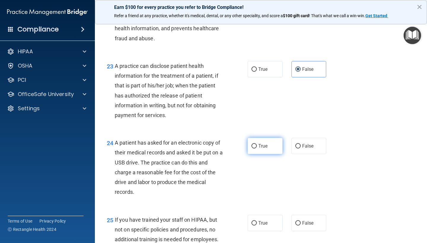
click at [270, 153] on label "True" at bounding box center [264, 146] width 35 height 16
click at [257, 148] on input "True" at bounding box center [253, 146] width 5 height 4
radio input "true"
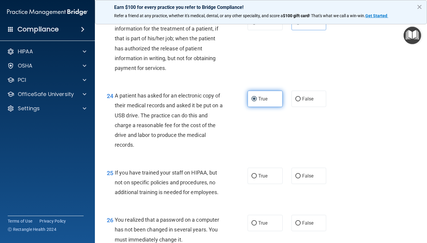
scroll to position [1247, 0]
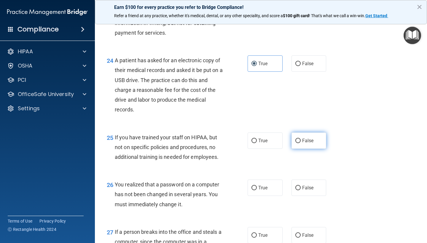
click at [300, 149] on label "False" at bounding box center [308, 140] width 35 height 16
click at [300, 143] on input "False" at bounding box center [297, 141] width 5 height 4
radio input "true"
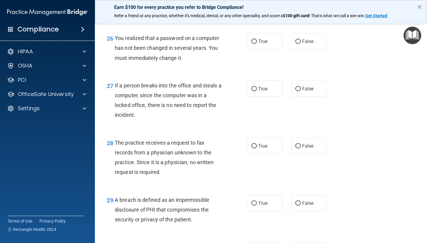
scroll to position [1394, 0]
click at [272, 49] on label "True" at bounding box center [264, 41] width 35 height 16
click at [257, 43] on input "True" at bounding box center [253, 41] width 5 height 4
radio input "true"
click at [307, 91] on span "False" at bounding box center [308, 88] width 12 height 6
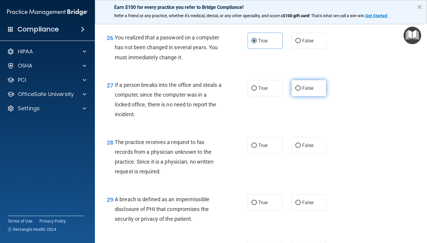
click at [300, 91] on input "False" at bounding box center [297, 88] width 5 height 4
radio input "true"
click at [312, 147] on span "False" at bounding box center [308, 146] width 12 height 6
click at [300, 147] on input "False" at bounding box center [297, 145] width 5 height 4
radio input "true"
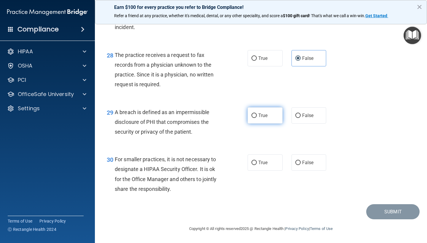
scroll to position [1483, 0]
click at [270, 118] on label "True" at bounding box center [264, 115] width 35 height 16
click at [257, 118] on input "True" at bounding box center [253, 115] width 5 height 4
radio input "true"
click at [305, 161] on span "False" at bounding box center [308, 163] width 12 height 6
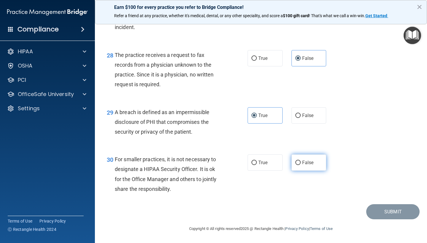
click at [300, 161] on input "False" at bounding box center [297, 163] width 5 height 4
radio input "true"
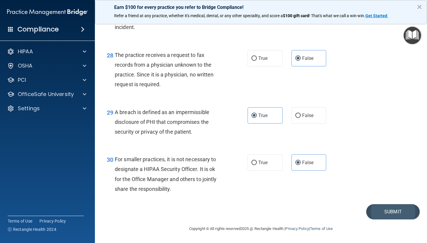
click at [404, 214] on button "Submit" at bounding box center [392, 211] width 53 height 15
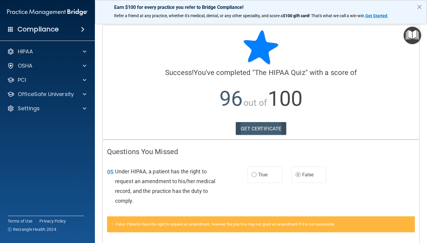
click at [261, 127] on link "GET CERTIFICATE" at bounding box center [261, 128] width 51 height 13
click at [69, 94] on p "OfficeSafe University" at bounding box center [46, 94] width 56 height 7
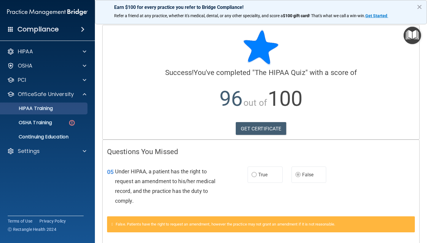
click at [58, 113] on link "HIPAA Training" at bounding box center [40, 109] width 93 height 12
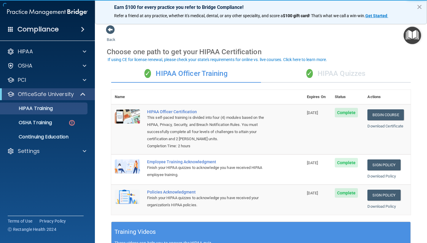
click at [337, 76] on div "✓ HIPAA Quizzes" at bounding box center [336, 74] width 150 height 18
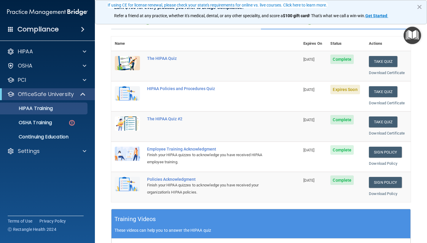
scroll to position [55, 0]
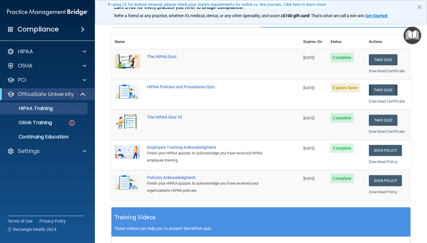
click at [388, 87] on button "Take Quiz" at bounding box center [383, 89] width 28 height 11
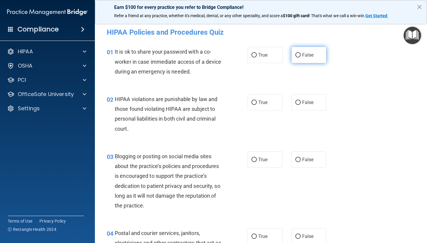
click at [305, 57] on span "False" at bounding box center [308, 55] width 12 height 6
click at [300, 57] on input "False" at bounding box center [297, 55] width 5 height 4
radio input "true"
click at [271, 99] on label "True" at bounding box center [264, 102] width 35 height 16
click at [257, 100] on input "True" at bounding box center [253, 102] width 5 height 4
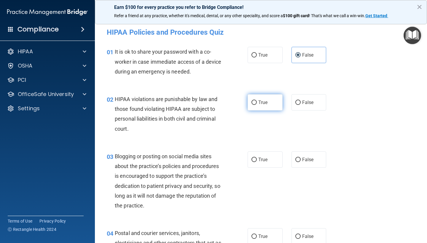
radio input "true"
click at [303, 157] on span "False" at bounding box center [308, 160] width 12 height 6
click at [300, 158] on input "False" at bounding box center [297, 160] width 5 height 4
radio input "true"
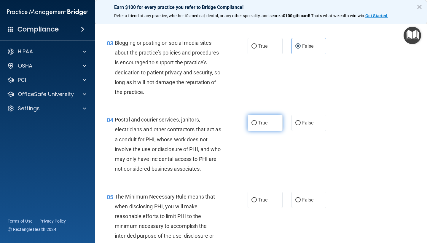
click at [262, 122] on span "True" at bounding box center [262, 123] width 9 height 6
click at [257, 122] on input "True" at bounding box center [253, 123] width 5 height 4
radio input "true"
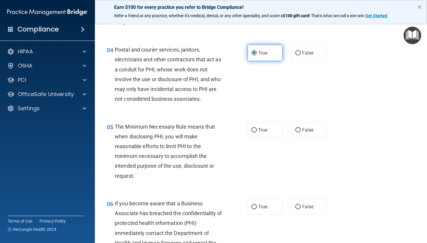
scroll to position [219, 0]
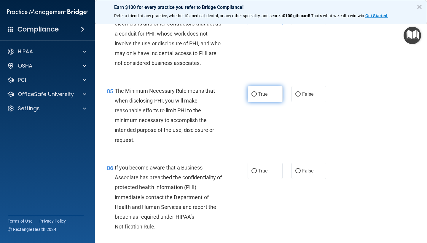
click at [264, 94] on span "True" at bounding box center [262, 94] width 9 height 6
click at [257, 94] on input "True" at bounding box center [253, 94] width 5 height 4
radio input "true"
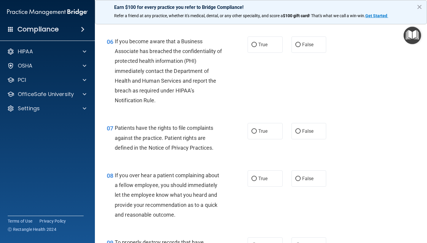
scroll to position [344, 0]
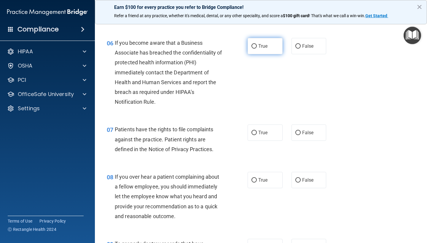
click at [272, 45] on label "True" at bounding box center [264, 46] width 35 height 16
click at [257, 45] on input "True" at bounding box center [253, 46] width 5 height 4
radio input "true"
click at [314, 135] on label "False" at bounding box center [308, 132] width 35 height 16
click at [300, 135] on input "False" at bounding box center [297, 133] width 5 height 4
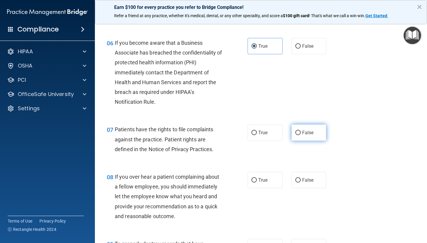
radio input "true"
click at [314, 174] on label "False" at bounding box center [308, 180] width 35 height 16
click at [300, 178] on input "False" at bounding box center [297, 180] width 5 height 4
radio input "true"
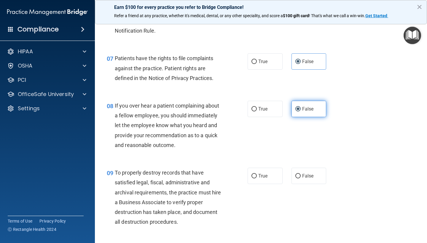
scroll to position [418, 0]
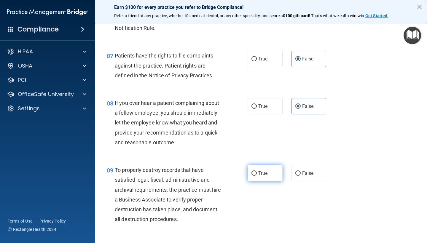
click at [273, 174] on label "True" at bounding box center [264, 173] width 35 height 16
click at [257, 174] on input "True" at bounding box center [253, 173] width 5 height 4
radio input "true"
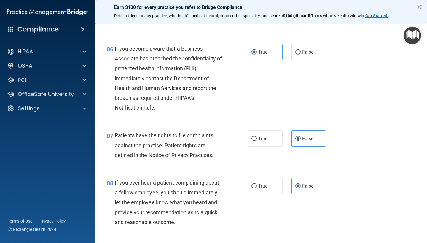
scroll to position [338, 0]
click at [306, 55] on label "False" at bounding box center [308, 52] width 35 height 16
click at [300, 54] on input "False" at bounding box center [297, 52] width 5 height 4
radio input "true"
radio input "false"
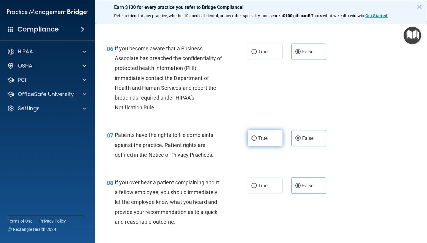
click at [266, 132] on label "True" at bounding box center [264, 138] width 35 height 16
click at [257, 136] on input "True" at bounding box center [253, 138] width 5 height 4
radio input "true"
radio input "false"
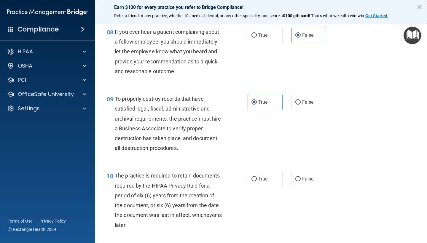
scroll to position [489, 0]
click at [302, 103] on label "False" at bounding box center [308, 102] width 35 height 16
click at [300, 103] on input "False" at bounding box center [297, 102] width 5 height 4
radio input "true"
radio input "false"
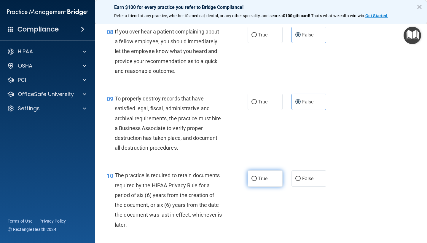
click at [273, 172] on label "True" at bounding box center [264, 178] width 35 height 16
click at [257, 177] on input "True" at bounding box center [253, 179] width 5 height 4
radio input "true"
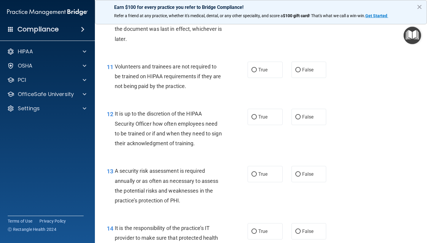
scroll to position [684, 0]
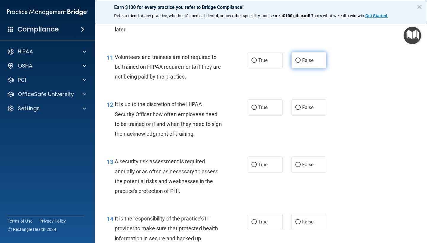
click at [308, 59] on span "False" at bounding box center [308, 60] width 12 height 6
click at [300, 59] on input "False" at bounding box center [297, 60] width 5 height 4
radio input "true"
click at [308, 105] on span "False" at bounding box center [308, 108] width 12 height 6
click at [300, 105] on input "False" at bounding box center [297, 107] width 5 height 4
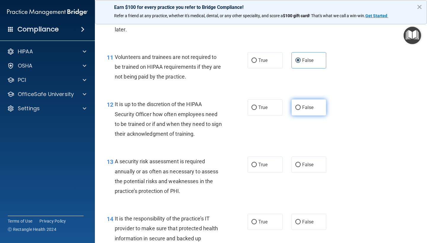
radio input "true"
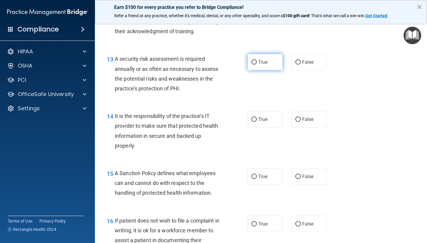
scroll to position [787, 0]
click at [269, 62] on label "True" at bounding box center [264, 61] width 35 height 16
click at [257, 62] on input "True" at bounding box center [253, 62] width 5 height 4
radio input "true"
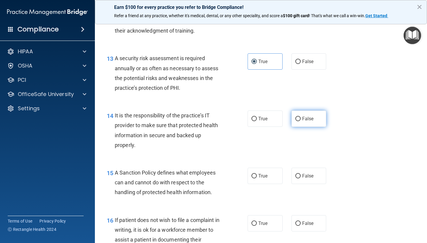
click at [302, 116] on span "False" at bounding box center [308, 119] width 12 height 6
click at [300, 117] on input "False" at bounding box center [297, 119] width 5 height 4
radio input "true"
click at [266, 168] on label "True" at bounding box center [264, 176] width 35 height 16
click at [257, 174] on input "True" at bounding box center [253, 176] width 5 height 4
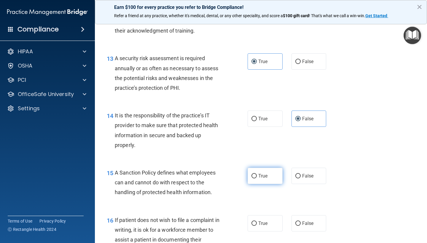
radio input "true"
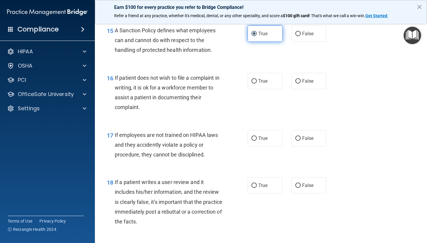
scroll to position [953, 0]
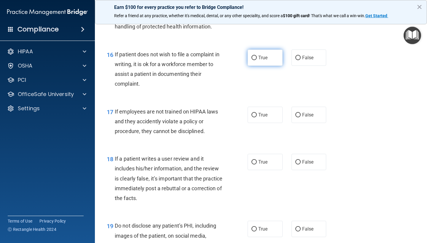
click at [273, 57] on label "True" at bounding box center [264, 57] width 35 height 16
click at [257, 57] on input "True" at bounding box center [253, 58] width 5 height 4
radio input "true"
click at [305, 114] on label "False" at bounding box center [308, 115] width 35 height 16
click at [300, 114] on input "False" at bounding box center [297, 115] width 5 height 4
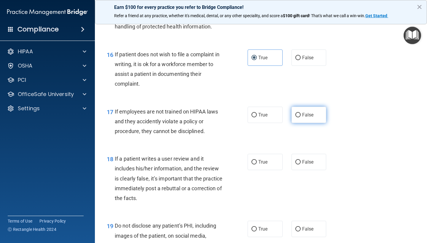
radio input "true"
click at [311, 159] on span "False" at bounding box center [308, 162] width 12 height 6
click at [300, 160] on input "False" at bounding box center [297, 162] width 5 height 4
radio input "true"
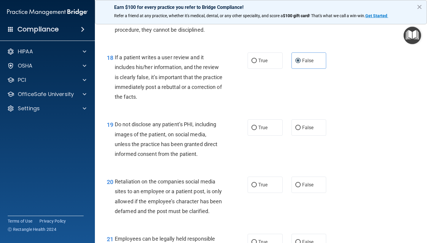
scroll to position [1058, 0]
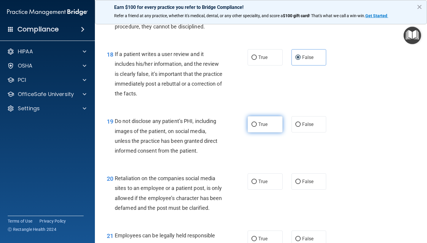
click at [267, 121] on span "True" at bounding box center [262, 124] width 9 height 6
click at [257, 122] on input "True" at bounding box center [253, 124] width 5 height 4
radio input "true"
click at [304, 179] on label "False" at bounding box center [308, 181] width 35 height 16
click at [300, 180] on input "False" at bounding box center [297, 182] width 5 height 4
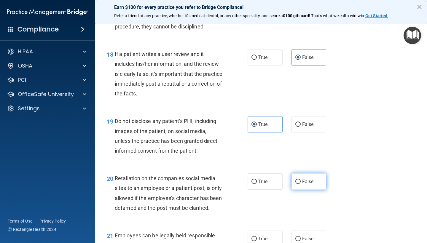
radio input "true"
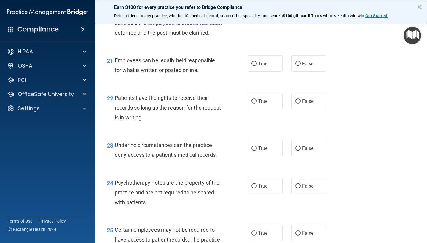
scroll to position [1238, 0]
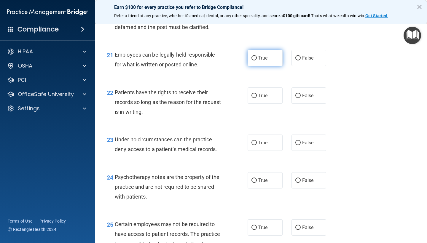
click at [273, 63] on label "True" at bounding box center [264, 58] width 35 height 16
click at [257, 60] on input "True" at bounding box center [253, 58] width 5 height 4
radio input "true"
click at [313, 104] on label "False" at bounding box center [308, 95] width 35 height 16
click at [300, 98] on input "False" at bounding box center [297, 96] width 5 height 4
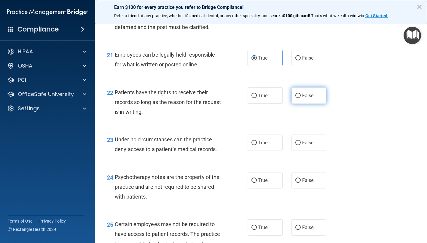
radio input "true"
click at [312, 145] on span "False" at bounding box center [308, 143] width 12 height 6
click at [300, 145] on input "False" at bounding box center [297, 143] width 5 height 4
radio input "true"
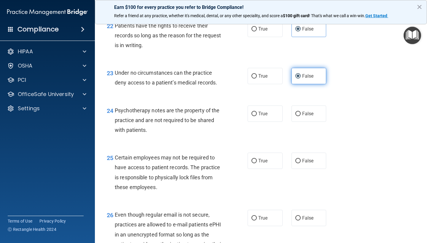
scroll to position [1307, 0]
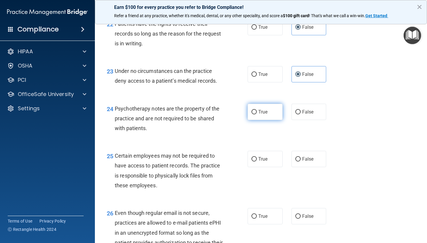
click at [270, 119] on label "True" at bounding box center [264, 112] width 35 height 16
click at [257, 114] on input "True" at bounding box center [253, 112] width 5 height 4
radio input "true"
click at [270, 155] on label "True" at bounding box center [264, 159] width 35 height 16
click at [257, 157] on input "True" at bounding box center [253, 159] width 5 height 4
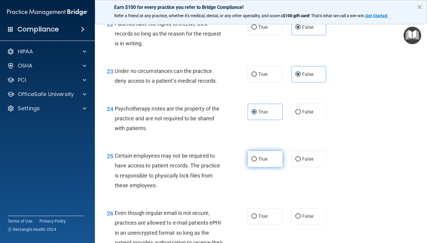
radio input "true"
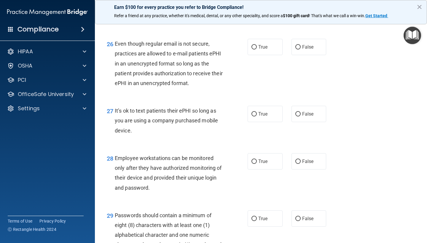
scroll to position [1480, 0]
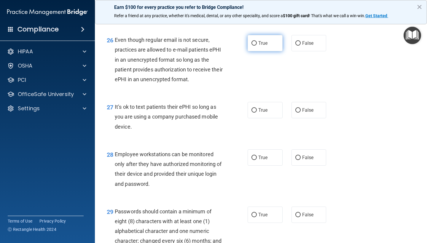
click at [277, 51] on label "True" at bounding box center [264, 43] width 35 height 16
click at [257, 46] on input "True" at bounding box center [253, 43] width 5 height 4
radio input "true"
click at [318, 114] on label "False" at bounding box center [308, 110] width 35 height 16
click at [300, 113] on input "False" at bounding box center [297, 110] width 5 height 4
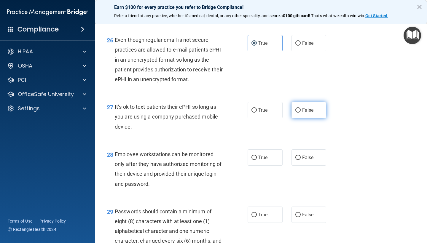
radio input "true"
click at [318, 153] on label "False" at bounding box center [308, 157] width 35 height 16
click at [300, 156] on input "False" at bounding box center [297, 158] width 5 height 4
radio input "true"
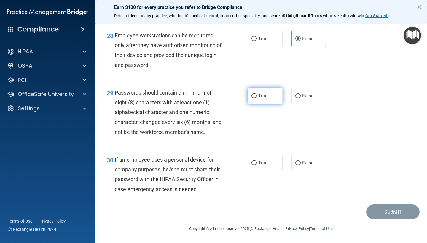
scroll to position [1600, 0]
click at [273, 103] on label "True" at bounding box center [264, 96] width 35 height 16
click at [257, 98] on input "True" at bounding box center [253, 96] width 5 height 4
radio input "true"
click at [305, 158] on label "False" at bounding box center [308, 163] width 35 height 16
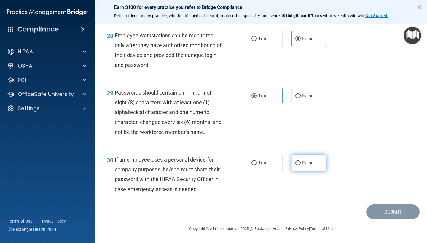
click at [300, 161] on input "False" at bounding box center [297, 163] width 5 height 4
radio input "true"
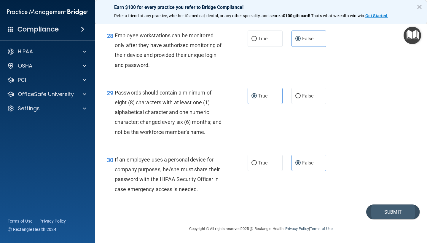
click at [396, 207] on button "Submit" at bounding box center [392, 211] width 53 height 15
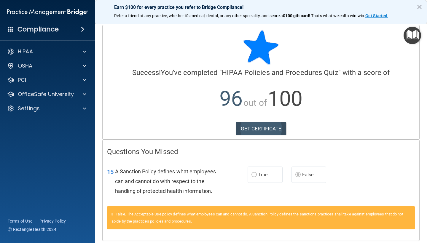
click at [275, 124] on link "GET CERTIFICATE" at bounding box center [261, 128] width 51 height 13
click at [60, 93] on p "OfficeSafe University" at bounding box center [46, 94] width 56 height 7
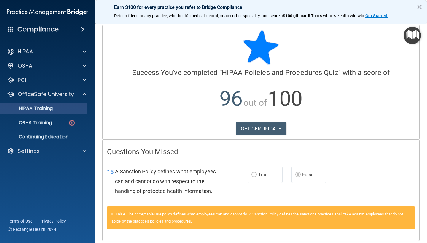
click at [55, 110] on div "HIPAA Training" at bounding box center [44, 108] width 81 height 6
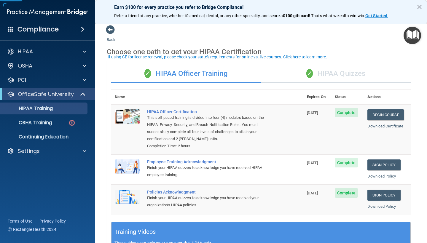
scroll to position [9, 0]
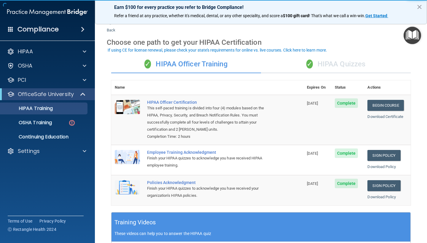
click at [337, 61] on div "✓ HIPAA Quizzes" at bounding box center [336, 64] width 150 height 18
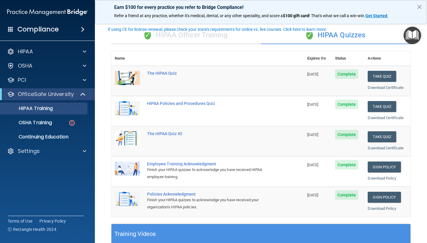
scroll to position [54, 0]
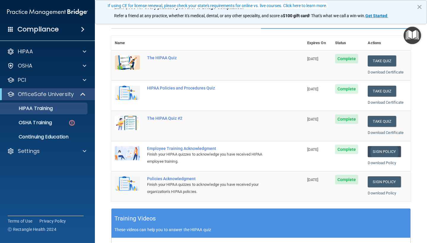
click at [388, 148] on link "Sign Policy" at bounding box center [383, 151] width 33 height 11
click at [388, 180] on link "Sign Policy" at bounding box center [383, 181] width 33 height 11
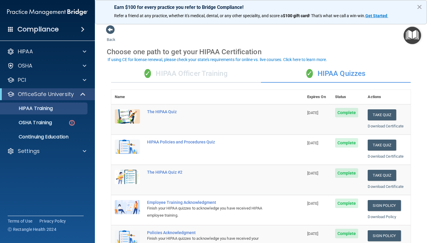
scroll to position [0, 0]
click at [185, 72] on div "✓ HIPAA Officer Training" at bounding box center [186, 74] width 150 height 18
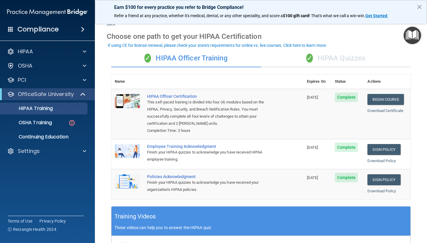
scroll to position [14, 0]
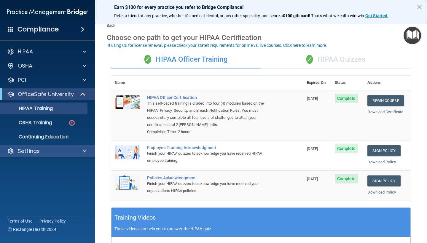
click at [48, 151] on div "Settings" at bounding box center [39, 151] width 73 height 7
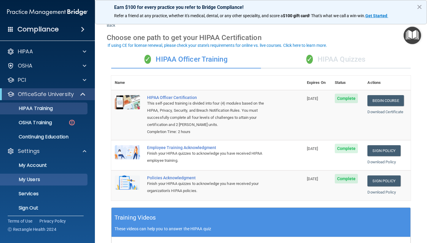
click at [43, 180] on p "My Users" at bounding box center [44, 180] width 81 height 6
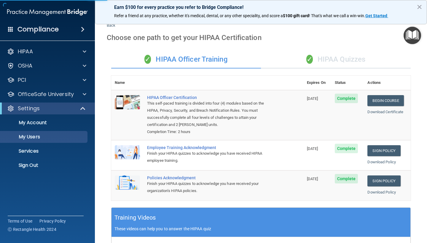
select select "20"
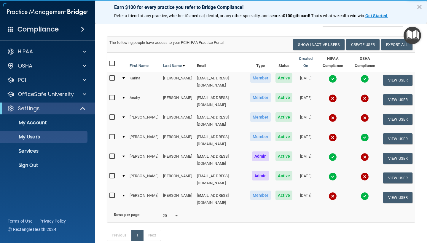
scroll to position [30, 0]
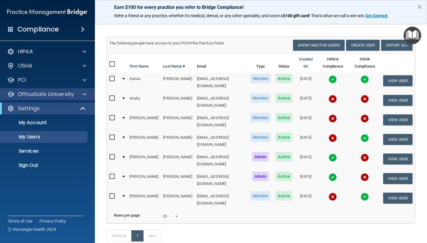
click at [60, 93] on p "OfficeSafe University" at bounding box center [46, 94] width 56 height 7
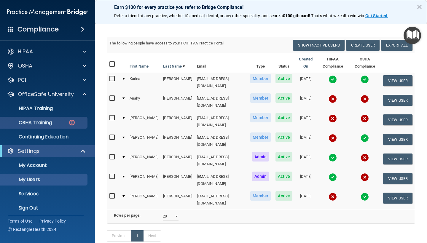
click at [49, 120] on p "OSHA Training" at bounding box center [28, 123] width 48 height 6
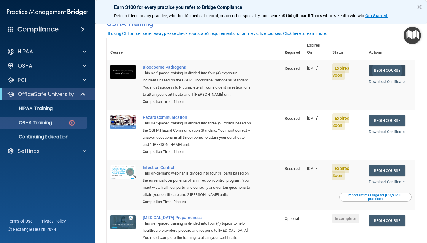
click at [395, 65] on link "Begin Course" at bounding box center [387, 70] width 36 height 11
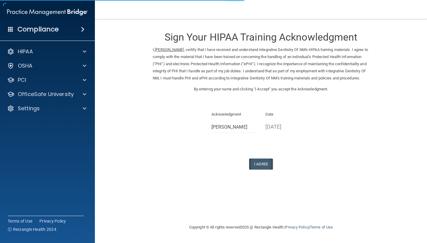
click at [257, 166] on button "I Agree" at bounding box center [261, 164] width 24 height 11
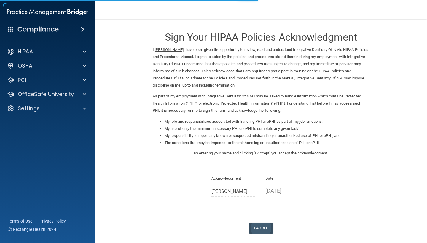
click at [263, 223] on button "I Agree" at bounding box center [261, 228] width 24 height 11
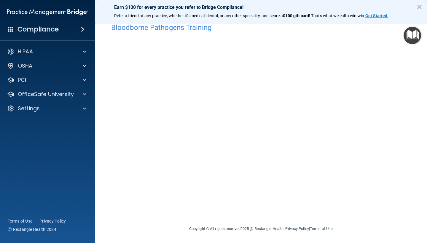
scroll to position [10, 0]
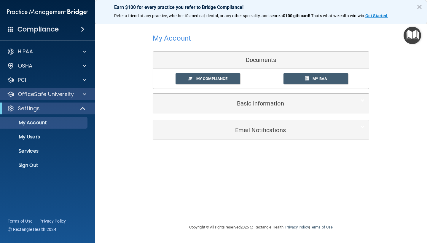
click at [70, 94] on p "OfficeSafe University" at bounding box center [46, 94] width 56 height 7
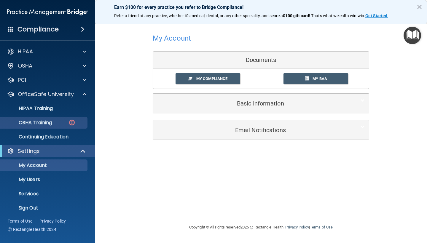
click at [58, 119] on link "OSHA Training" at bounding box center [40, 123] width 93 height 12
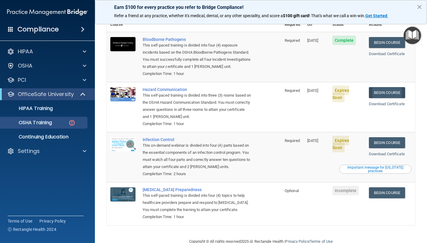
scroll to position [58, 0]
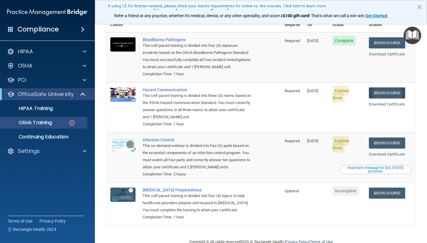
click at [383, 87] on link "Begin Course" at bounding box center [387, 92] width 36 height 11
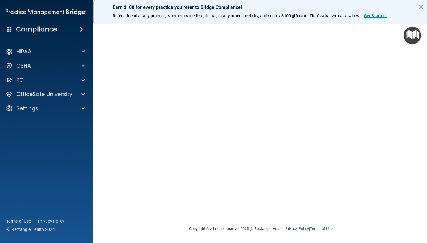
scroll to position [24, 0]
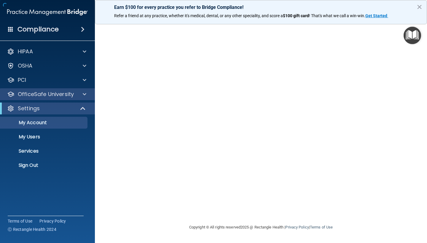
click at [75, 94] on div "OfficeSafe University" at bounding box center [39, 94] width 73 height 7
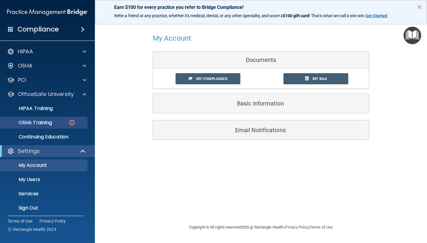
click at [46, 124] on p "OSHA Training" at bounding box center [28, 123] width 48 height 6
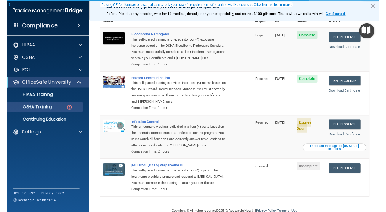
scroll to position [58, 0]
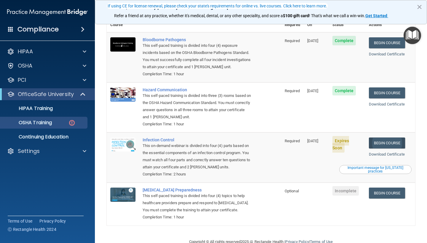
click at [396, 137] on link "Begin Course" at bounding box center [387, 142] width 36 height 11
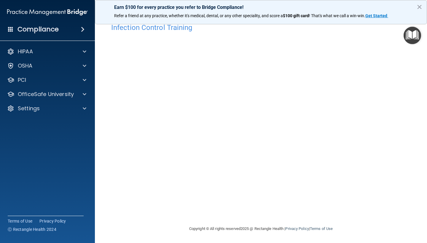
scroll to position [10, 0]
click at [68, 94] on p "OfficeSafe University" at bounding box center [46, 94] width 56 height 7
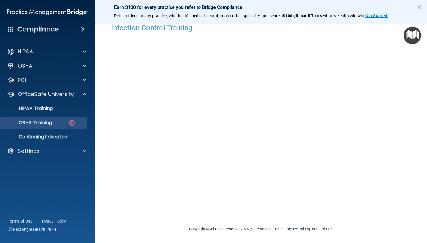
click at [52, 123] on p "OSHA Training" at bounding box center [28, 123] width 48 height 6
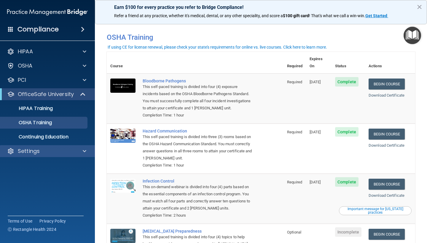
click at [74, 151] on div "Settings" at bounding box center [39, 151] width 73 height 7
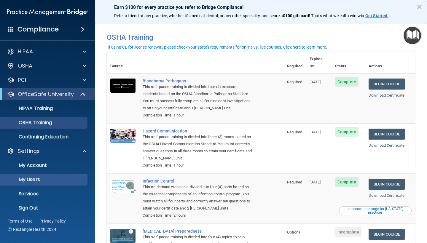
click at [55, 179] on p "My Users" at bounding box center [44, 180] width 81 height 6
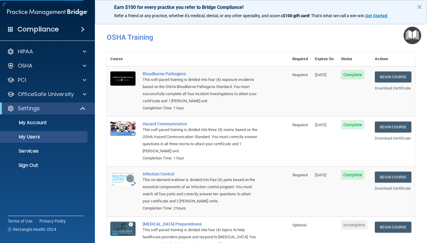
select select "20"
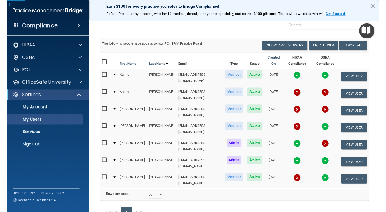
scroll to position [24, 0]
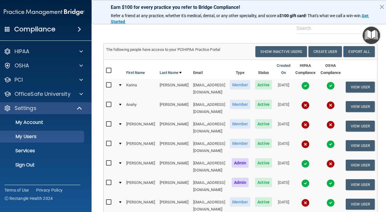
click at [53, 107] on div "Settings" at bounding box center [35, 108] width 73 height 7
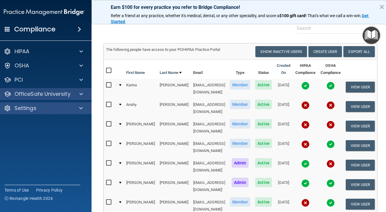
click at [59, 96] on p "OfficeSafe University" at bounding box center [43, 94] width 56 height 7
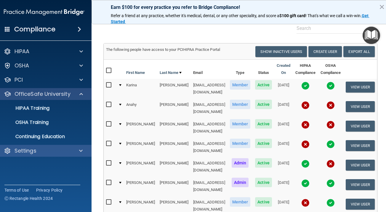
click at [59, 96] on p "OfficeSafe University" at bounding box center [43, 94] width 56 height 7
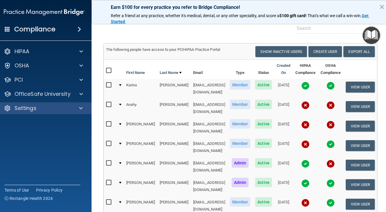
click at [55, 111] on div "Settings" at bounding box center [35, 108] width 73 height 7
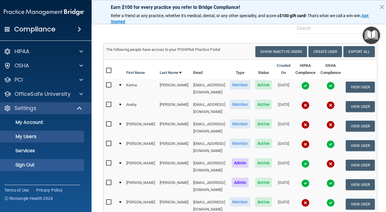
click at [44, 165] on p "Sign Out" at bounding box center [41, 165] width 81 height 6
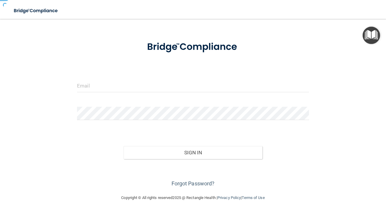
scroll to position [0, 0]
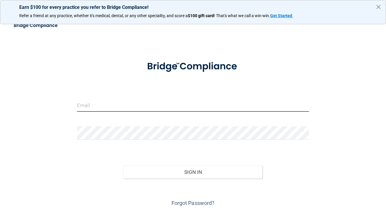
type input "[EMAIL_ADDRESS][DOMAIN_NAME]"
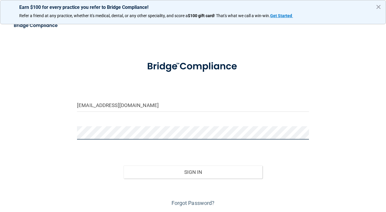
click at [193, 172] on button "Sign In" at bounding box center [193, 172] width 139 height 13
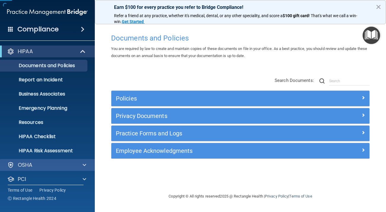
click at [43, 169] on div "OSHA" at bounding box center [39, 165] width 73 height 7
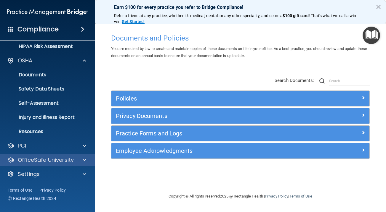
click at [47, 164] on p "OfficeSafe University" at bounding box center [46, 160] width 56 height 7
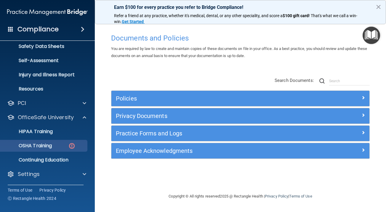
click at [51, 147] on p "OSHA Training" at bounding box center [28, 146] width 48 height 6
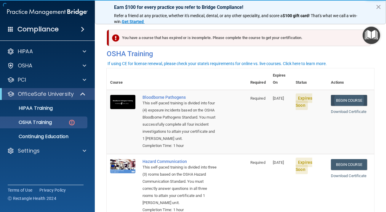
click at [349, 95] on link "Begin Course" at bounding box center [349, 100] width 36 height 11
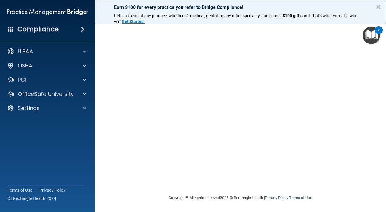
scroll to position [41, 0]
click at [57, 97] on p "OfficeSafe University" at bounding box center [46, 94] width 56 height 7
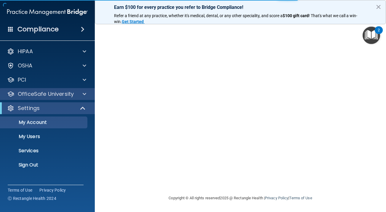
click at [71, 95] on p "OfficeSafe University" at bounding box center [46, 94] width 56 height 7
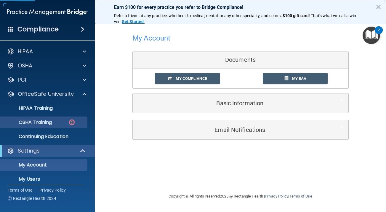
click at [54, 122] on div "OSHA Training" at bounding box center [44, 123] width 81 height 6
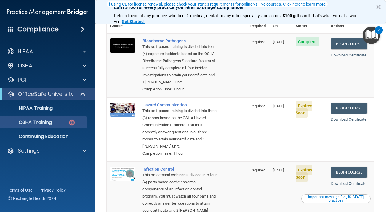
scroll to position [70, 0]
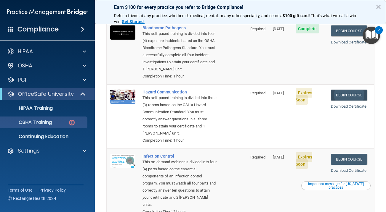
click at [362, 90] on link "Begin Course" at bounding box center [349, 95] width 36 height 11
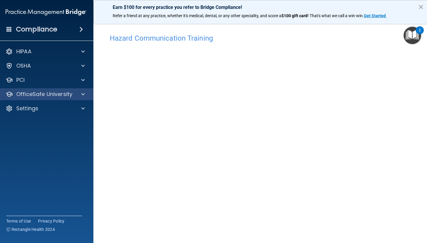
click at [60, 92] on p "OfficeSafe University" at bounding box center [44, 94] width 56 height 7
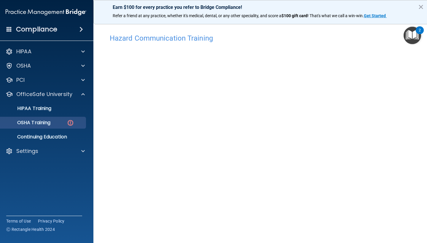
click at [57, 126] on link "OSHA Training" at bounding box center [39, 123] width 93 height 12
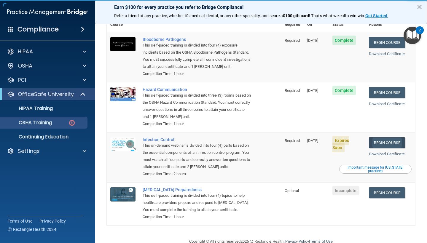
scroll to position [58, 0]
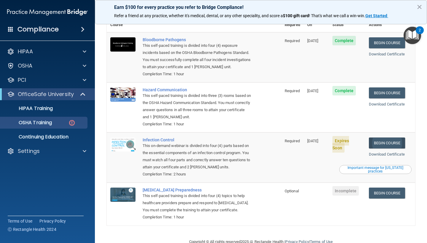
click at [386, 137] on link "Begin Course" at bounding box center [387, 142] width 36 height 11
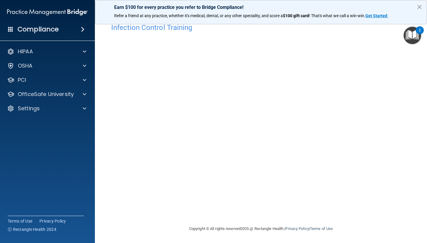
scroll to position [10, 0]
click at [65, 92] on p "OfficeSafe University" at bounding box center [46, 94] width 56 height 7
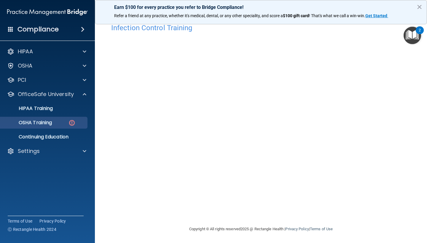
click at [52, 123] on p "OSHA Training" at bounding box center [28, 123] width 48 height 6
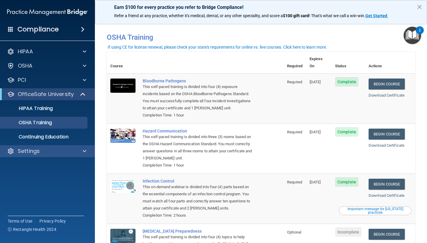
click at [74, 146] on div "Settings" at bounding box center [47, 151] width 95 height 12
click at [72, 152] on div "Settings" at bounding box center [39, 151] width 73 height 7
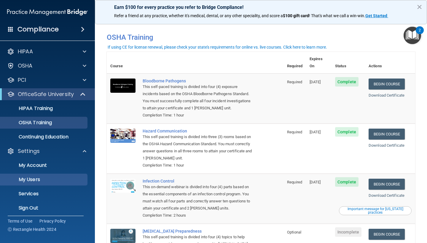
click at [54, 179] on p "My Users" at bounding box center [44, 180] width 81 height 6
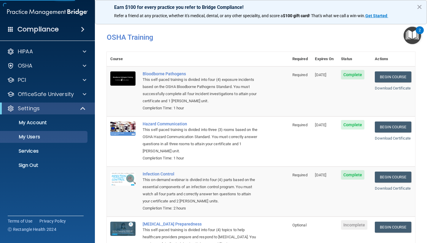
select select "20"
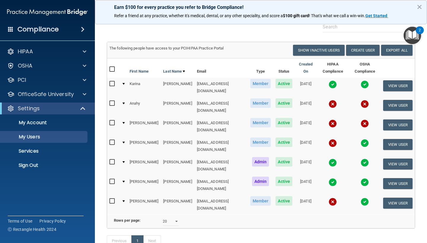
scroll to position [24, 0]
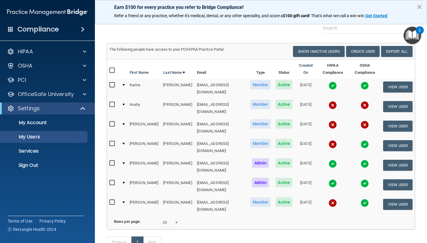
click at [328, 121] on img at bounding box center [332, 125] width 8 height 8
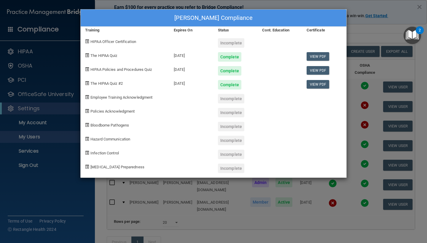
click at [374, 36] on div "Melissa Ayala's Compliance Training Expires On Status Cont. Education Certifica…" at bounding box center [213, 121] width 427 height 243
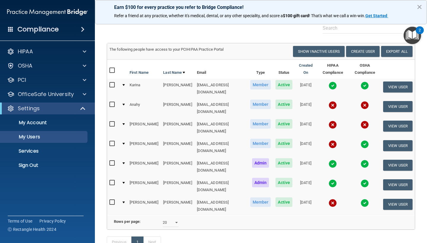
scroll to position [15, 0]
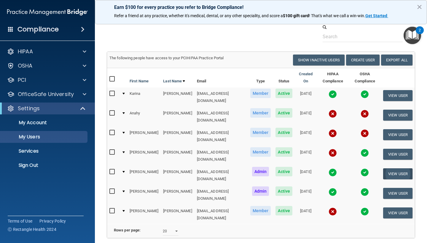
click at [398, 168] on button "View User" at bounding box center [397, 173] width 29 height 11
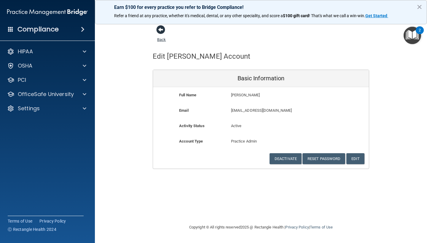
click at [158, 29] on span at bounding box center [160, 29] width 9 height 9
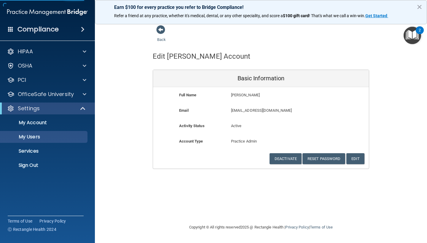
select select "20"
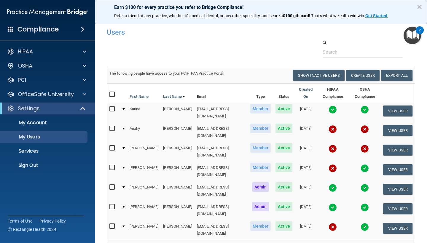
click at [76, 107] on div at bounding box center [83, 108] width 15 height 7
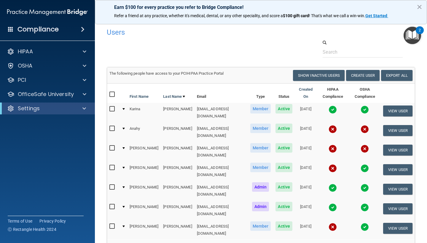
click at [76, 108] on div at bounding box center [83, 108] width 15 height 7
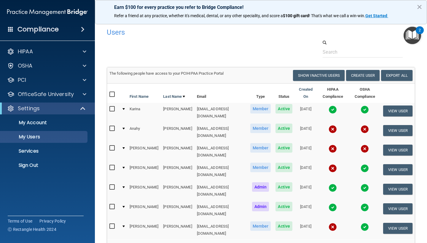
click at [328, 184] on img at bounding box center [332, 188] width 8 height 8
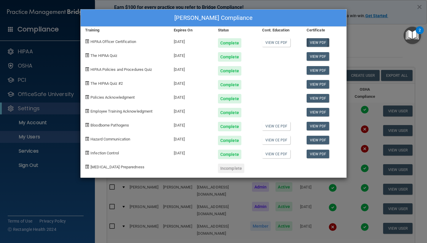
click at [320, 44] on link "View PDF" at bounding box center [317, 42] width 23 height 9
click at [363, 63] on div "Courtney Brookover's Compliance Training Expires On Status Cont. Education Cert…" at bounding box center [213, 121] width 427 height 243
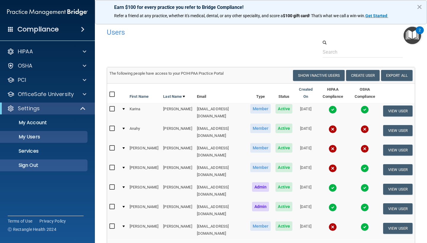
click at [60, 163] on p "Sign Out" at bounding box center [44, 165] width 81 height 6
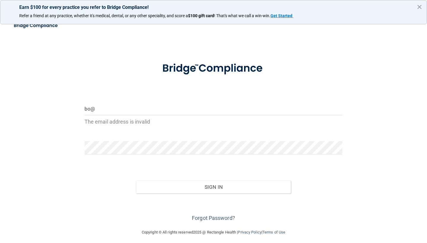
type input "bo@i"
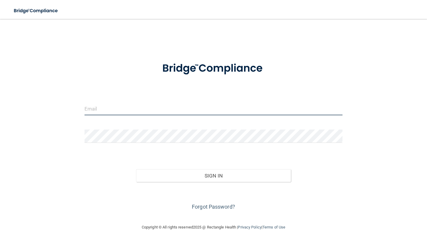
type input "[EMAIL_ADDRESS][DOMAIN_NAME]"
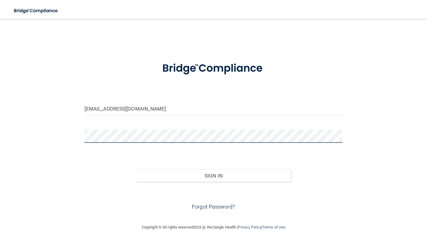
click at [213, 175] on button "Sign In" at bounding box center [213, 175] width 155 height 13
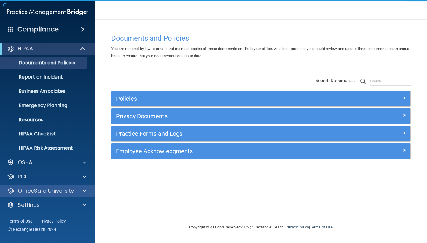
click at [49, 193] on p "OfficeSafe University" at bounding box center [46, 190] width 56 height 7
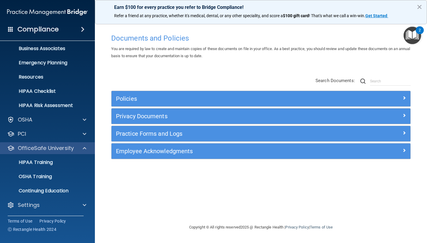
scroll to position [46, 0]
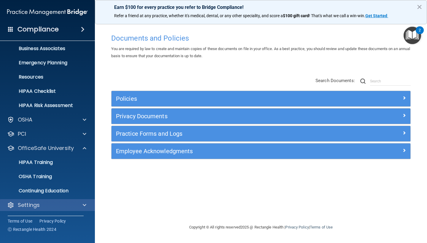
click at [49, 204] on div "Settings" at bounding box center [39, 204] width 73 height 7
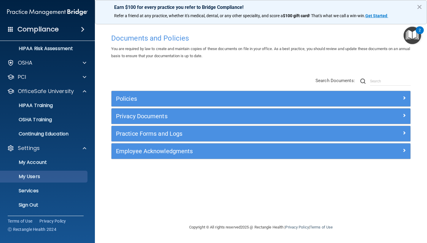
click at [52, 178] on p "My Users" at bounding box center [44, 177] width 81 height 6
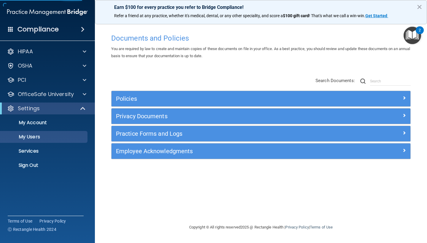
select select "20"
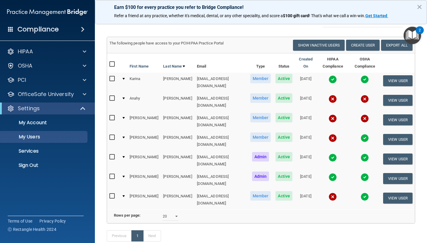
scroll to position [0, 2]
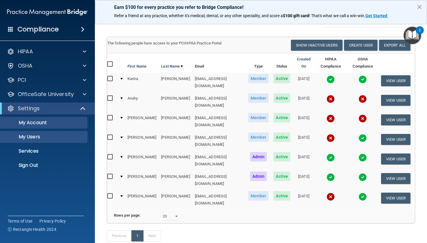
click at [56, 120] on p "My Account" at bounding box center [44, 123] width 81 height 6
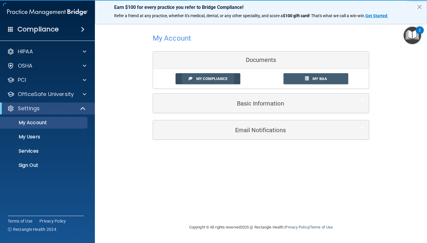
click at [225, 79] on span "My Compliance" at bounding box center [211, 78] width 31 height 4
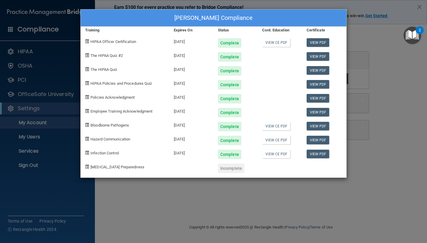
click at [379, 129] on div "[PERSON_NAME] Compliance Training Expires On Status Cont. Education Certificate…" at bounding box center [213, 121] width 427 height 243
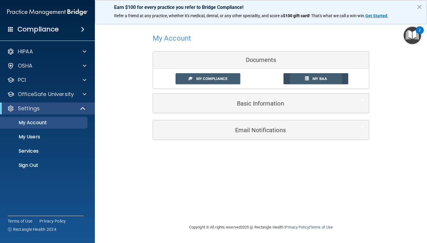
click at [336, 80] on link "My BAA" at bounding box center [315, 78] width 65 height 11
click at [76, 110] on div at bounding box center [83, 108] width 15 height 7
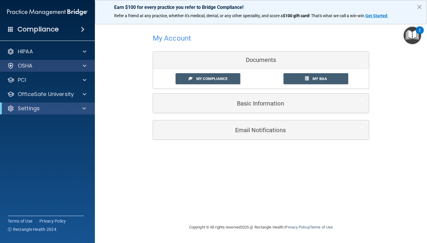
click at [84, 64] on span at bounding box center [85, 65] width 4 height 7
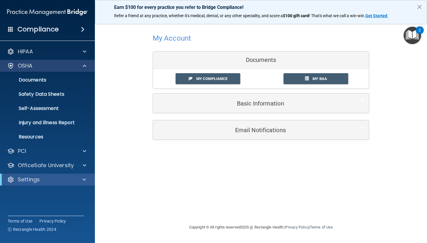
click at [84, 64] on span at bounding box center [85, 65] width 4 height 7
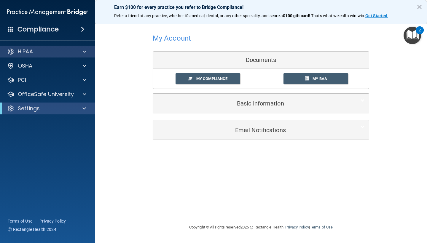
click at [83, 50] on span at bounding box center [85, 51] width 4 height 7
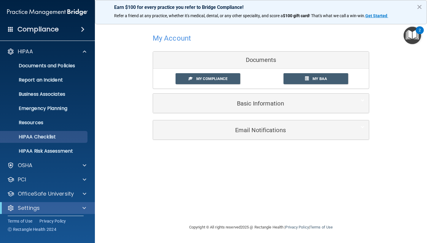
click at [54, 137] on p "HIPAA Checklist" at bounding box center [44, 137] width 81 height 6
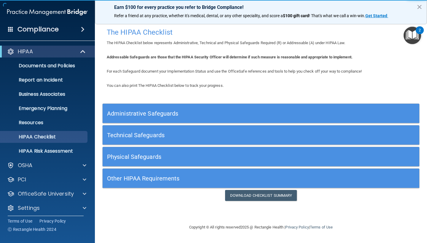
click at [361, 113] on div "Administrative Safeguards" at bounding box center [261, 113] width 316 height 13
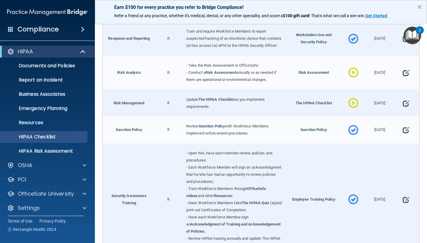
scroll to position [333, 0]
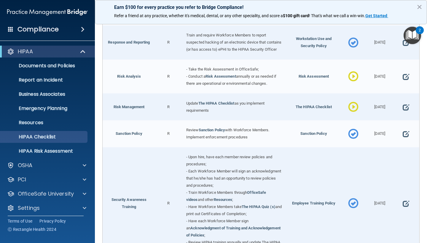
click at [354, 76] on span at bounding box center [353, 76] width 10 height 21
click at [353, 106] on span at bounding box center [353, 107] width 10 height 21
click at [131, 75] on link "Risk Analysis" at bounding box center [128, 76] width 23 height 4
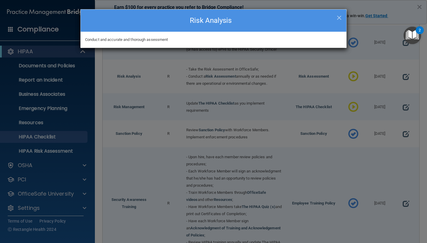
click at [257, 72] on div "× Close Risk Analysis Conduct and accurate and thorough assessment" at bounding box center [213, 121] width 427 height 243
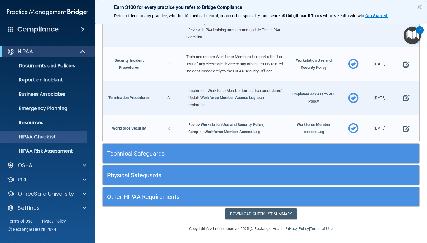
scroll to position [549, 0]
click at [261, 152] on h5 "Technical Safeguards" at bounding box center [221, 153] width 228 height 7
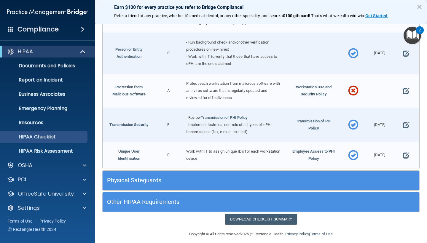
scroll to position [999, 0]
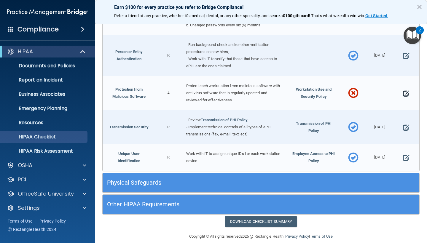
click at [407, 89] on span at bounding box center [405, 94] width 7 height 14
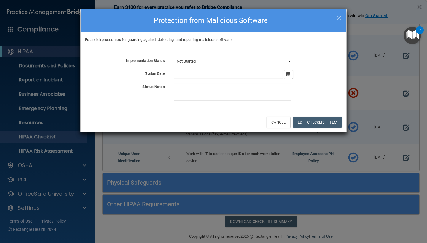
select select "completed"
click at [243, 73] on input "text" at bounding box center [228, 74] width 109 height 9
click at [290, 75] on icon "button" at bounding box center [288, 74] width 4 height 4
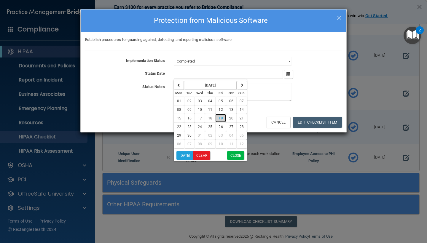
click at [221, 118] on span "19" at bounding box center [220, 118] width 4 height 4
type input "[DATE]"
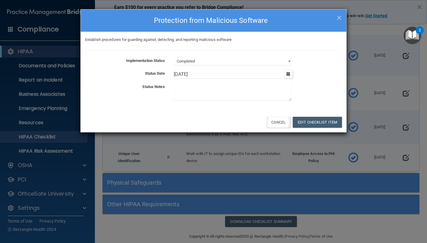
click at [289, 121] on button "Cancel" at bounding box center [278, 122] width 24 height 11
select select "not_started"
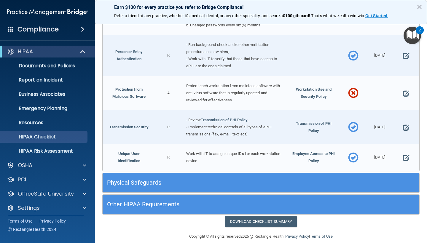
click at [348, 176] on div "Physical Safeguards" at bounding box center [261, 182] width 316 height 13
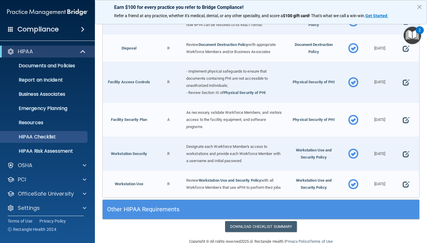
click at [338, 203] on div "Other HIPAA Requirements" at bounding box center [221, 209] width 237 height 13
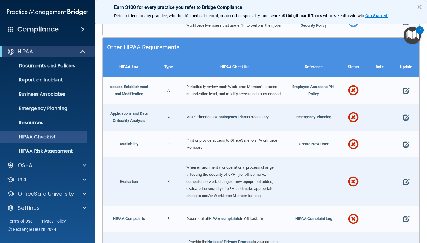
scroll to position [1394, 0]
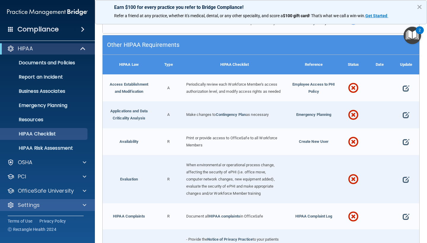
click at [51, 202] on div "Settings" at bounding box center [39, 204] width 73 height 7
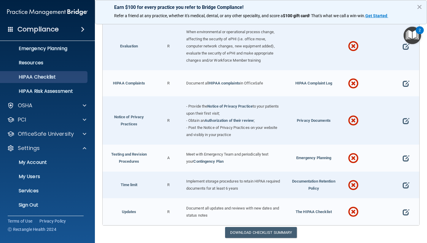
scroll to position [1526, 0]
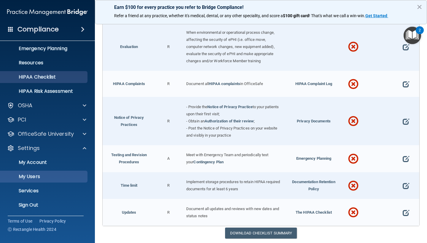
click at [41, 178] on p "My Users" at bounding box center [44, 177] width 81 height 6
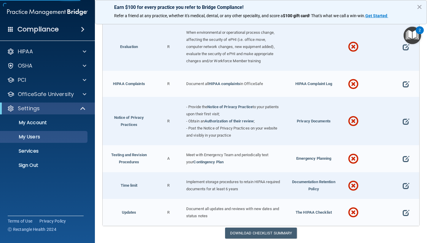
scroll to position [30, 0]
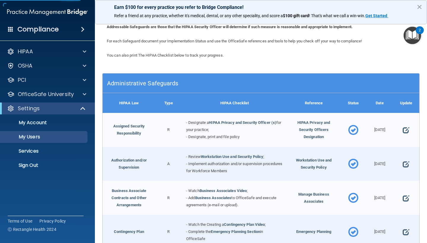
select select "20"
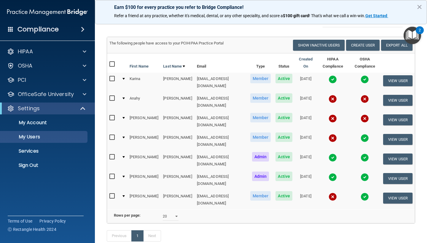
click at [328, 134] on img at bounding box center [332, 138] width 8 height 8
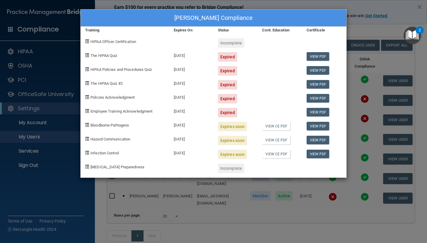
click at [358, 64] on div "[PERSON_NAME] Compliance Training Expires On Status Cont. Education Certificate…" at bounding box center [213, 121] width 427 height 243
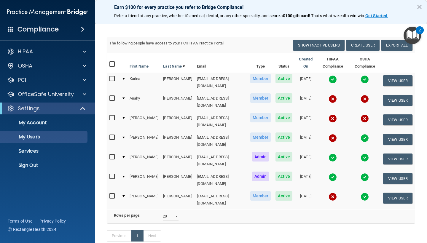
click at [328, 114] on img at bounding box center [332, 118] width 8 height 8
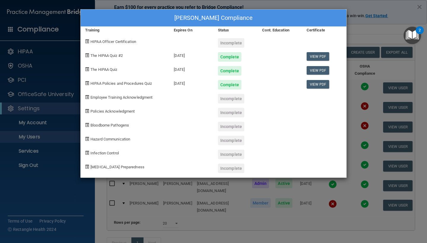
click at [359, 124] on div "[PERSON_NAME] Compliance Training Expires On Status Cont. Education Certificate…" at bounding box center [213, 121] width 427 height 243
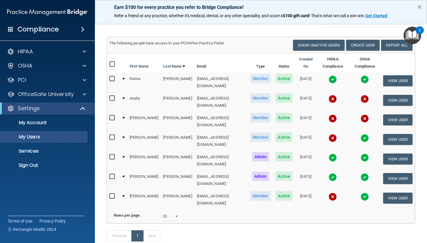
click at [328, 153] on img at bounding box center [332, 157] width 8 height 8
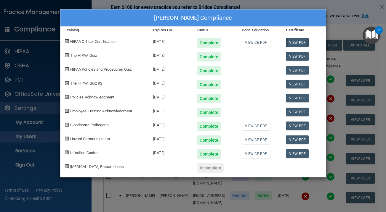
click at [299, 43] on link "View PDF" at bounding box center [297, 42] width 23 height 9
click at [302, 57] on link "View PDF" at bounding box center [297, 56] width 23 height 9
click at [302, 70] on link "View PDF" at bounding box center [297, 70] width 23 height 9
click at [298, 84] on link "View PDF" at bounding box center [297, 84] width 23 height 9
click at [300, 98] on link "View PDF" at bounding box center [297, 98] width 23 height 9
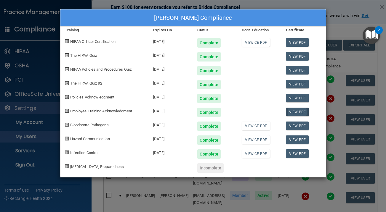
click at [300, 112] on link "View PDF" at bounding box center [297, 112] width 23 height 9
click at [300, 125] on link "View PDF" at bounding box center [297, 126] width 23 height 9
click at [304, 140] on link "View PDF" at bounding box center [297, 140] width 23 height 9
click at [302, 154] on link "View PDF" at bounding box center [297, 154] width 23 height 9
click at [356, 88] on div "[PERSON_NAME] Compliance Training Expires On Status Cont. Education Certificate…" at bounding box center [193, 106] width 386 height 212
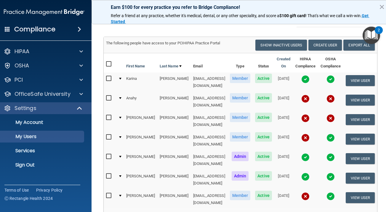
click at [331, 153] on img at bounding box center [330, 157] width 8 height 8
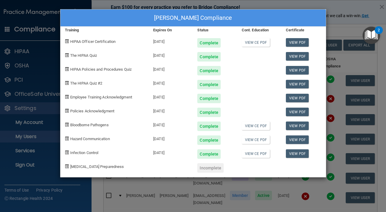
click at [333, 120] on div "[PERSON_NAME] Compliance Training Expires On Status Cont. Education Certificate…" at bounding box center [193, 106] width 386 height 212
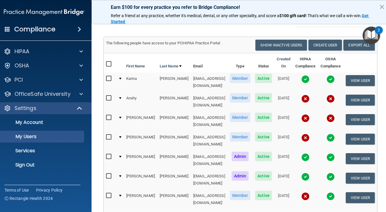
click at [305, 173] on img at bounding box center [305, 177] width 8 height 8
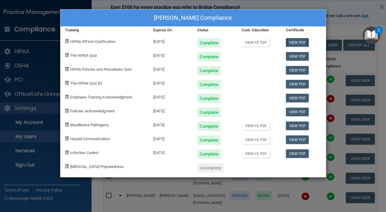
click at [299, 40] on link "View PDF" at bounding box center [297, 42] width 23 height 9
click at [293, 56] on link "View PDF" at bounding box center [297, 56] width 23 height 9
click at [296, 71] on link "View PDF" at bounding box center [297, 70] width 23 height 9
click at [298, 84] on link "View PDF" at bounding box center [297, 84] width 23 height 9
click at [300, 98] on link "View PDF" at bounding box center [297, 98] width 23 height 9
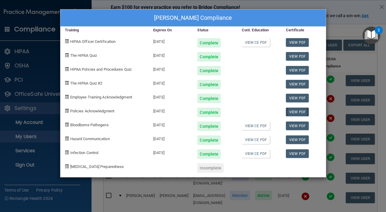
click at [300, 111] on link "View PDF" at bounding box center [297, 112] width 23 height 9
click at [299, 124] on link "View PDF" at bounding box center [297, 126] width 23 height 9
click at [301, 138] on link "View PDF" at bounding box center [297, 140] width 23 height 9
click at [297, 153] on link "View PDF" at bounding box center [297, 154] width 23 height 9
click at [354, 76] on div "[PERSON_NAME] Compliance Training Expires On Status Cont. Education Certificate…" at bounding box center [193, 106] width 386 height 212
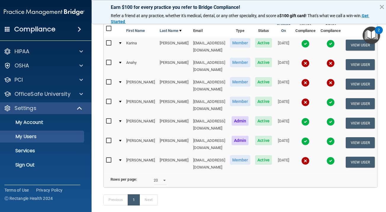
scroll to position [65, 0]
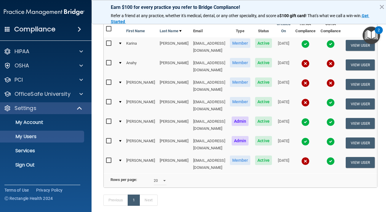
click at [375, 36] on img "Open Resource Center, 2 new notifications" at bounding box center [371, 35] width 17 height 17
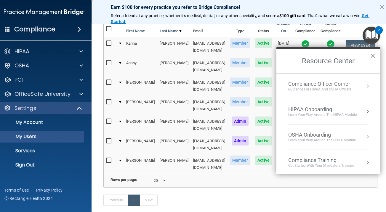
click at [372, 55] on button "×" at bounding box center [373, 55] width 6 height 9
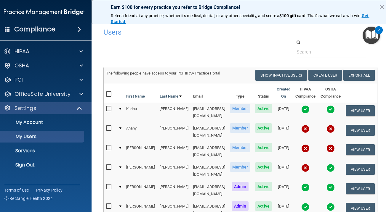
scroll to position [0, 0]
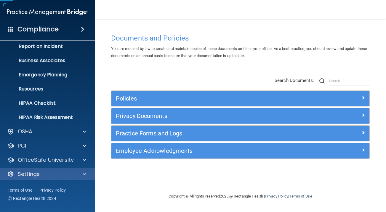
click at [34, 178] on p "Settings" at bounding box center [29, 174] width 22 height 7
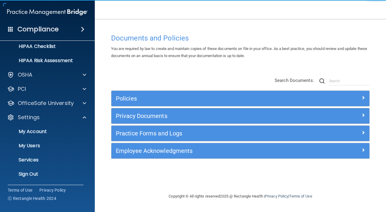
scroll to position [90, 0]
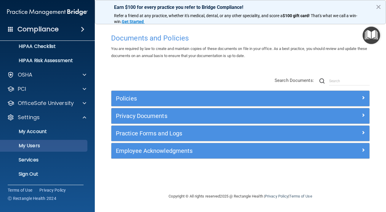
click at [44, 150] on link "My Users" at bounding box center [40, 146] width 93 height 12
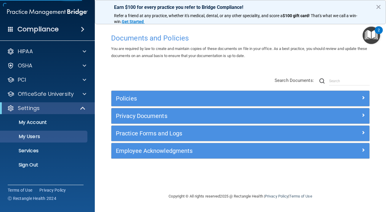
select select "20"
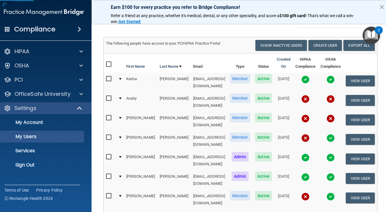
scroll to position [41, 0]
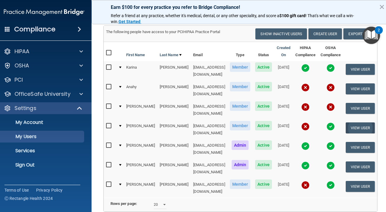
click at [365, 123] on button "View User" at bounding box center [360, 128] width 29 height 11
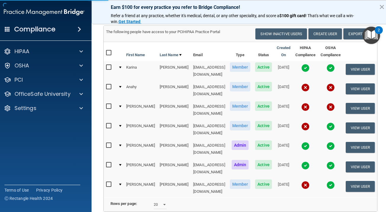
select select "practice_member"
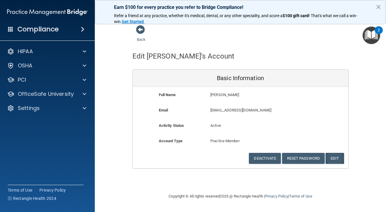
click at [332, 155] on button "Edit" at bounding box center [335, 158] width 18 height 11
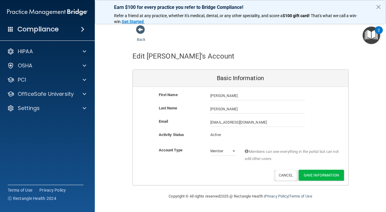
click at [288, 173] on button "Cancel" at bounding box center [286, 175] width 24 height 11
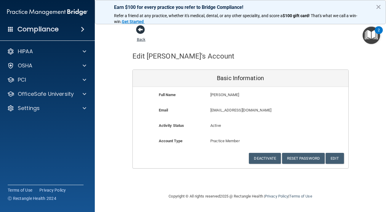
click at [138, 31] on span at bounding box center [140, 29] width 9 height 9
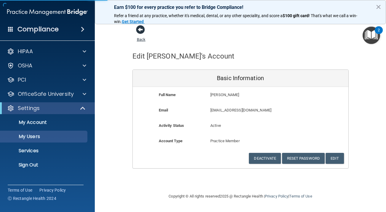
select select "20"
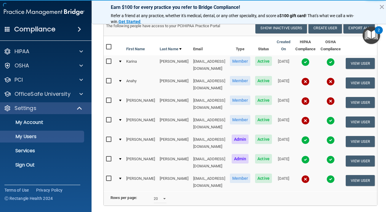
scroll to position [47, 0]
